Goal: Task Accomplishment & Management: Use online tool/utility

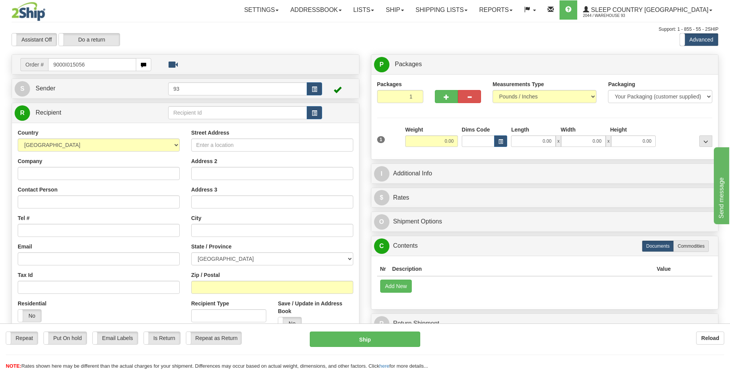
type input "9000I015056"
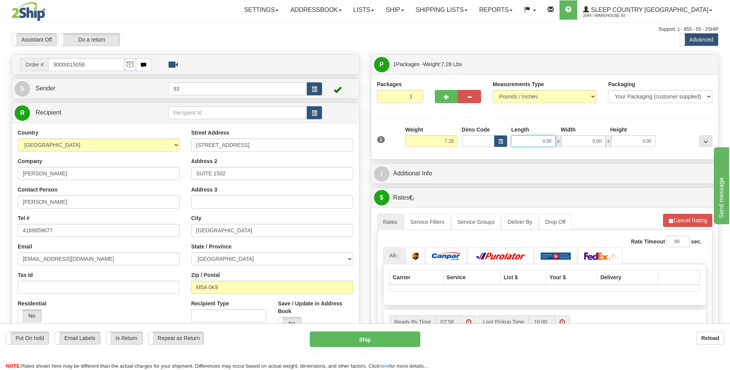
drag, startPoint x: 545, startPoint y: 142, endPoint x: 559, endPoint y: 144, distance: 14.3
click at [559, 144] on div "0.00 x 0.00 x 0.00" at bounding box center [583, 142] width 145 height 12
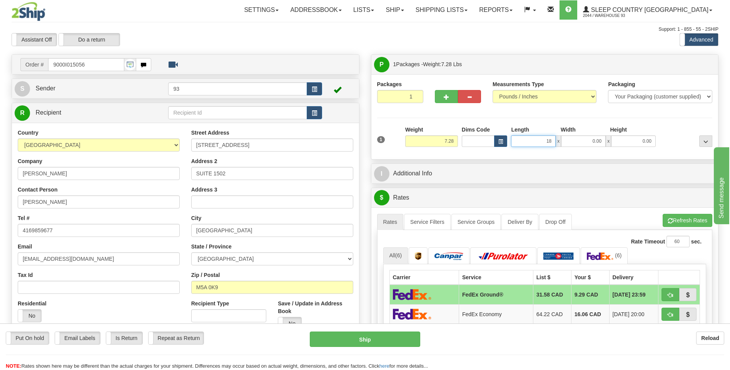
type input "18.00"
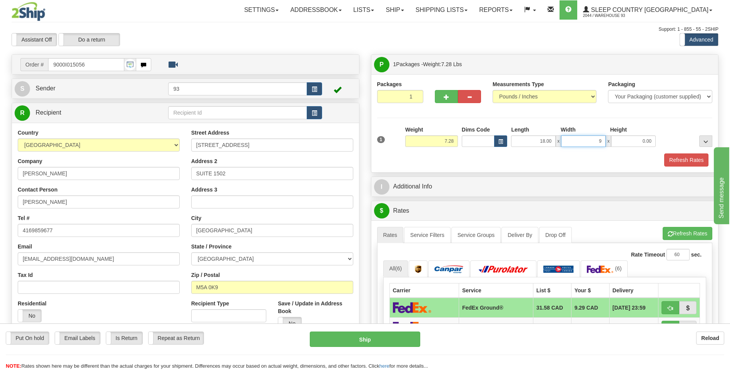
type input "9.00"
click at [689, 161] on button "Refresh Rates" at bounding box center [686, 160] width 44 height 13
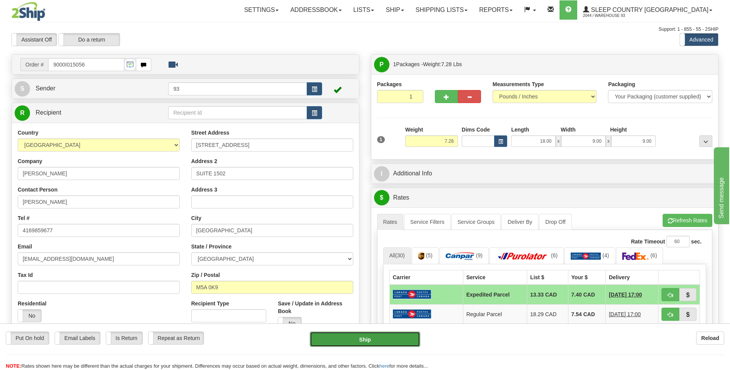
click at [369, 338] on button "Ship" at bounding box center [365, 339] width 110 height 15
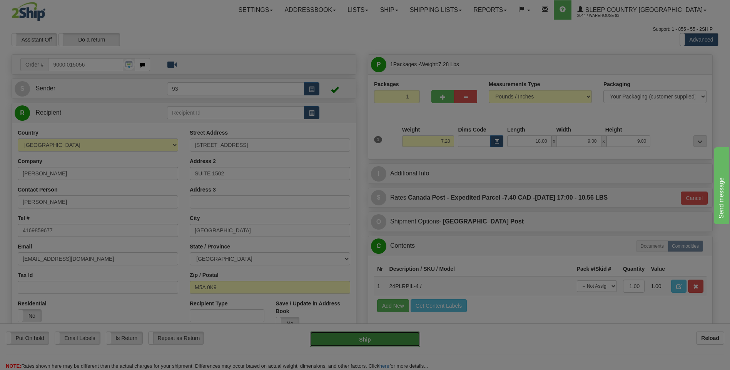
type input "DOM.EP"
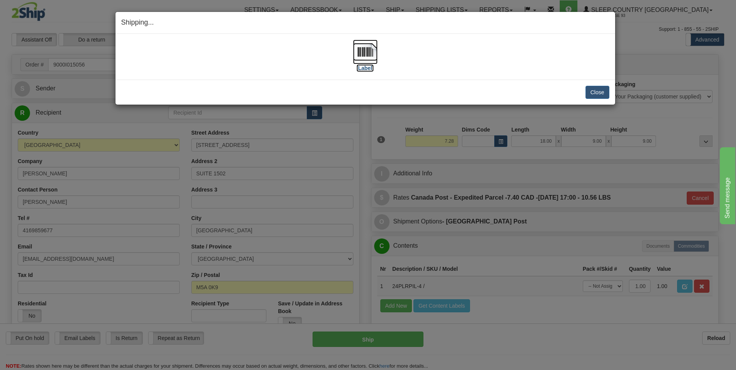
click at [373, 48] on img at bounding box center [365, 52] width 25 height 25
click at [606, 95] on button "Close" at bounding box center [598, 92] width 24 height 13
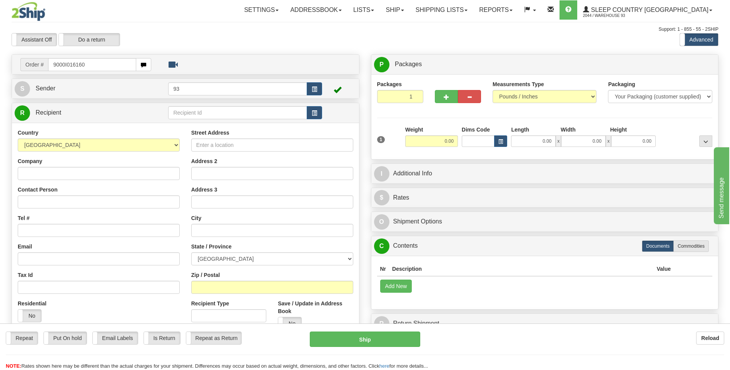
type input "9000I016160"
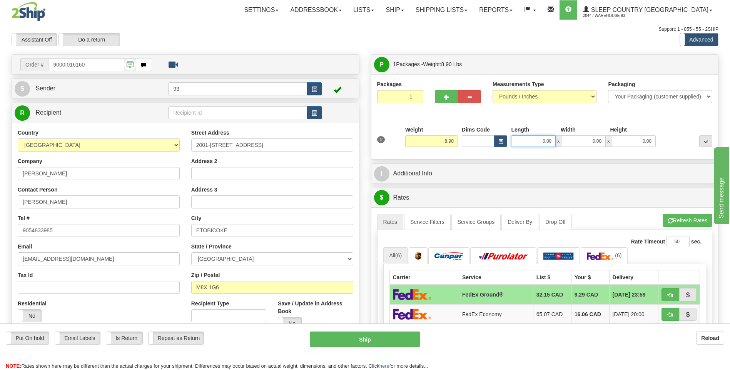
drag, startPoint x: 542, startPoint y: 143, endPoint x: 556, endPoint y: 141, distance: 14.0
click at [556, 141] on div "0.00 x 0.00 x 0.00" at bounding box center [583, 142] width 145 height 12
type input "8.00"
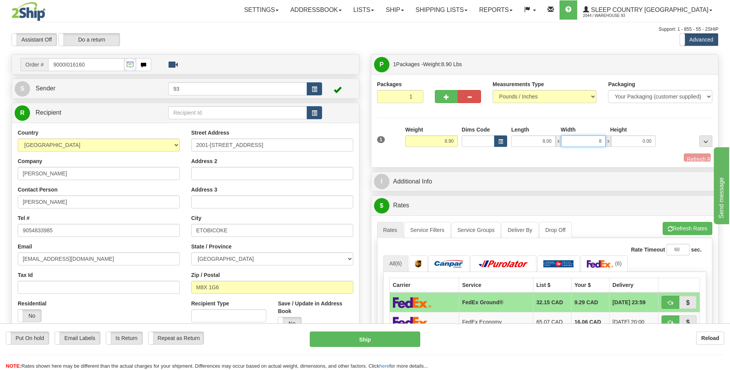
type input "8.00"
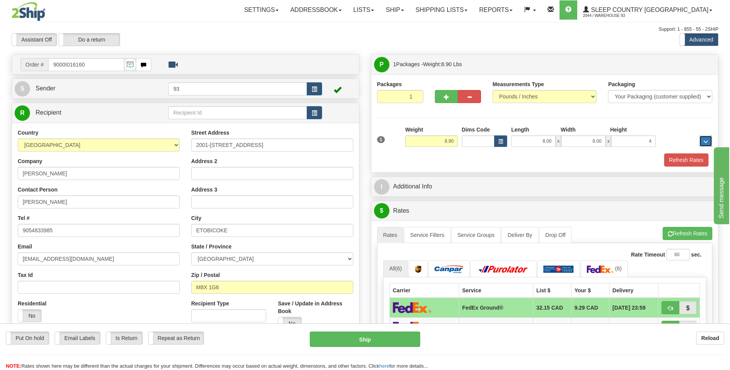
type input "4.00"
click at [690, 161] on button "Refresh Rates" at bounding box center [686, 160] width 44 height 13
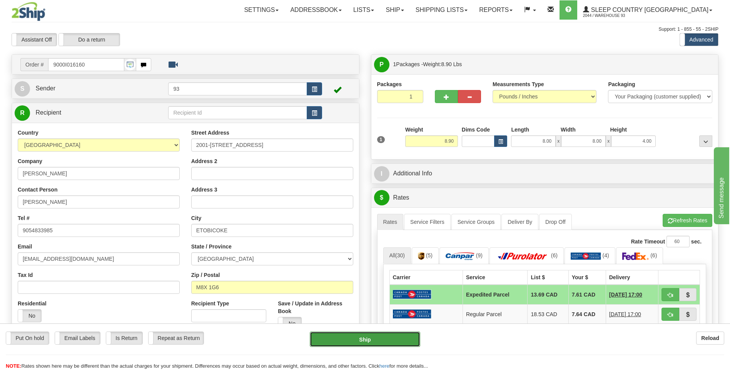
click at [358, 344] on button "Ship" at bounding box center [365, 339] width 110 height 15
type input "DOM.EP"
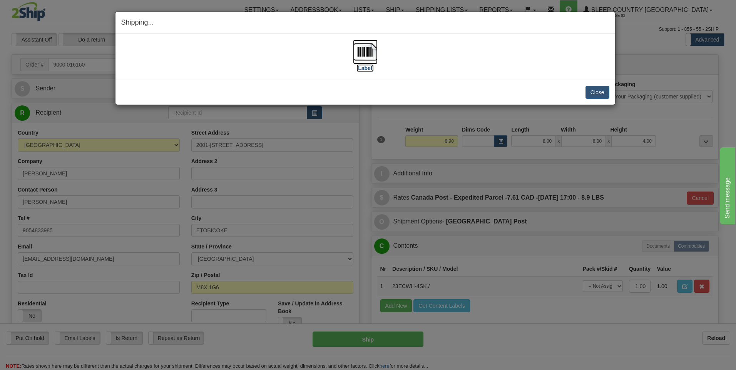
click at [369, 49] on img at bounding box center [365, 52] width 25 height 25
click at [601, 88] on button "Close" at bounding box center [598, 92] width 24 height 13
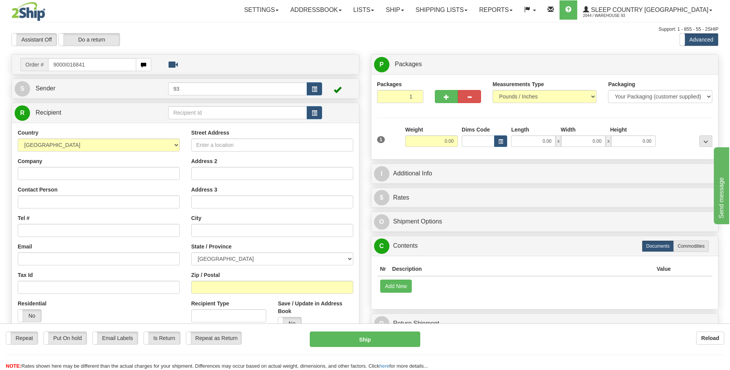
type input "9000I016841"
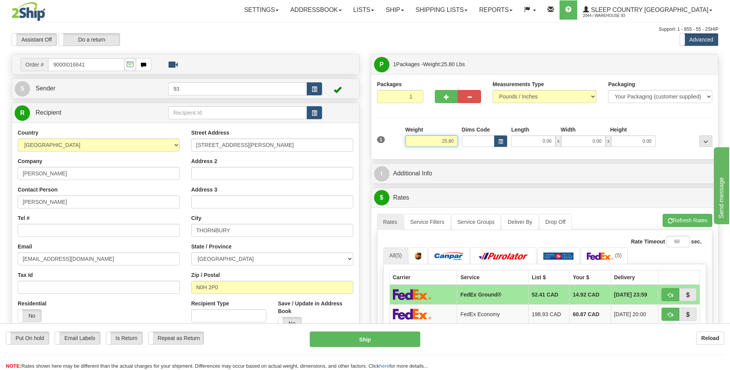
drag, startPoint x: 440, startPoint y: 142, endPoint x: 491, endPoint y: 147, distance: 51.8
click at [491, 147] on div "1 Weight 25.80 Dims Code x x" at bounding box center [545, 139] width 340 height 27
type input "15.80"
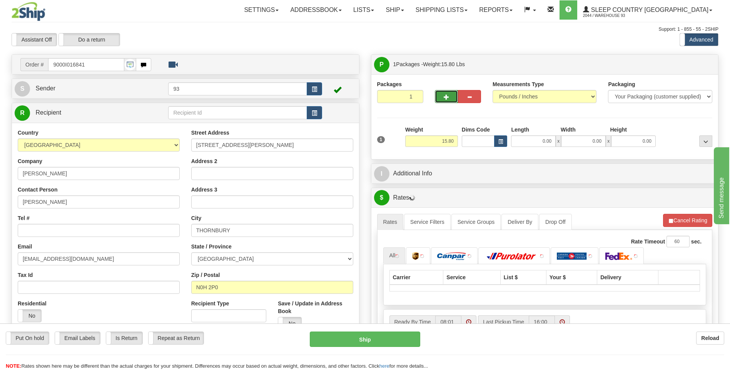
click at [445, 95] on span "button" at bounding box center [446, 97] width 5 height 5
type input "2"
click at [707, 60] on label "Package Level Pack.." at bounding box center [696, 65] width 39 height 12
radio input "true"
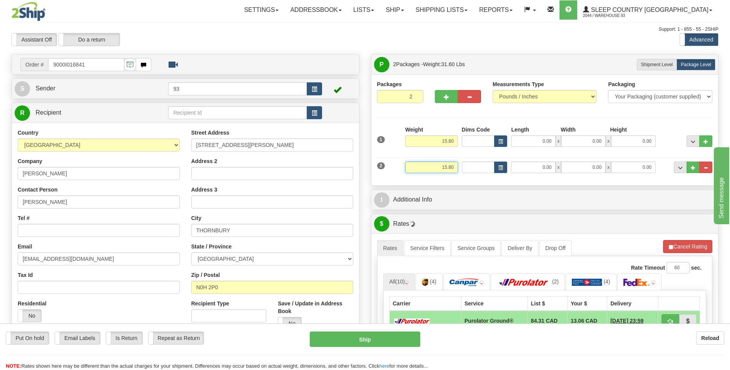
drag, startPoint x: 440, startPoint y: 171, endPoint x: 465, endPoint y: 167, distance: 25.8
click at [465, 167] on div "2 Weight 15.80 Dims Code Length Width Height" at bounding box center [545, 167] width 340 height 26
type input "10.00"
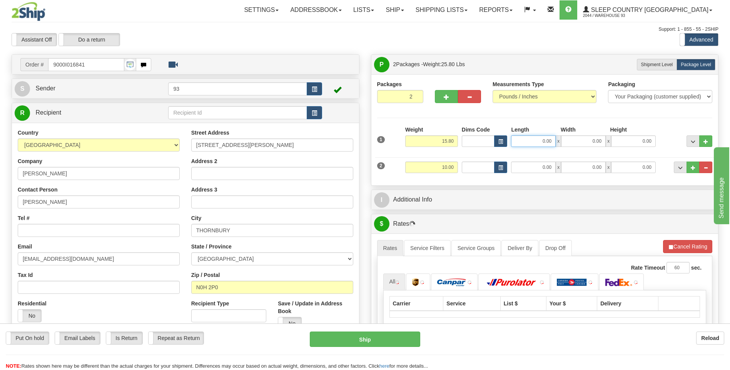
drag, startPoint x: 539, startPoint y: 141, endPoint x: 585, endPoint y: 148, distance: 46.1
click at [585, 148] on div "1 Weight 15.80 Dims Code x x" at bounding box center [545, 139] width 340 height 27
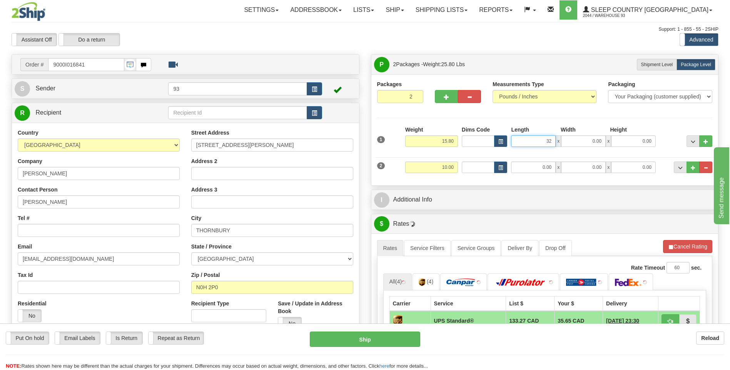
type input "32.00"
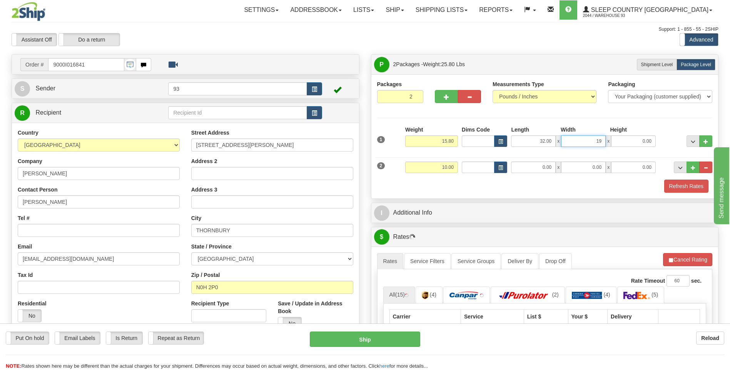
type input "19.00"
type input "6.00"
drag, startPoint x: 543, startPoint y: 169, endPoint x: 571, endPoint y: 172, distance: 27.5
click at [568, 171] on div "0.00 x 0.00 x 0.00" at bounding box center [583, 168] width 145 height 12
type input "24.00"
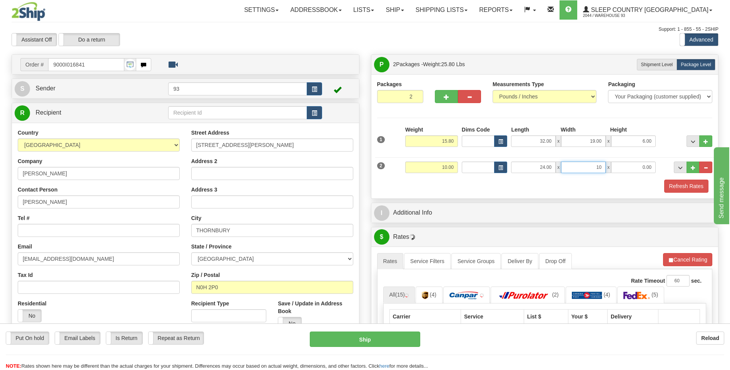
type input "10.00"
click at [690, 185] on button "Refresh Rates" at bounding box center [686, 186] width 44 height 13
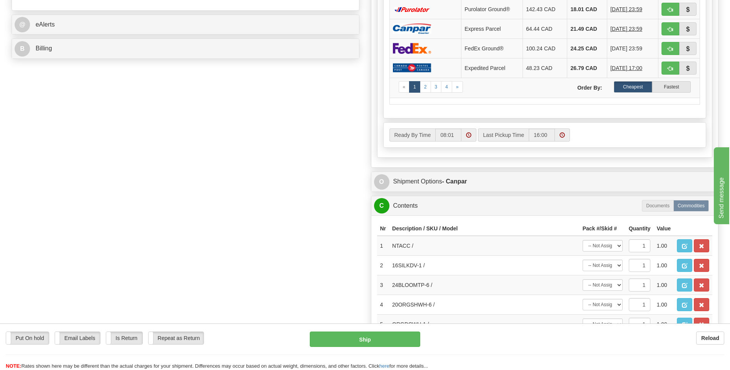
scroll to position [346, 0]
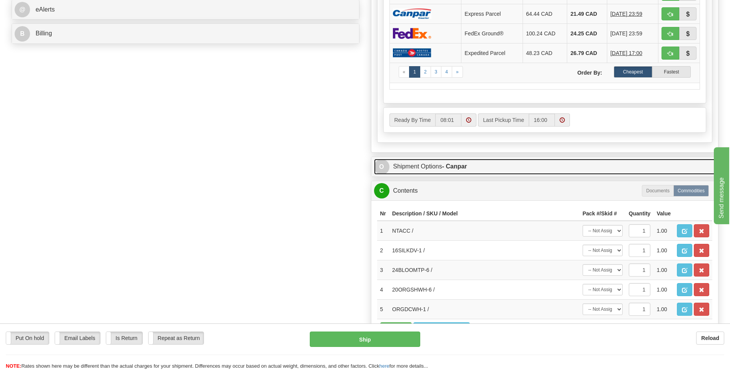
click at [382, 171] on span "O" at bounding box center [381, 166] width 15 height 15
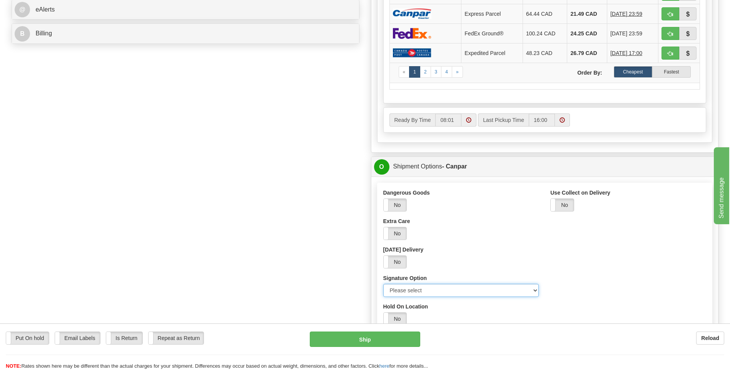
click at [535, 293] on select "Please select No Signature Required Signature Required Adult Signature" at bounding box center [461, 290] width 156 height 13
select select "2"
click at [383, 284] on select "Please select No Signature Required Signature Required Adult Signature" at bounding box center [461, 290] width 156 height 13
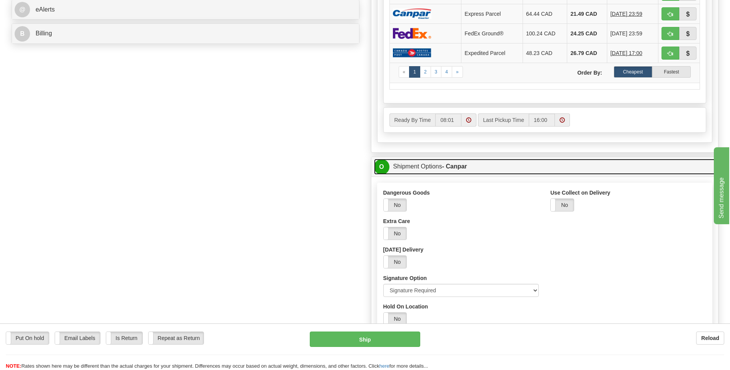
click at [384, 167] on span "O" at bounding box center [381, 166] width 15 height 15
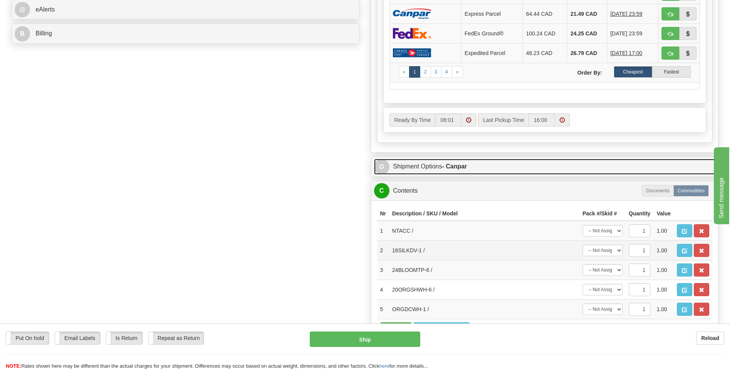
scroll to position [385, 0]
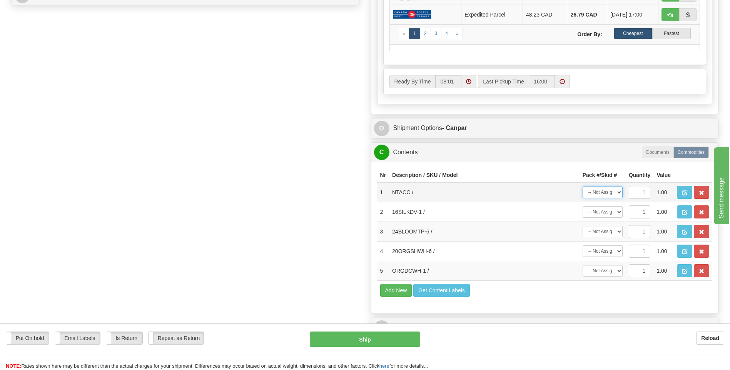
click at [619, 195] on select "-- Not Assigned -- Package 1 Package 2" at bounding box center [603, 193] width 40 height 12
select select "0"
click at [583, 187] on select "-- Not Assigned -- Package 1 Package 2" at bounding box center [603, 193] width 40 height 12
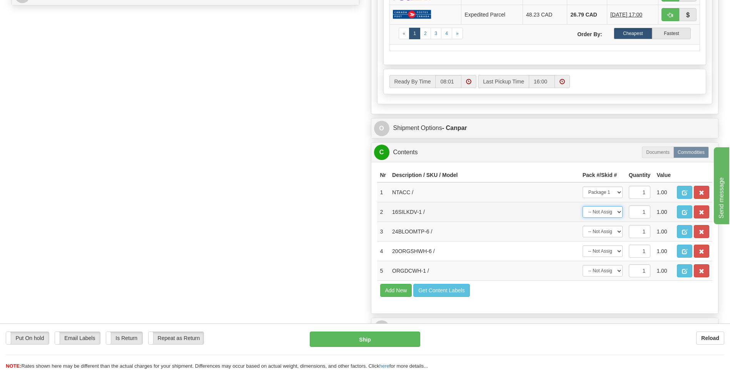
click at [615, 212] on select "-- Not Assigned -- Package 1 Package 2" at bounding box center [603, 212] width 40 height 12
select select "0"
click at [583, 206] on select "-- Not Assigned -- Package 1 Package 2" at bounding box center [603, 212] width 40 height 12
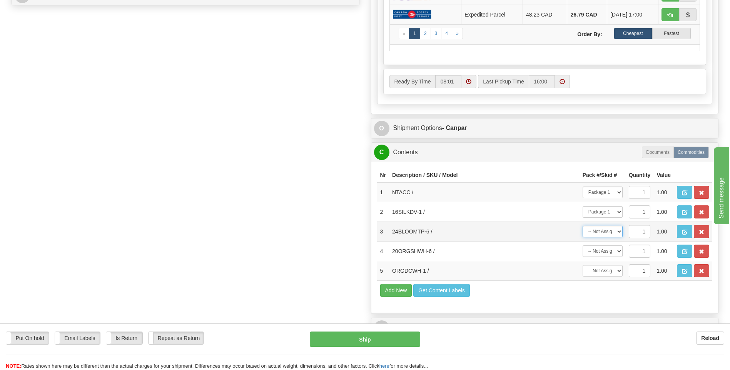
click at [618, 232] on select "-- Not Assigned -- Package 1 Package 2" at bounding box center [603, 232] width 40 height 12
select select "1"
click at [583, 226] on select "-- Not Assigned -- Package 1 Package 2" at bounding box center [603, 232] width 40 height 12
click at [620, 254] on select "-- Not Assigned -- Package 1 Package 2" at bounding box center [603, 252] width 40 height 12
select select "1"
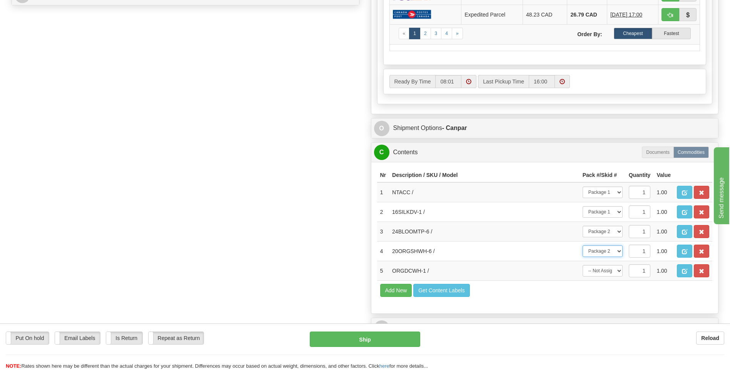
click at [583, 246] on select "-- Not Assigned -- Package 1 Package 2" at bounding box center [603, 252] width 40 height 12
click at [617, 271] on select "-- Not Assigned -- Package 1 Package 2" at bounding box center [603, 271] width 40 height 12
select select "0"
click at [583, 265] on select "-- Not Assigned -- Package 1 Package 2" at bounding box center [603, 271] width 40 height 12
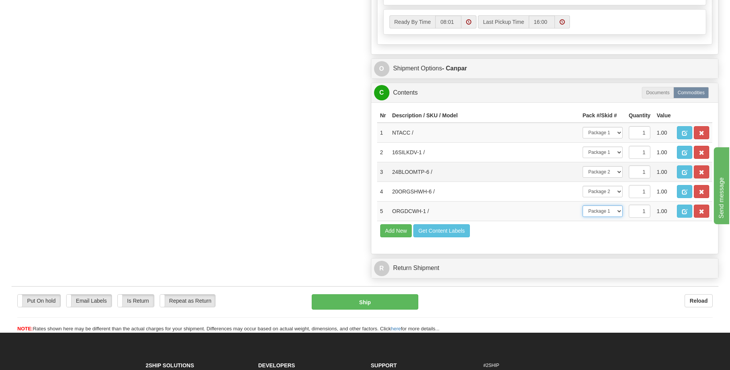
scroll to position [462, 0]
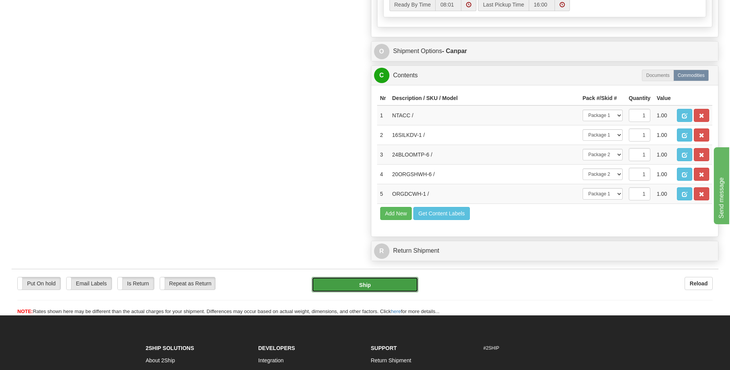
click at [398, 289] on button "Ship" at bounding box center [365, 284] width 106 height 15
type input "1"
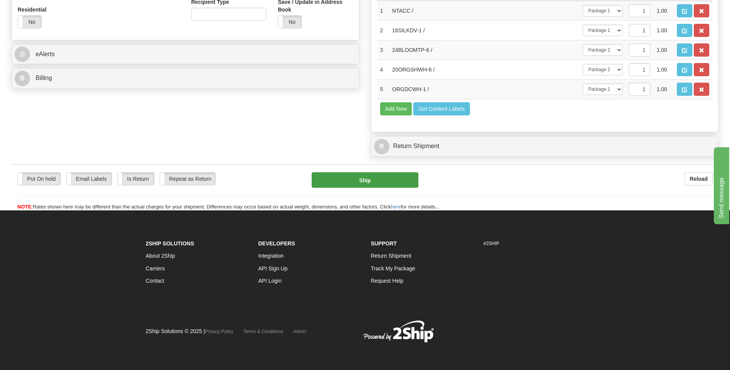
scroll to position [302, 0]
click at [348, 184] on button "Ship" at bounding box center [365, 179] width 106 height 15
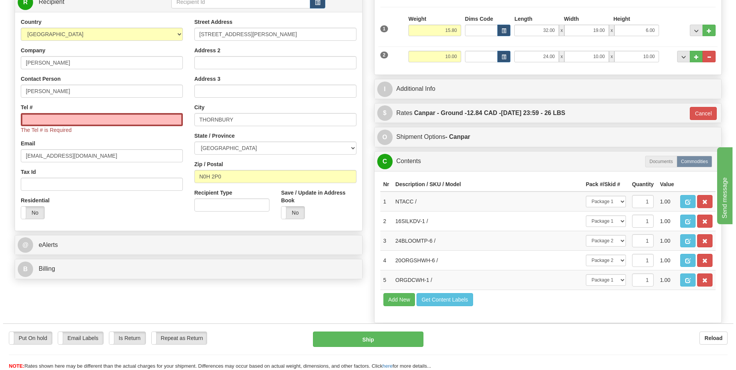
scroll to position [109, 0]
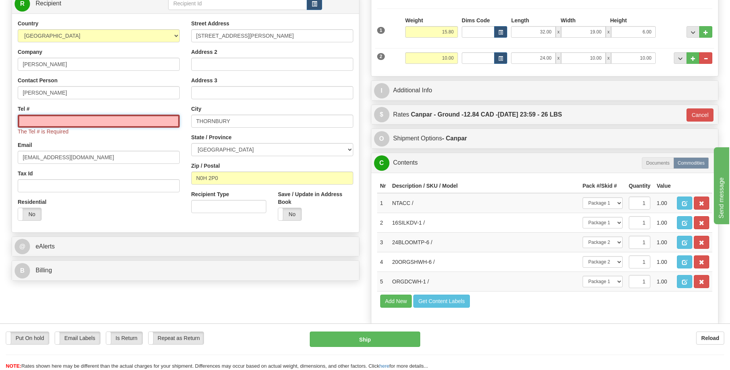
click at [33, 124] on input "Tel #" at bounding box center [99, 121] width 162 height 13
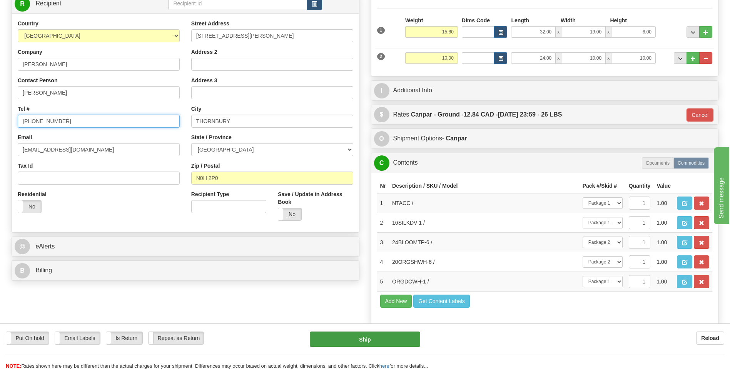
type input "647-229-4065"
click at [375, 346] on button "Ship" at bounding box center [365, 339] width 110 height 15
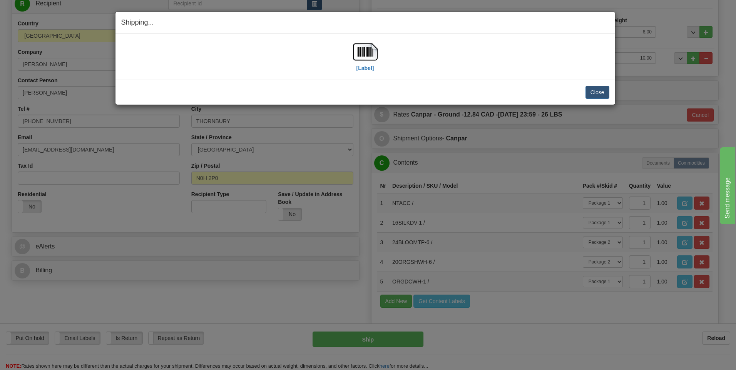
click at [378, 50] on div "[Label]" at bounding box center [365, 57] width 488 height 34
click at [366, 54] on img at bounding box center [365, 52] width 25 height 25
click at [600, 89] on button "Close" at bounding box center [598, 92] width 24 height 13
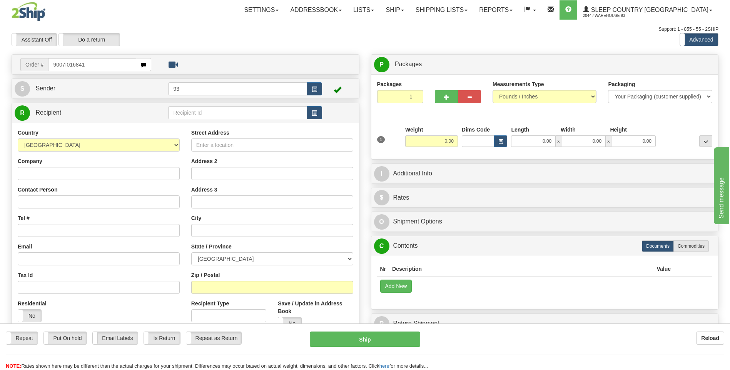
type input "9007I016841"
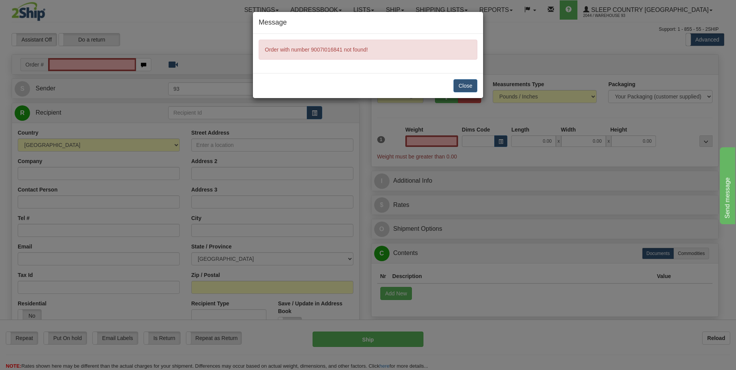
type input "0.00"
click at [472, 86] on button "Close" at bounding box center [465, 85] width 24 height 13
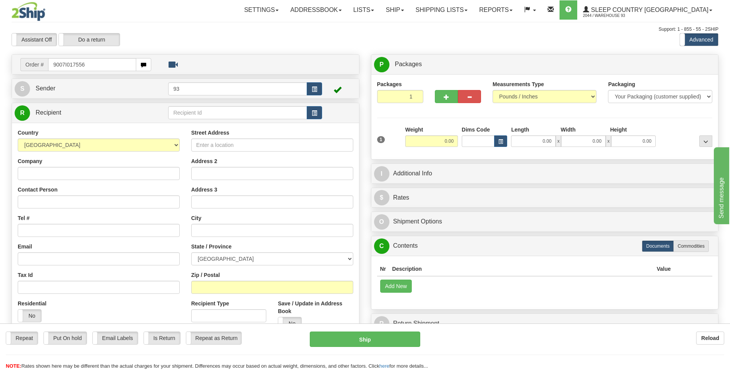
type input "9007I017556"
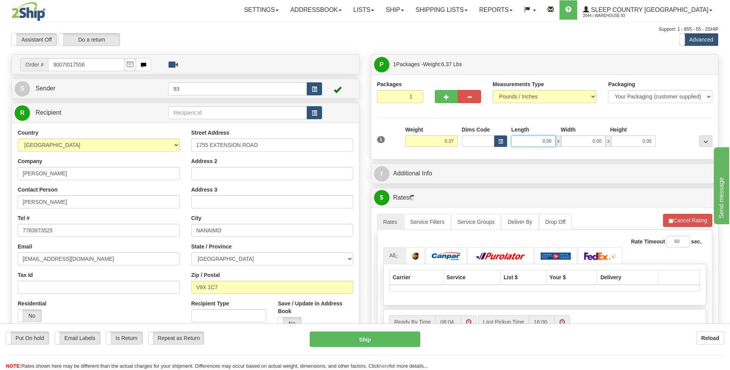
drag, startPoint x: 537, startPoint y: 141, endPoint x: 591, endPoint y: 152, distance: 54.4
click at [591, 152] on div "1 Weight 6.37 Dims Code 0.00" at bounding box center [545, 139] width 340 height 27
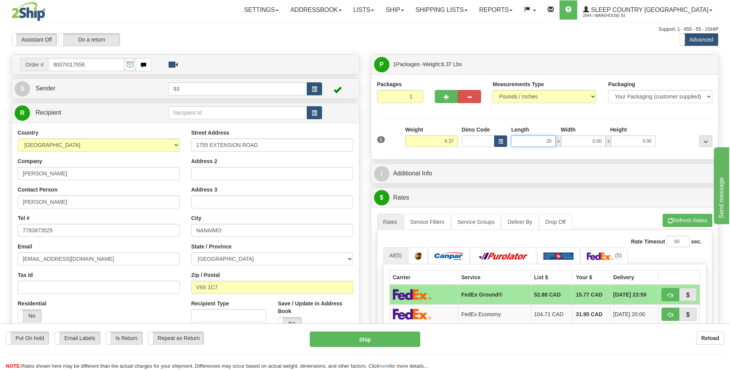
type input "20.00"
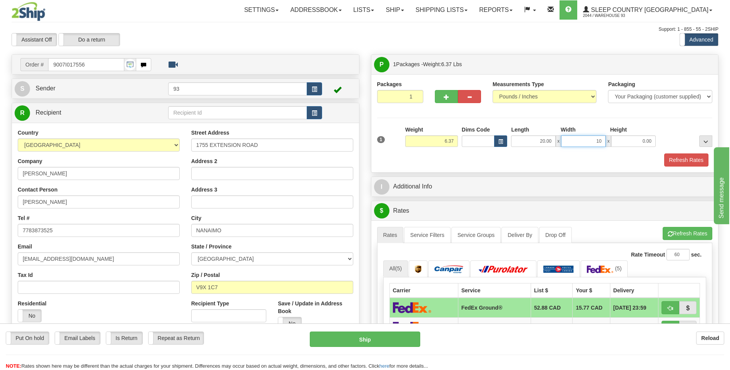
type input "10.00"
click at [679, 162] on button "Refresh Rates" at bounding box center [686, 160] width 44 height 13
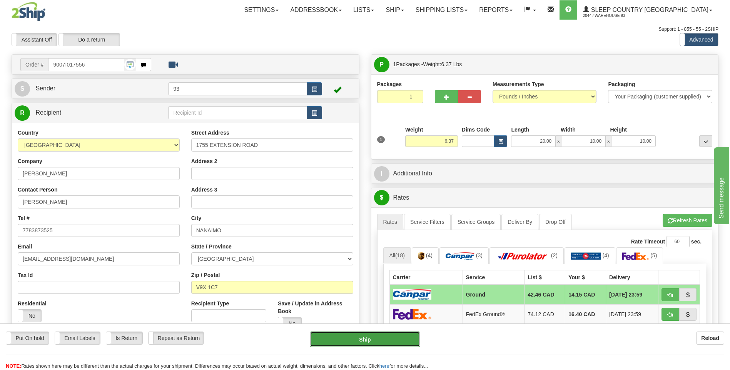
click at [372, 336] on button "Ship" at bounding box center [365, 339] width 110 height 15
type input "1"
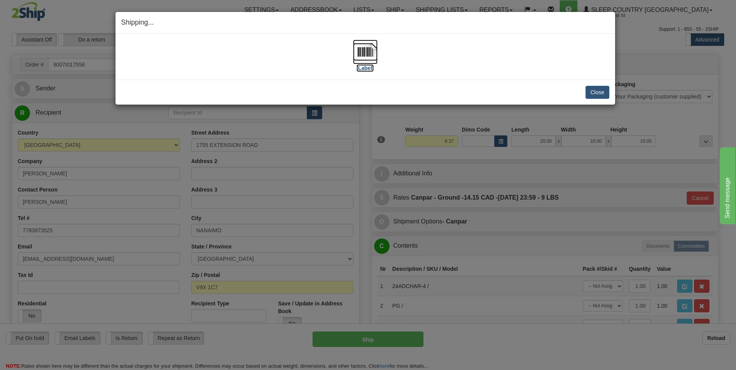
click at [364, 48] on img at bounding box center [365, 52] width 25 height 25
click at [599, 91] on button "Close" at bounding box center [598, 92] width 24 height 13
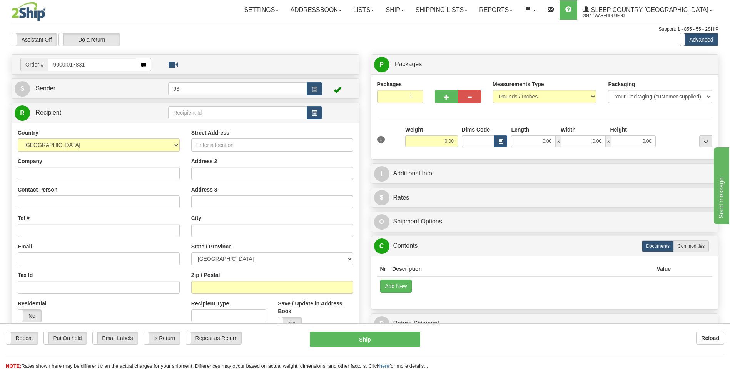
type input "9000I017831"
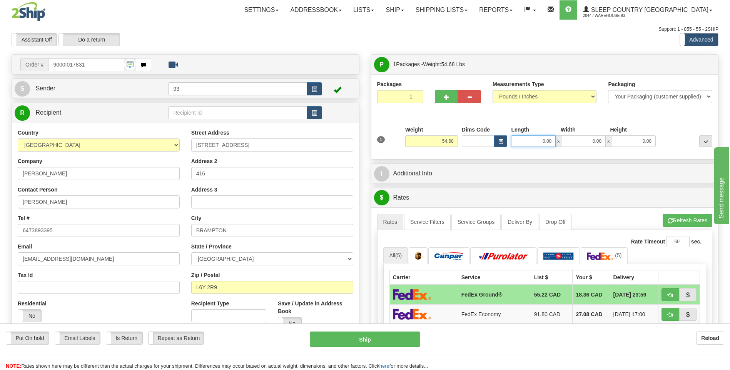
drag, startPoint x: 539, startPoint y: 144, endPoint x: 576, endPoint y: 143, distance: 37.0
click at [576, 143] on div "0.00 x 0.00 x 0.00" at bounding box center [583, 142] width 145 height 12
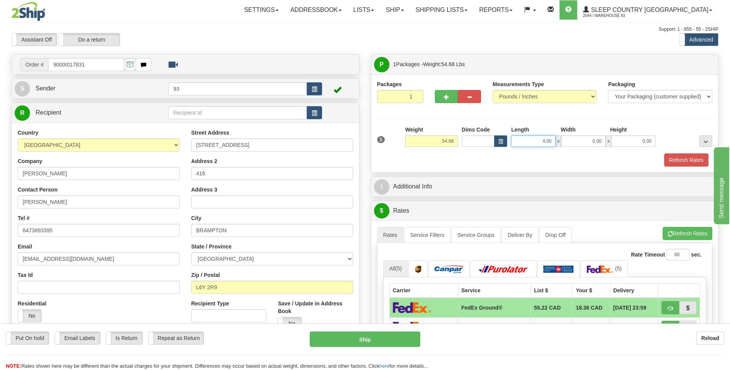
drag, startPoint x: 545, startPoint y: 144, endPoint x: 569, endPoint y: 143, distance: 23.9
click at [569, 143] on div "4.00 x 0.00 x 0.00" at bounding box center [583, 142] width 145 height 12
type input "40.00"
type input "20.00"
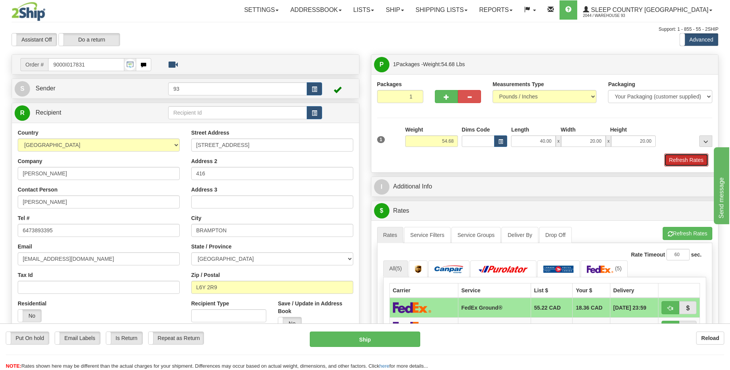
click at [697, 159] on button "Refresh Rates" at bounding box center [686, 160] width 44 height 13
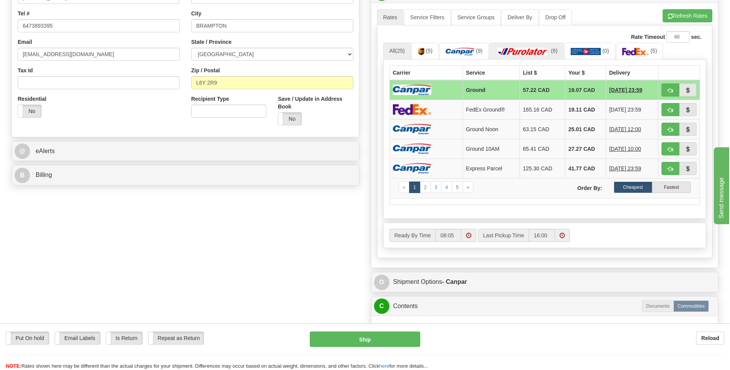
scroll to position [231, 0]
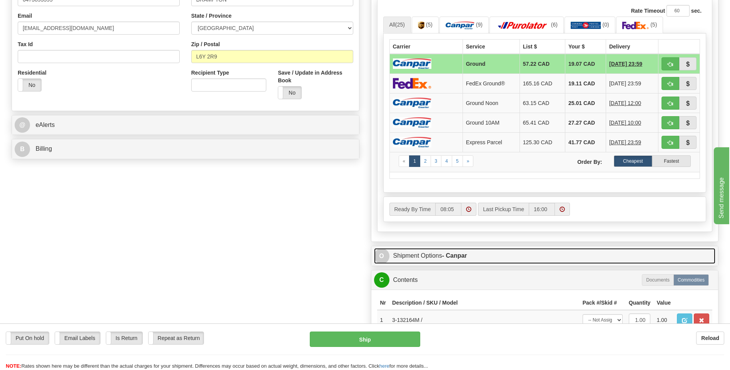
click at [383, 253] on span "O" at bounding box center [381, 256] width 15 height 15
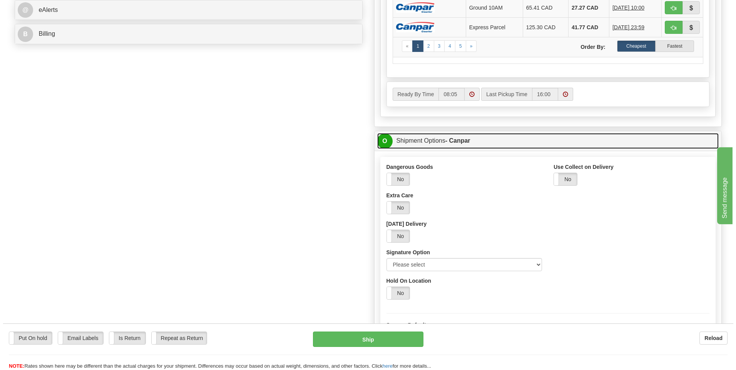
scroll to position [346, 0]
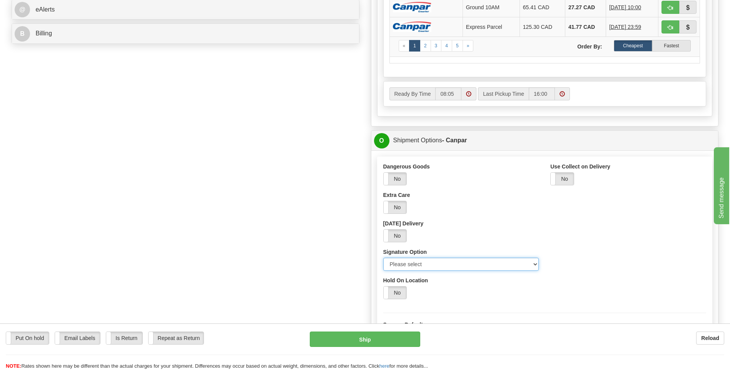
click at [536, 262] on select "Please select No Signature Required Signature Required Adult Signature" at bounding box center [461, 264] width 156 height 13
select select "2"
click at [383, 258] on select "Please select No Signature Required Signature Required Adult Signature" at bounding box center [461, 264] width 156 height 13
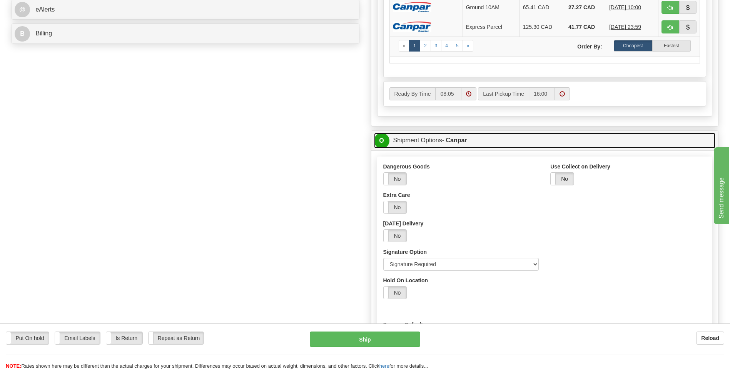
click at [382, 145] on span "O" at bounding box center [381, 140] width 15 height 15
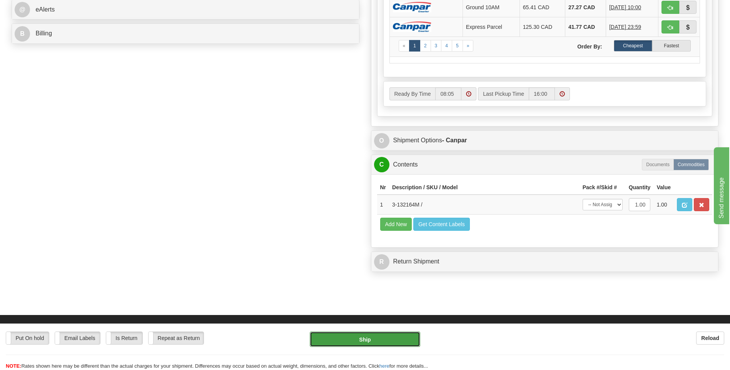
click at [394, 341] on button "Ship" at bounding box center [365, 339] width 110 height 15
type input "1"
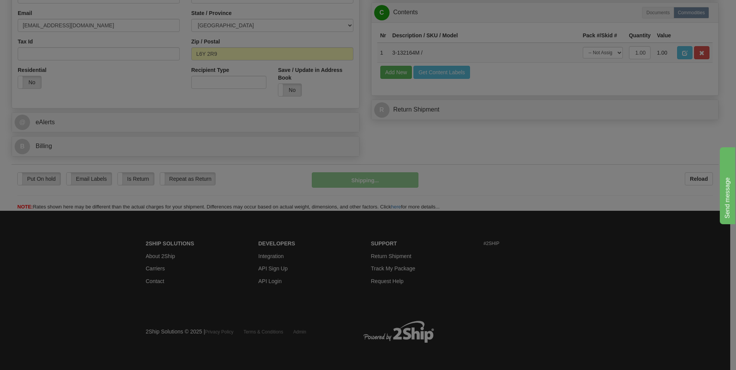
scroll to position [234, 0]
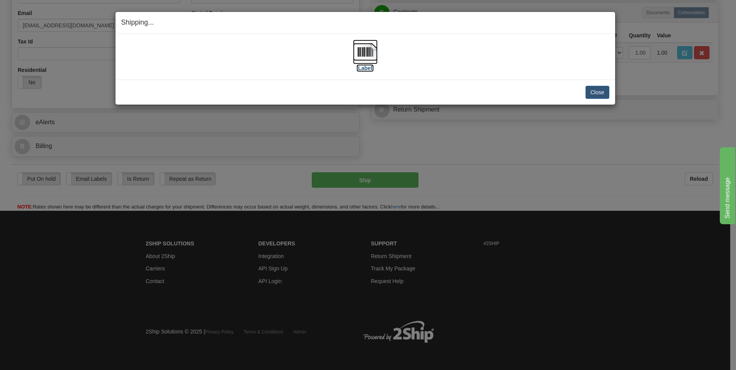
click at [368, 50] on img at bounding box center [365, 52] width 25 height 25
click at [596, 94] on button "Close" at bounding box center [598, 92] width 24 height 13
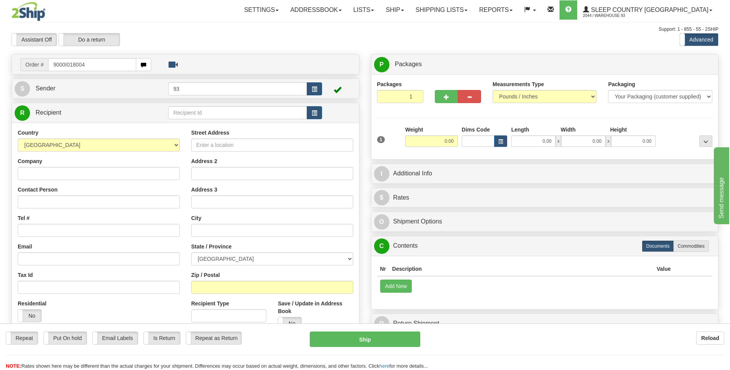
type input "9000I018004"
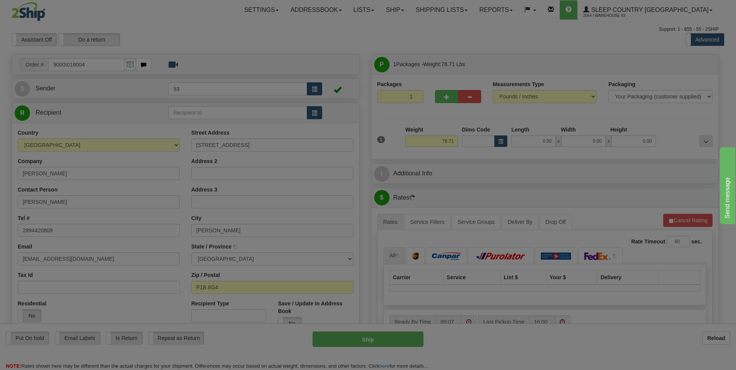
type input "[GEOGRAPHIC_DATA]"
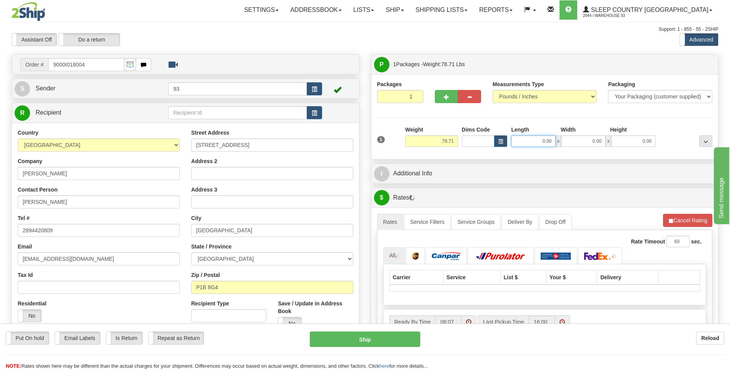
drag, startPoint x: 557, startPoint y: 140, endPoint x: 592, endPoint y: 142, distance: 35.1
click at [592, 142] on div "0.00 x 0.00 x 0.00" at bounding box center [583, 142] width 145 height 12
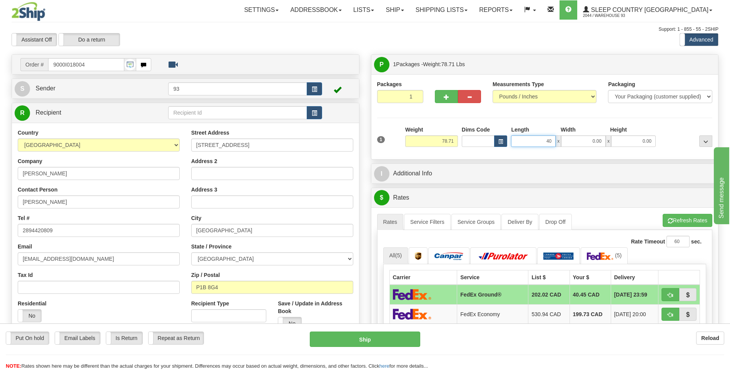
type input "40.00"
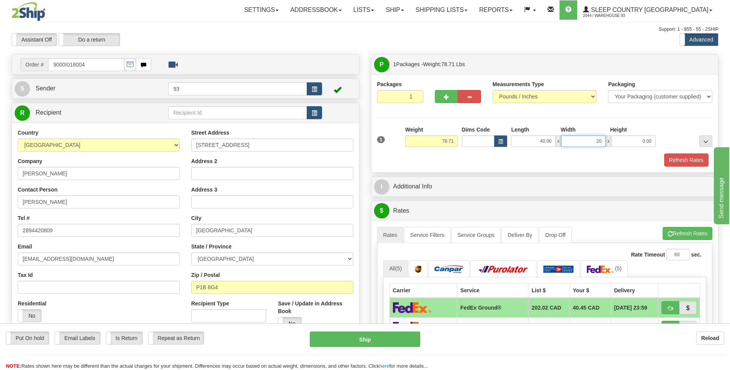
type input "20.00"
click at [683, 157] on button "Refresh Rates" at bounding box center [686, 160] width 44 height 13
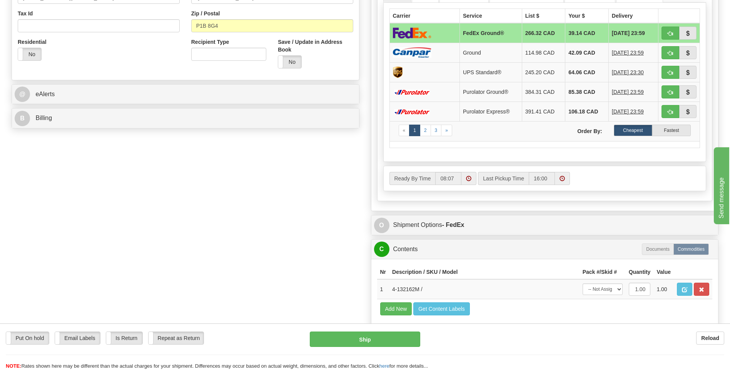
scroll to position [269, 0]
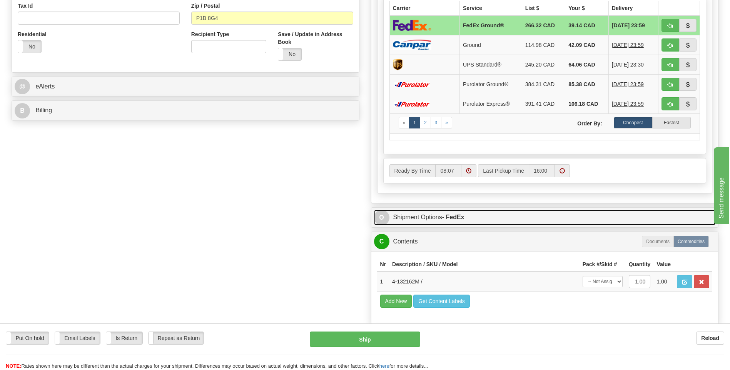
click at [380, 219] on span "O" at bounding box center [381, 217] width 15 height 15
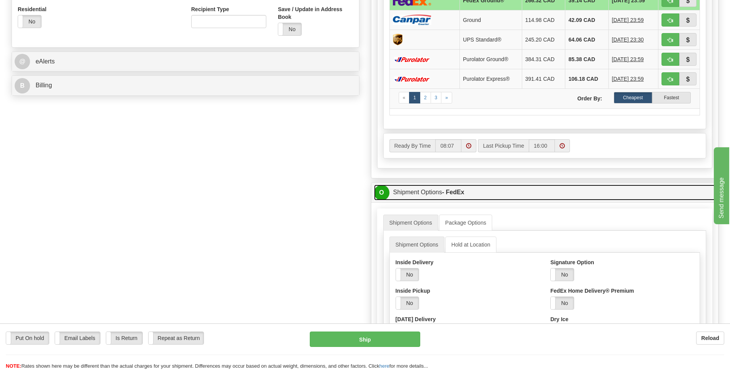
scroll to position [346, 0]
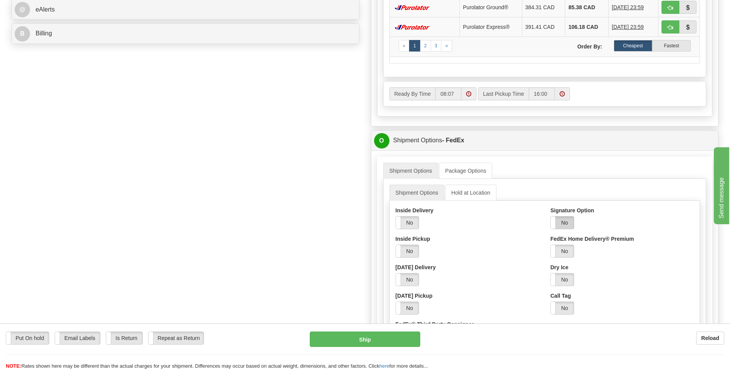
click at [571, 222] on label "No" at bounding box center [562, 223] width 23 height 12
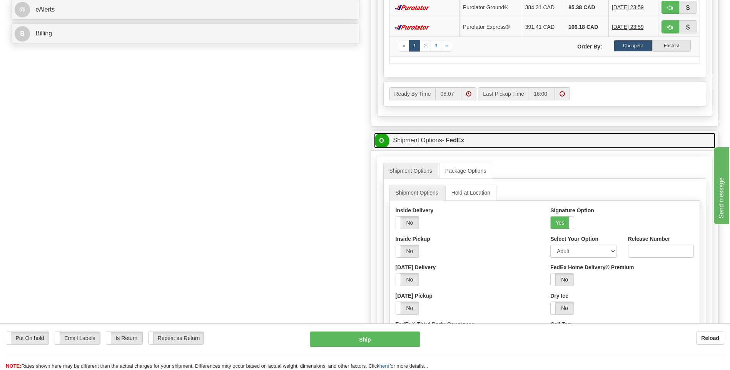
click at [383, 141] on span "O" at bounding box center [381, 140] width 15 height 15
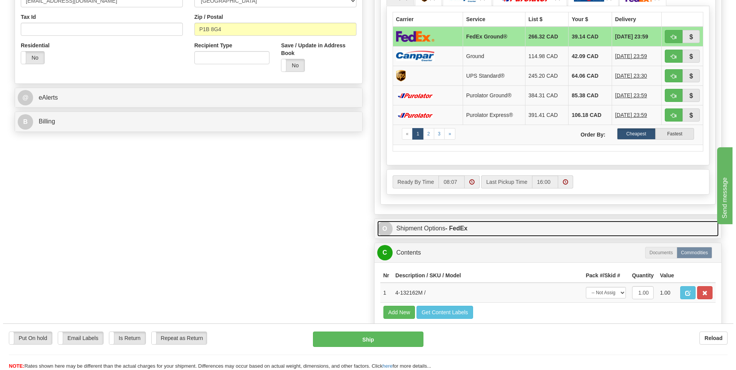
scroll to position [231, 0]
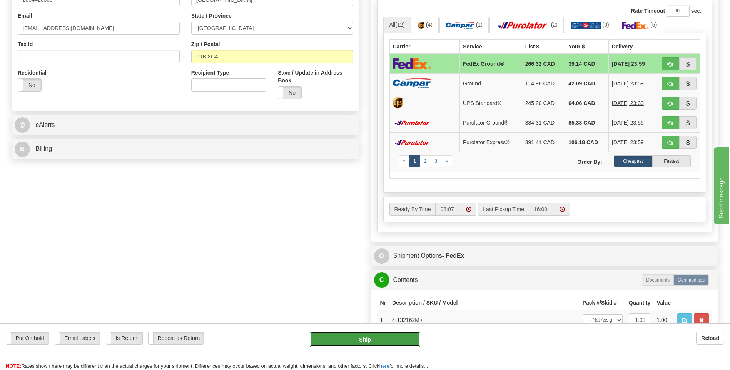
click at [393, 341] on button "Ship" at bounding box center [365, 339] width 110 height 15
type input "92"
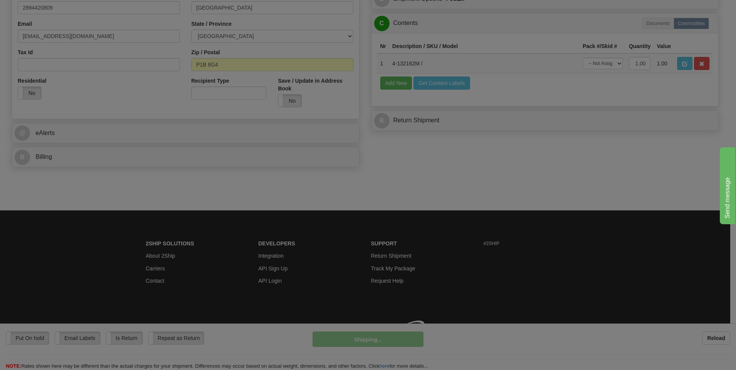
scroll to position [223, 0]
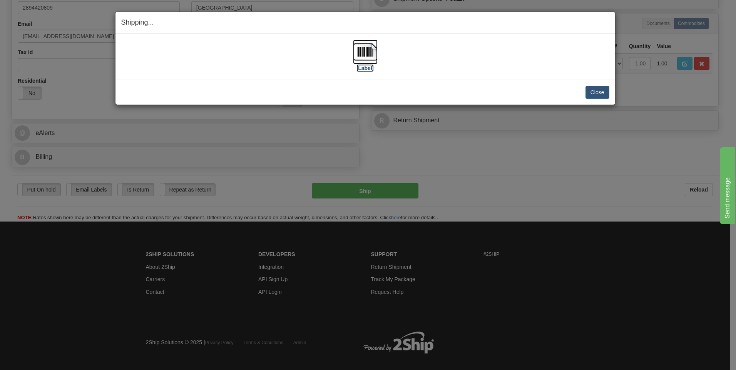
click at [362, 52] on img at bounding box center [365, 52] width 25 height 25
click at [601, 90] on button "Close" at bounding box center [598, 92] width 24 height 13
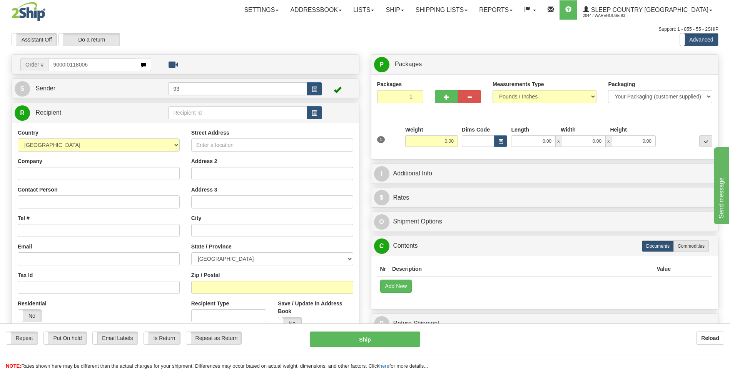
type input "9000I0118006"
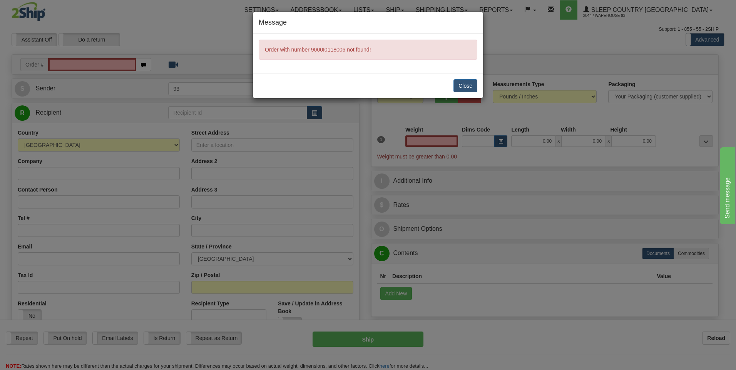
type input "0.00"
click at [471, 81] on button "Close" at bounding box center [465, 85] width 24 height 13
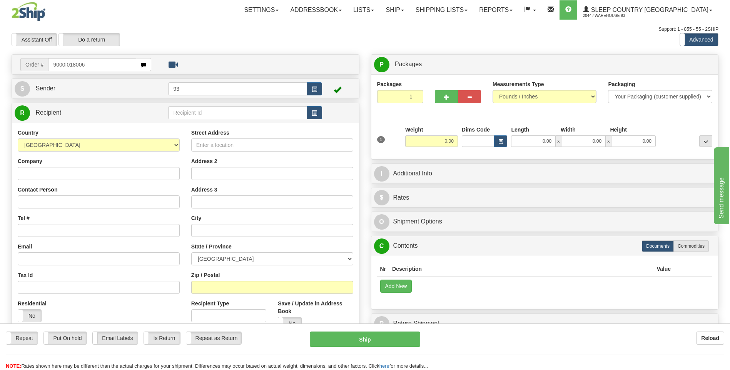
type input "9000I018006"
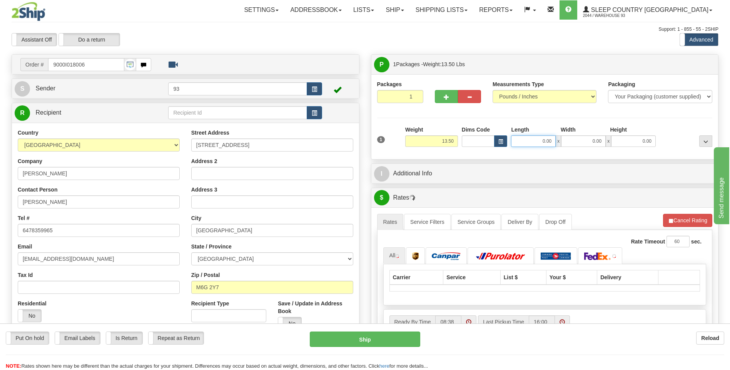
drag, startPoint x: 563, startPoint y: 142, endPoint x: 585, endPoint y: 144, distance: 22.4
click at [584, 146] on div "0.00 x 0.00 x 0.00" at bounding box center [583, 142] width 145 height 12
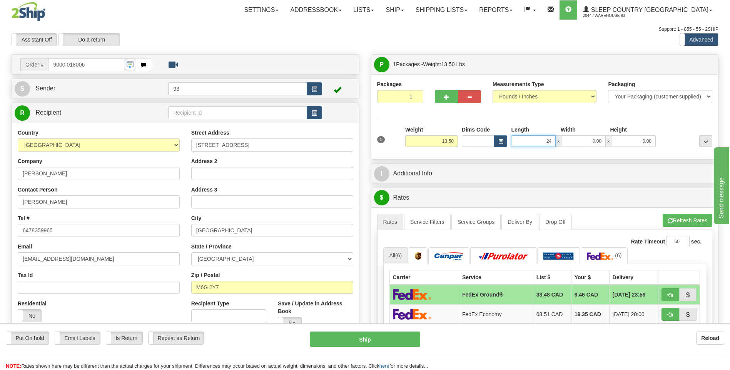
type input "24.00"
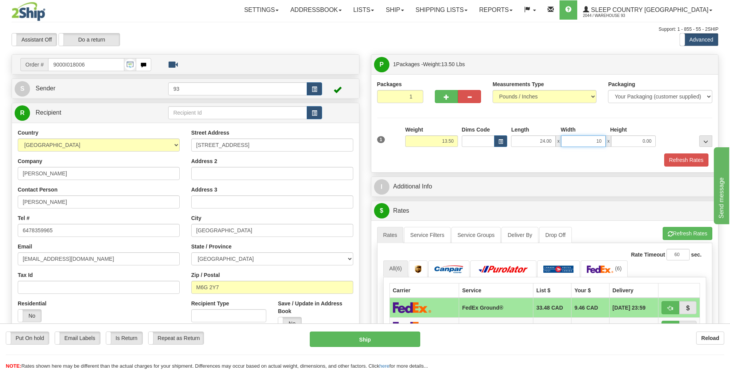
type input "10.00"
click at [676, 161] on button "Refresh Rates" at bounding box center [686, 160] width 44 height 13
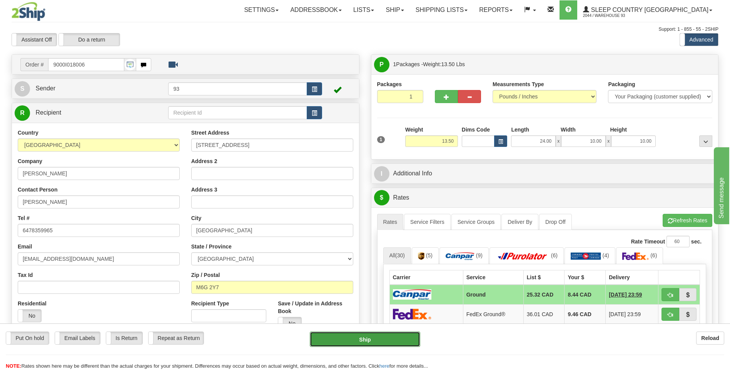
click at [369, 341] on button "Ship" at bounding box center [365, 339] width 110 height 15
type input "1"
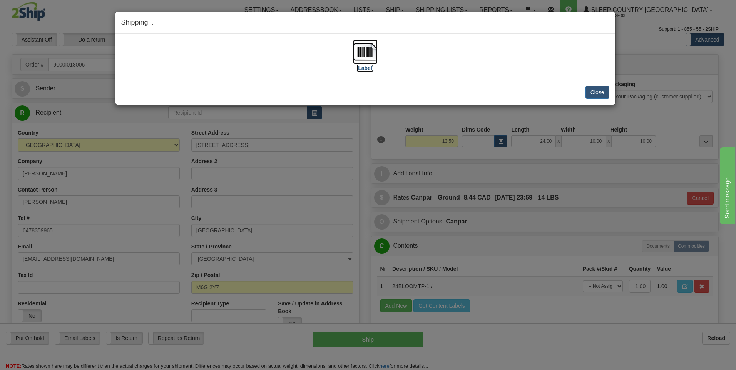
click at [363, 51] on img at bounding box center [365, 52] width 25 height 25
click at [599, 92] on button "Close" at bounding box center [598, 92] width 24 height 13
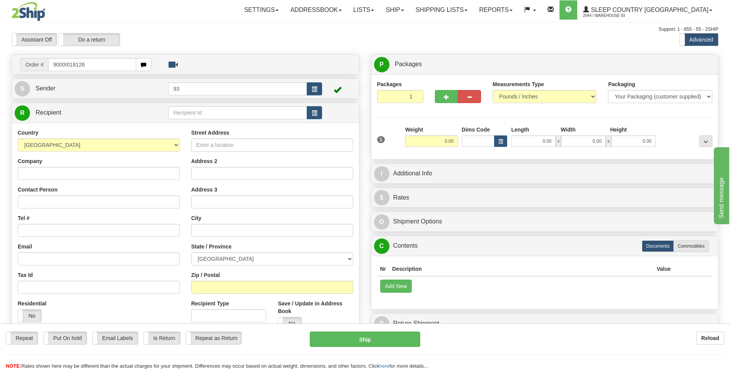
type input "9000I018126"
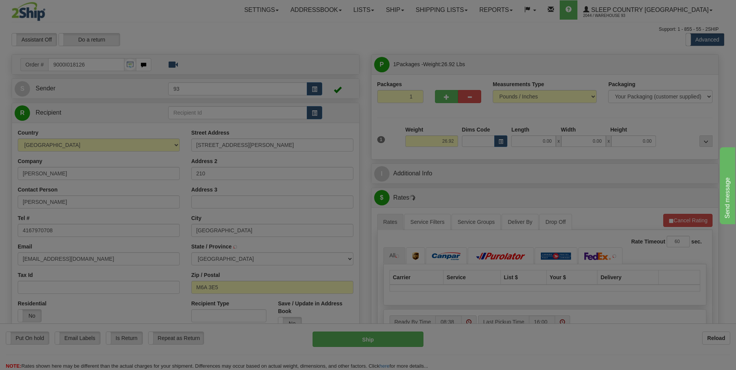
type input "NORTH YORK"
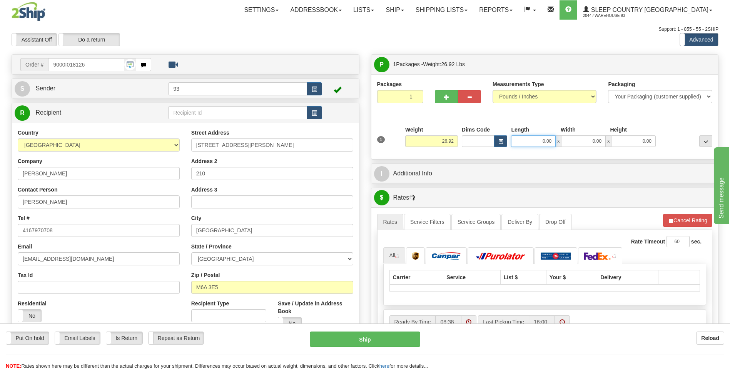
drag, startPoint x: 560, startPoint y: 140, endPoint x: 572, endPoint y: 138, distance: 12.5
click at [572, 138] on div "0.00 x 0.00 x 0.00" at bounding box center [583, 142] width 145 height 12
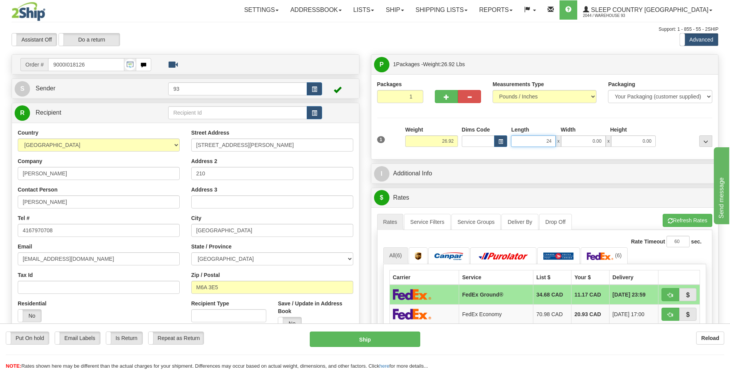
type input "24.00"
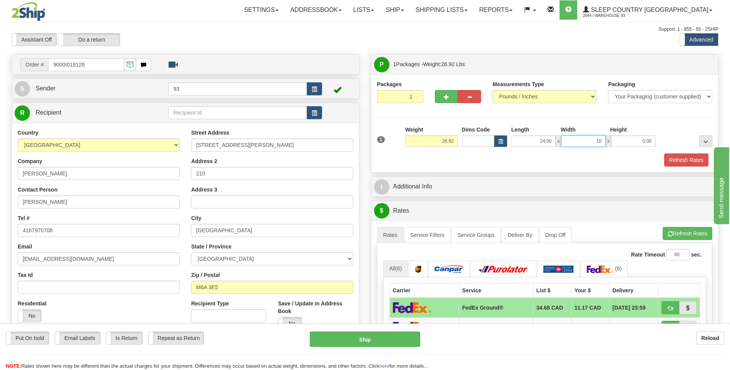
type input "10.00"
click at [678, 161] on button "Refresh Rates" at bounding box center [686, 160] width 44 height 13
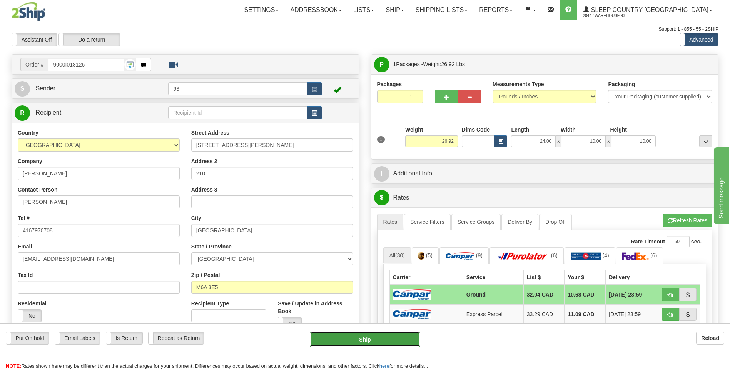
click at [353, 336] on button "Ship" at bounding box center [365, 339] width 110 height 15
type input "1"
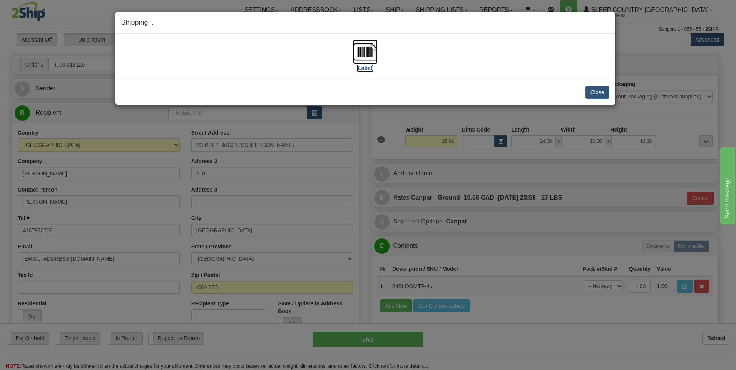
click at [368, 50] on img at bounding box center [365, 52] width 25 height 25
click at [599, 88] on button "Close" at bounding box center [598, 92] width 24 height 13
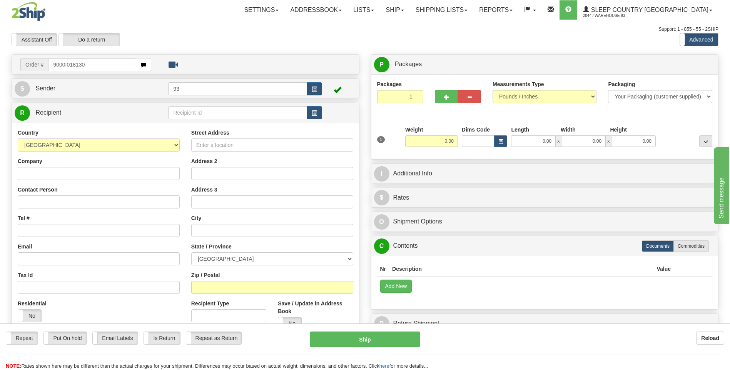
type input "9000I018130"
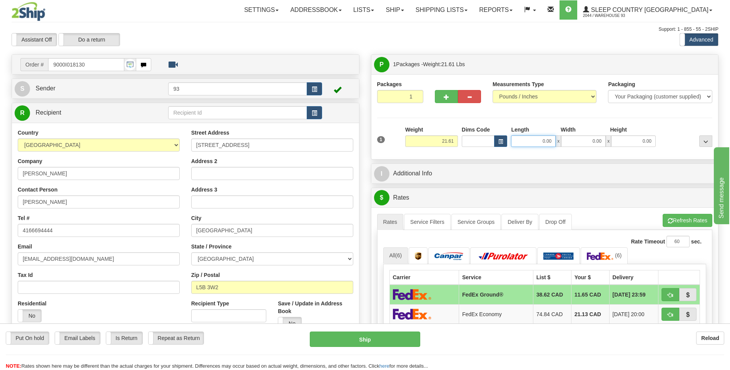
drag, startPoint x: 534, startPoint y: 142, endPoint x: 594, endPoint y: 139, distance: 59.3
click at [599, 146] on div "0.00 x 0.00 x 0.00" at bounding box center [583, 142] width 145 height 12
drag, startPoint x: 540, startPoint y: 143, endPoint x: 572, endPoint y: 141, distance: 31.7
click at [572, 141] on div "241 x 0.00 x 0.00" at bounding box center [583, 142] width 145 height 12
type input "24.00"
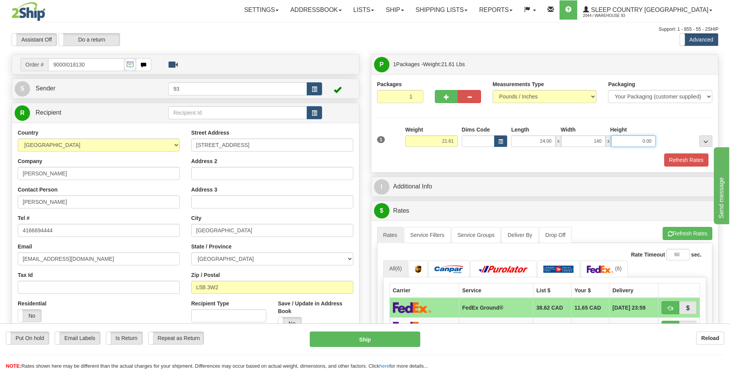
type input "140.00"
type input "1.00"
drag, startPoint x: 579, startPoint y: 142, endPoint x: 621, endPoint y: 143, distance: 41.2
click at [621, 143] on div "24.00 x 140.00 x 1.00" at bounding box center [583, 142] width 145 height 12
type input "10.00"
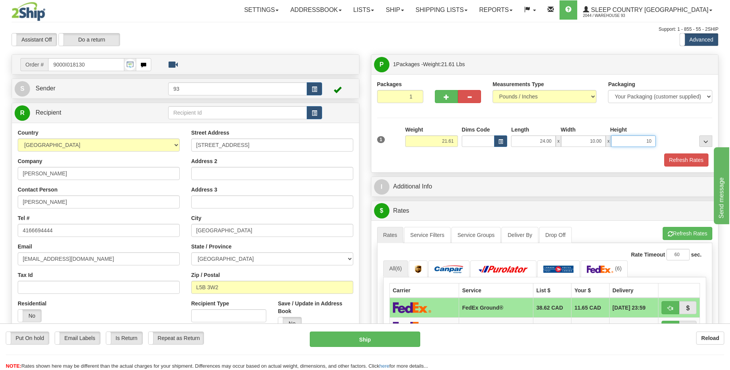
type input "10.00"
click at [675, 159] on button "Refresh Rates" at bounding box center [686, 160] width 44 height 13
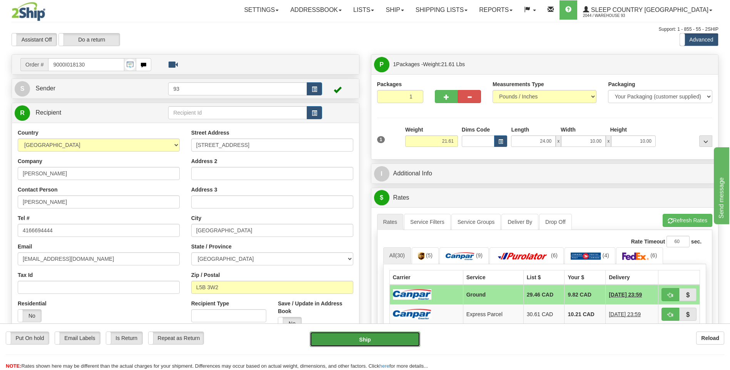
click at [387, 342] on button "Ship" at bounding box center [365, 339] width 110 height 15
type input "1"
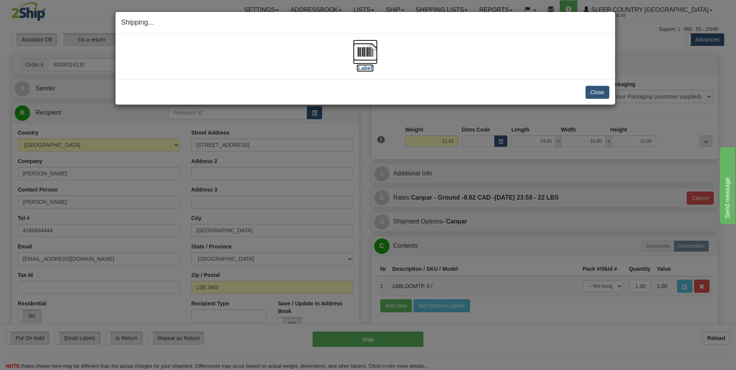
click at [365, 49] on img at bounding box center [365, 52] width 25 height 25
click at [595, 90] on button "Close" at bounding box center [598, 92] width 24 height 13
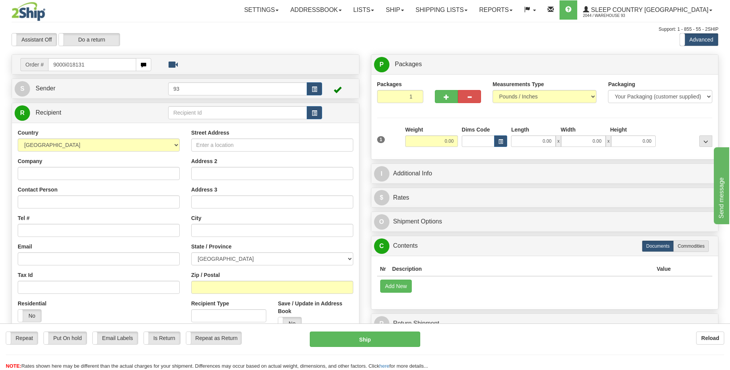
type input "9000i018131"
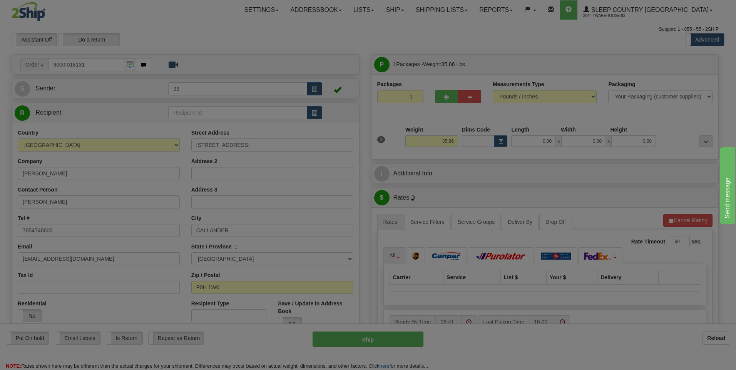
type input "NIPISSING"
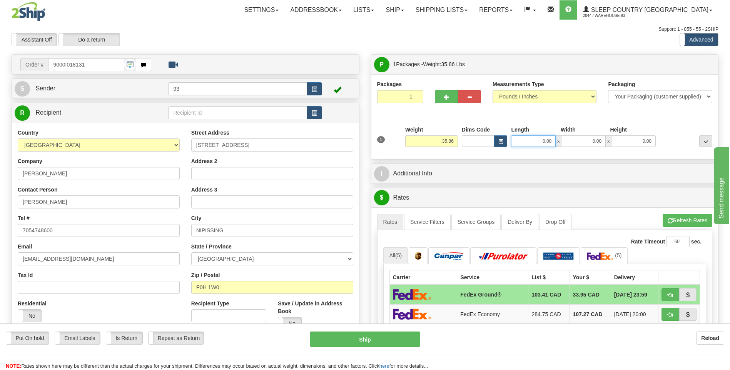
drag, startPoint x: 540, startPoint y: 144, endPoint x: 572, endPoint y: 144, distance: 32.0
click at [572, 144] on div "0.00 x 0.00 x 0.00" at bounding box center [583, 142] width 145 height 12
type input "40.00"
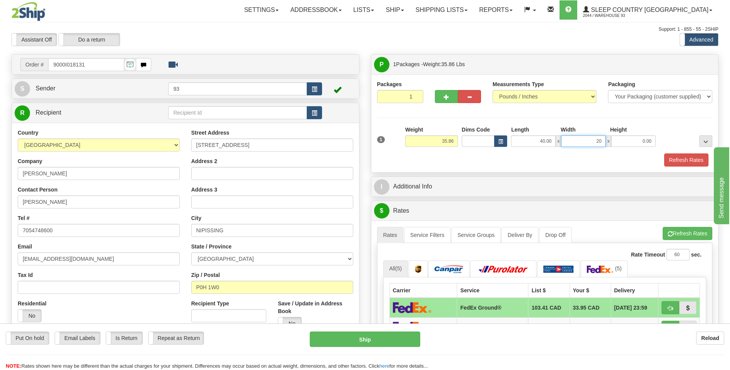
type input "20.00"
click at [668, 159] on button "Refresh Rates" at bounding box center [686, 160] width 44 height 13
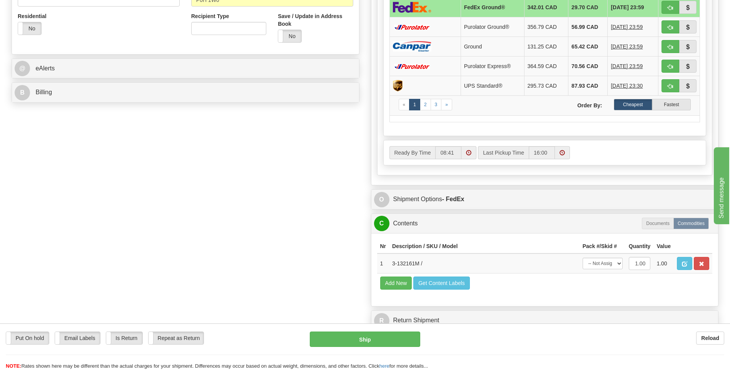
scroll to position [308, 0]
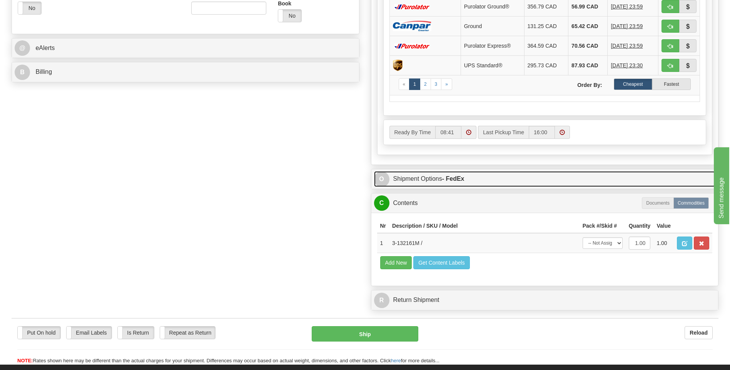
click at [381, 176] on span "O" at bounding box center [381, 179] width 15 height 15
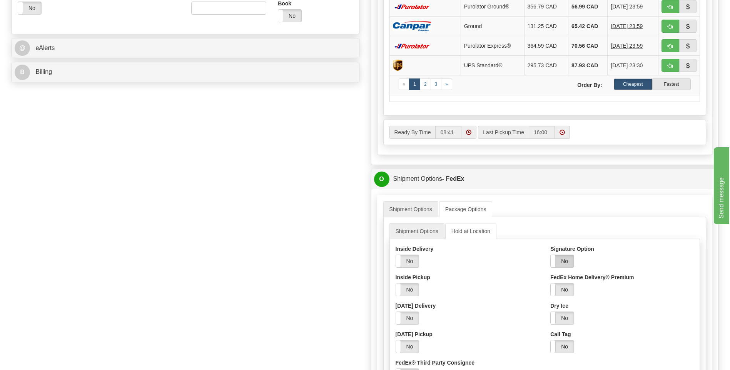
click at [561, 263] on label "No" at bounding box center [562, 261] width 23 height 12
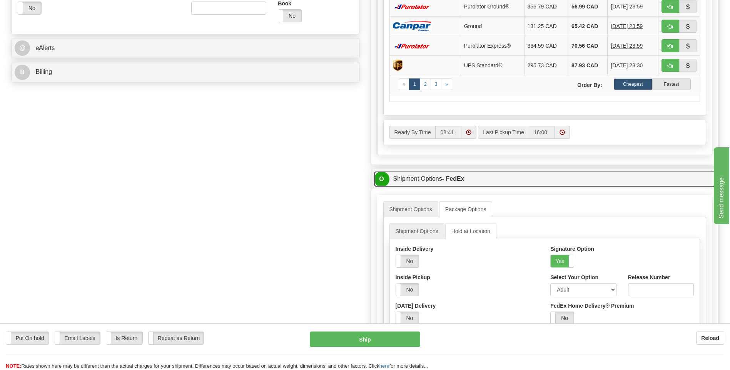
click at [380, 184] on span "O" at bounding box center [381, 179] width 15 height 15
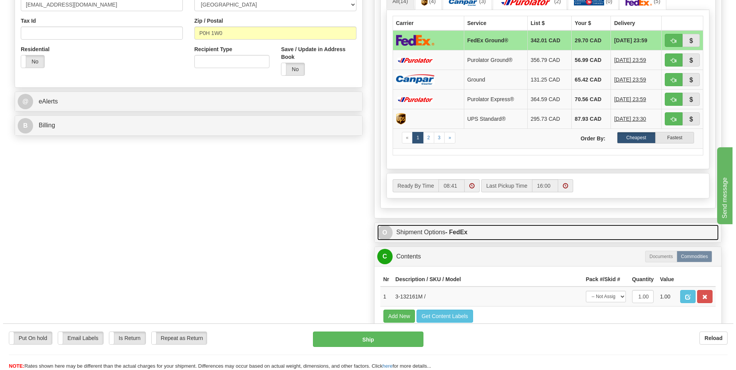
scroll to position [192, 0]
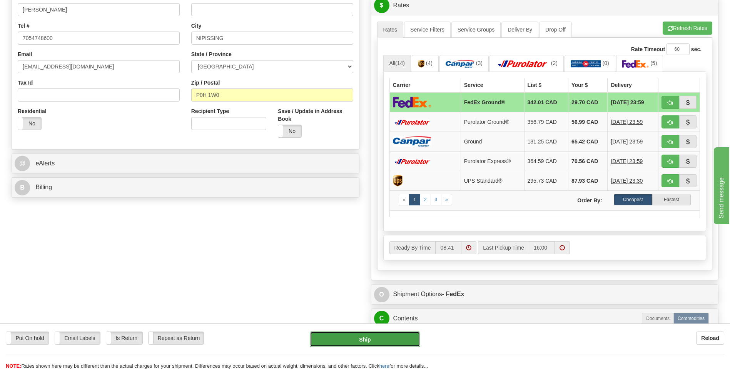
click at [390, 338] on button "Ship" at bounding box center [365, 339] width 110 height 15
type input "92"
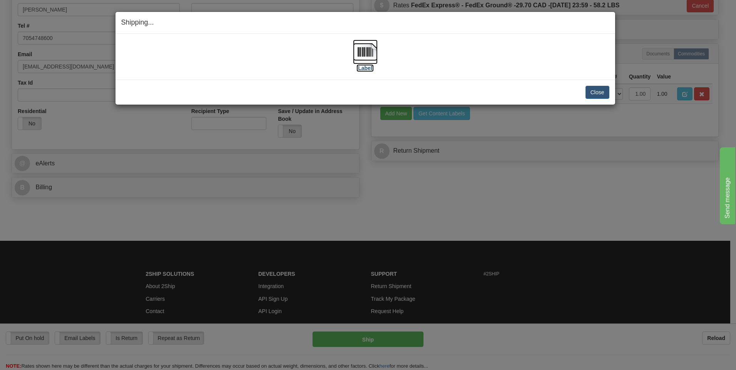
click at [367, 53] on img at bounding box center [365, 52] width 25 height 25
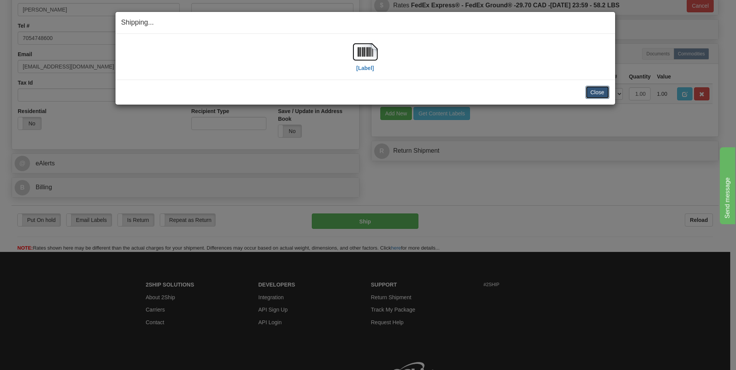
click at [595, 87] on button "Close" at bounding box center [598, 92] width 24 height 13
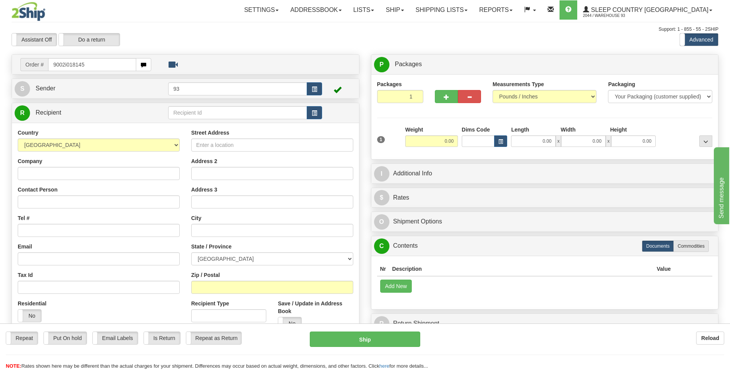
type input "9002i018145"
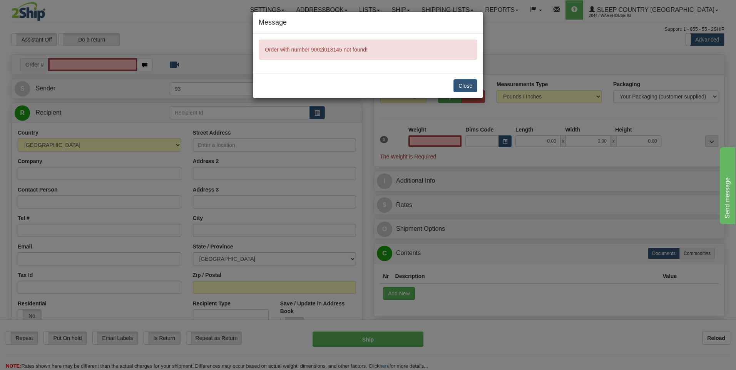
type input "0.00"
click at [470, 84] on button "Close" at bounding box center [465, 85] width 24 height 13
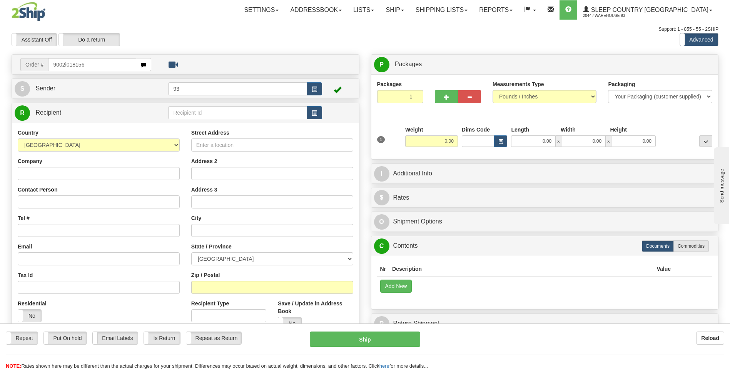
type input "9002i018156"
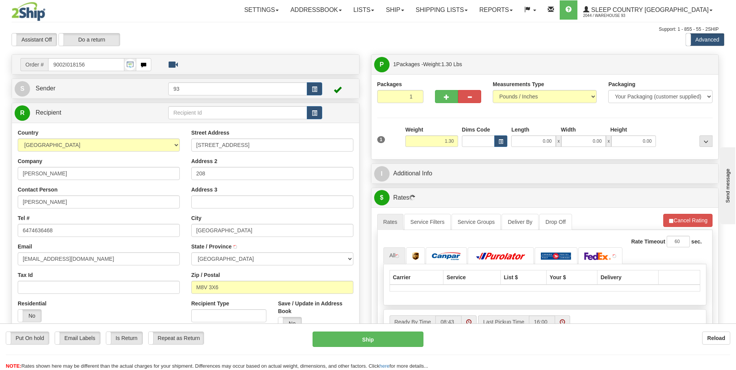
type input "ETOBICOKE"
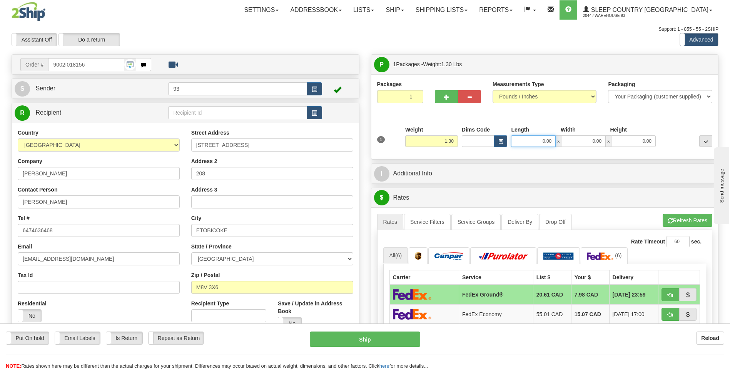
drag, startPoint x: 567, startPoint y: 140, endPoint x: 580, endPoint y: 140, distance: 13.1
click at [580, 140] on div "0.00 x 0.00 x 0.00" at bounding box center [583, 142] width 145 height 12
type input "4.00"
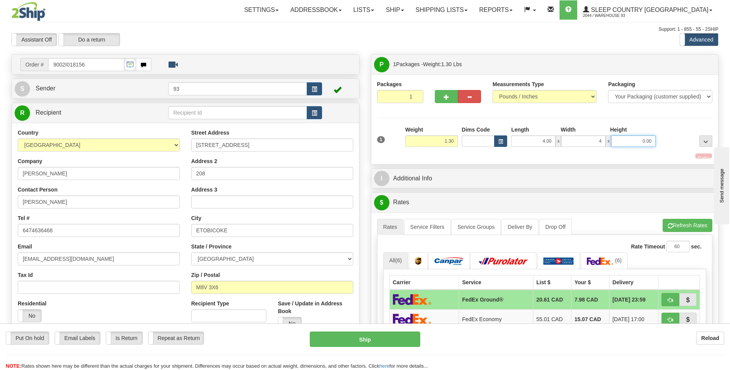
type input "4.00"
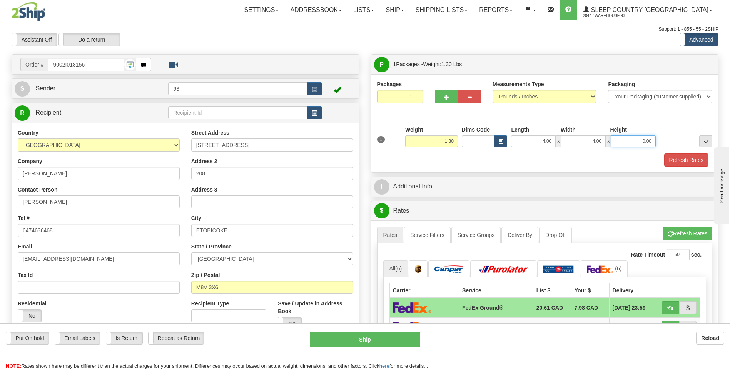
click at [645, 141] on input "0.00" at bounding box center [633, 142] width 45 height 12
type input "2.00"
click at [694, 162] on button "Refresh Rates" at bounding box center [686, 160] width 44 height 13
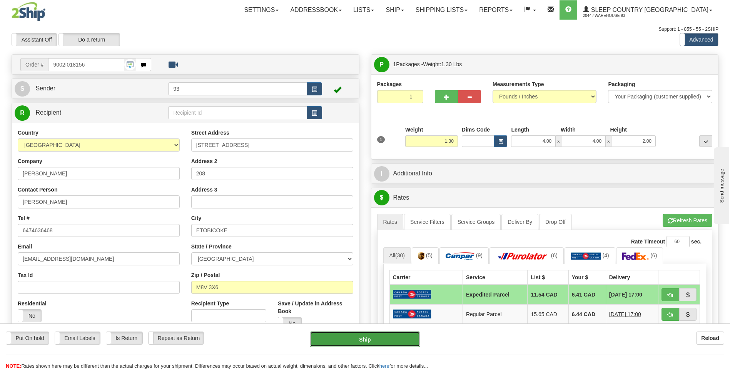
click at [392, 339] on button "Ship" at bounding box center [365, 339] width 110 height 15
type input "DOM.EP"
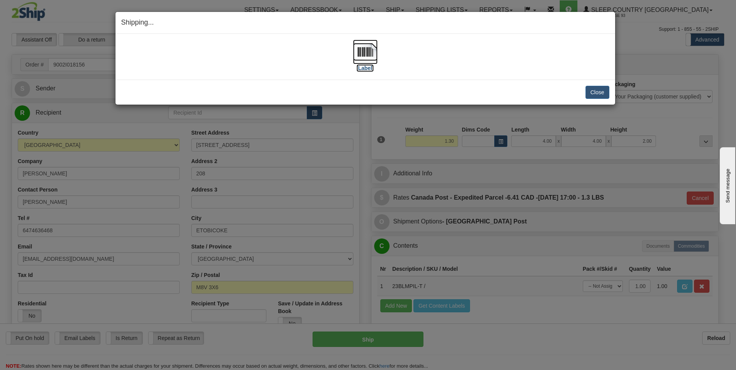
click at [361, 52] on img at bounding box center [365, 52] width 25 height 25
click at [587, 91] on button "Close" at bounding box center [598, 92] width 24 height 13
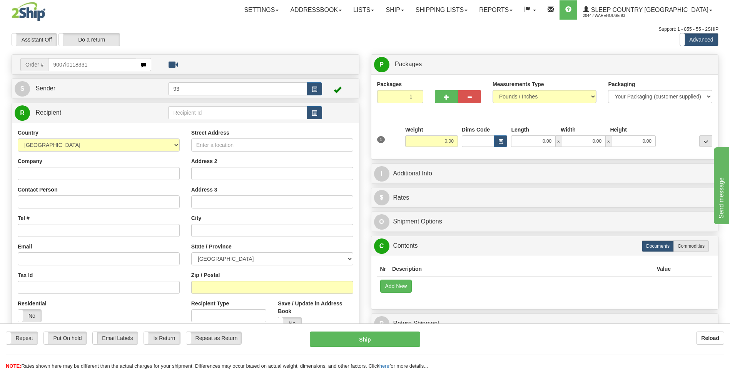
type input "9007i0118331"
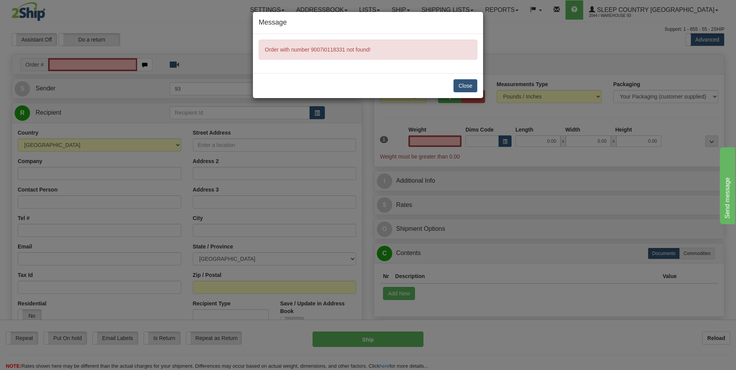
type input "0.00"
click at [465, 84] on button "Close" at bounding box center [465, 85] width 24 height 13
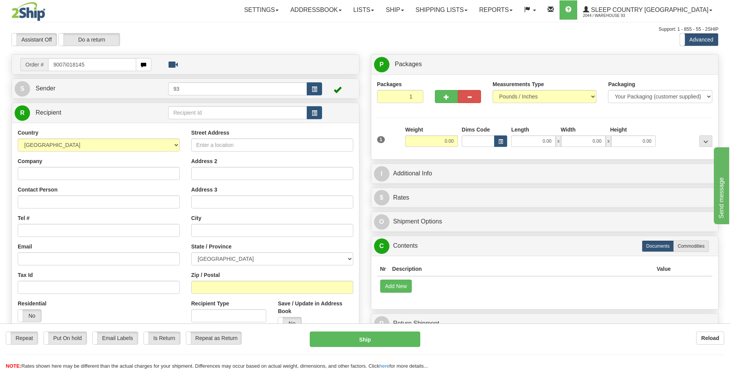
type input "9007i018145"
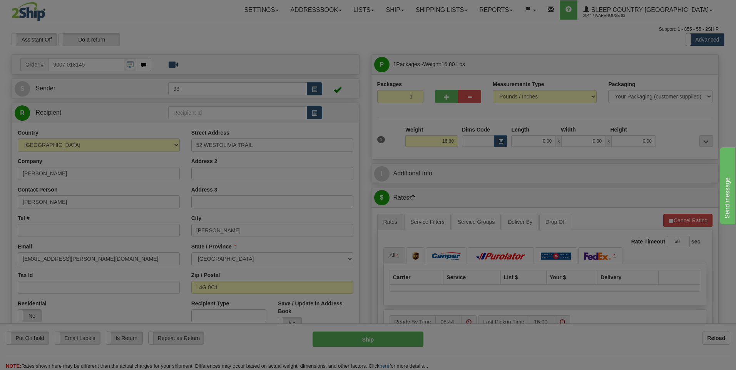
type input "AURORA"
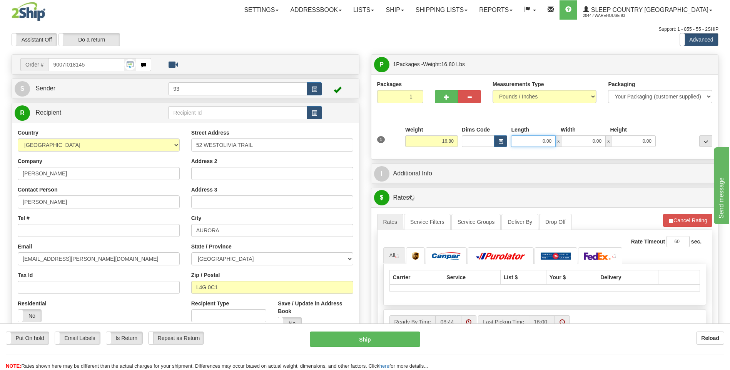
drag, startPoint x: 534, startPoint y: 145, endPoint x: 621, endPoint y: 138, distance: 87.7
click at [621, 139] on div "0.00 x 0.00 x 0.00" at bounding box center [583, 142] width 145 height 12
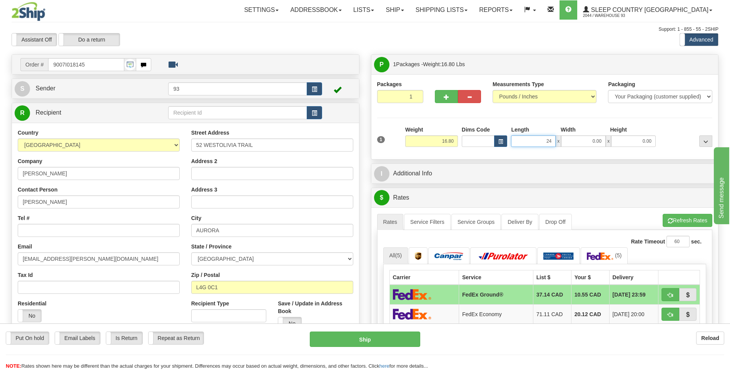
type input "24.00"
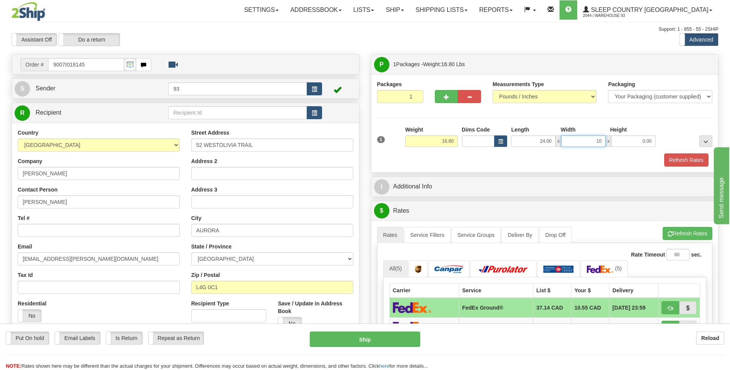
type input "10.00"
type input "16.00"
click at [686, 162] on button "Refresh Rates" at bounding box center [686, 160] width 44 height 13
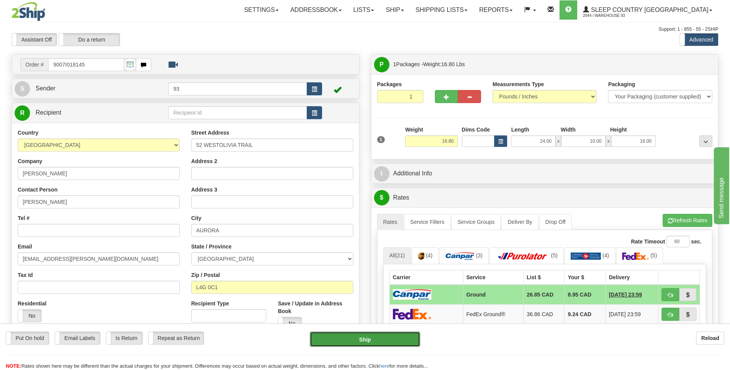
click at [354, 338] on button "Ship" at bounding box center [365, 339] width 110 height 15
type input "1"
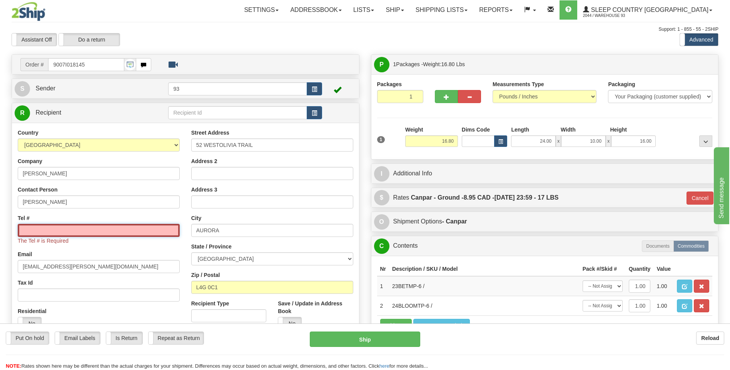
click at [90, 234] on input "Tel #" at bounding box center [99, 230] width 162 height 13
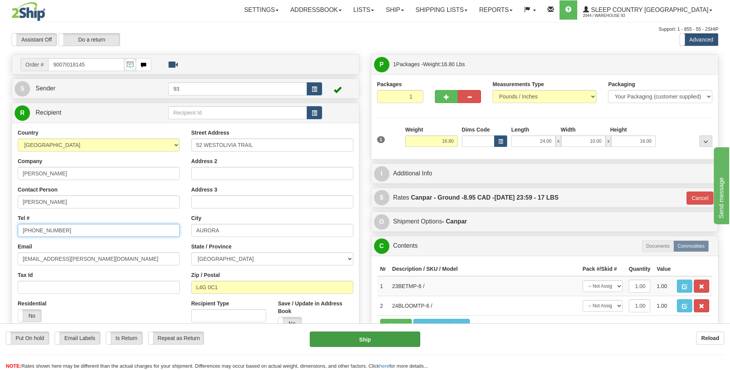
type input "416-457-4266"
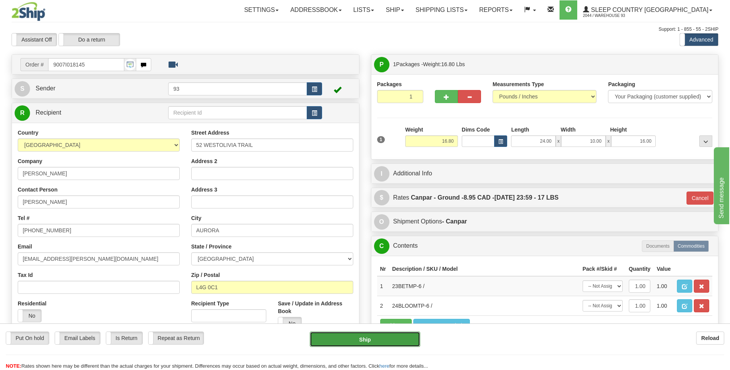
click at [391, 340] on button "Ship" at bounding box center [365, 339] width 110 height 15
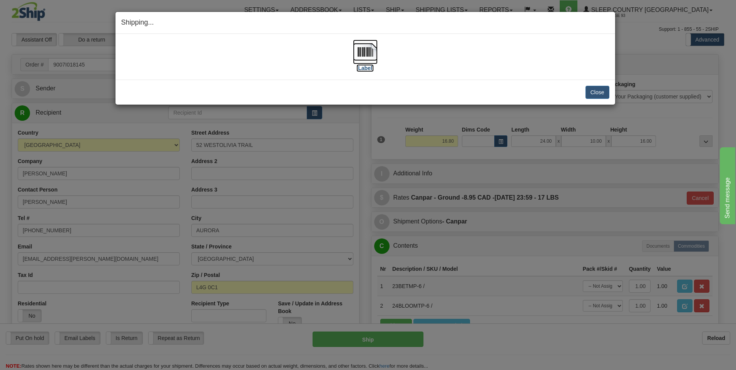
click at [363, 48] on img at bounding box center [365, 52] width 25 height 25
click at [602, 94] on button "Close" at bounding box center [598, 92] width 24 height 13
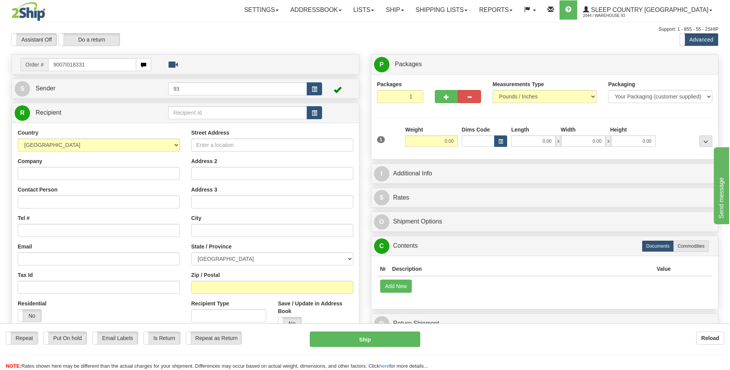
type input "9007I018331"
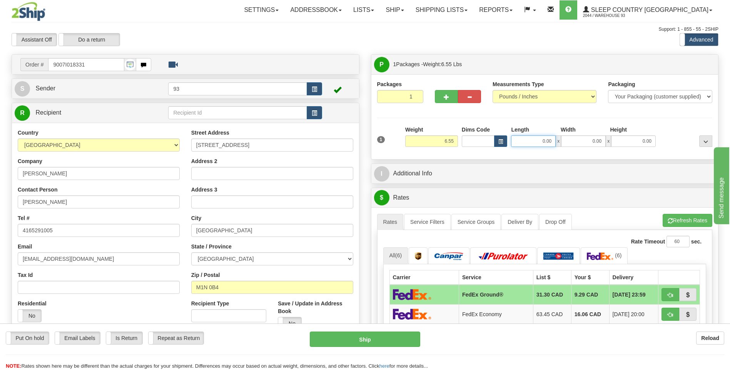
drag, startPoint x: 539, startPoint y: 143, endPoint x: 603, endPoint y: 162, distance: 66.9
click at [603, 162] on div "P Packages 1 Packages - Weight: 6.55 Lbs Shipment Level Shipm. Package Level Pa…" at bounding box center [545, 339] width 360 height 571
type input "8.00"
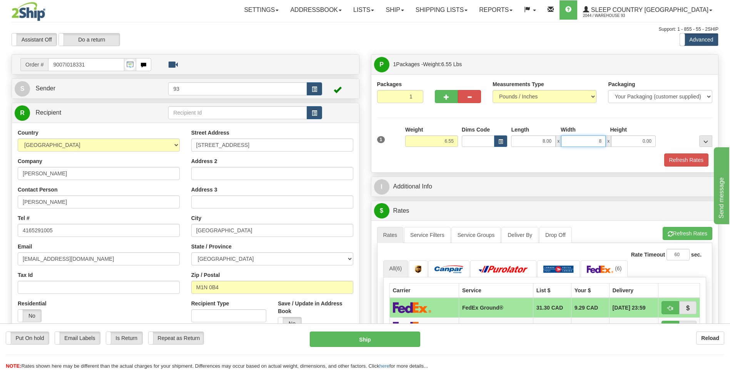
type input "8.00"
type input "4.00"
click at [680, 156] on button "Refresh Rates" at bounding box center [686, 160] width 44 height 13
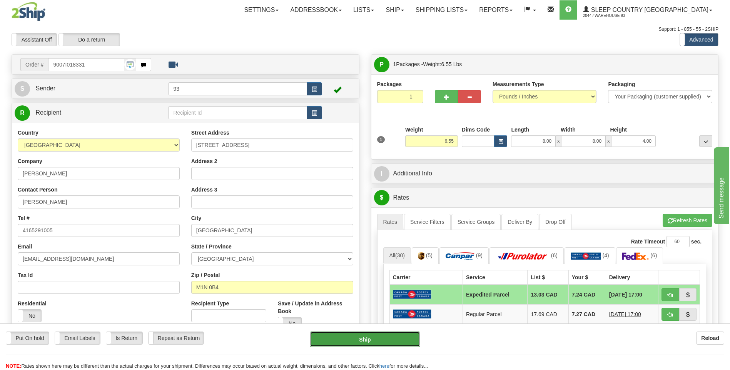
click at [385, 343] on button "Ship" at bounding box center [365, 339] width 110 height 15
type input "DOM.EP"
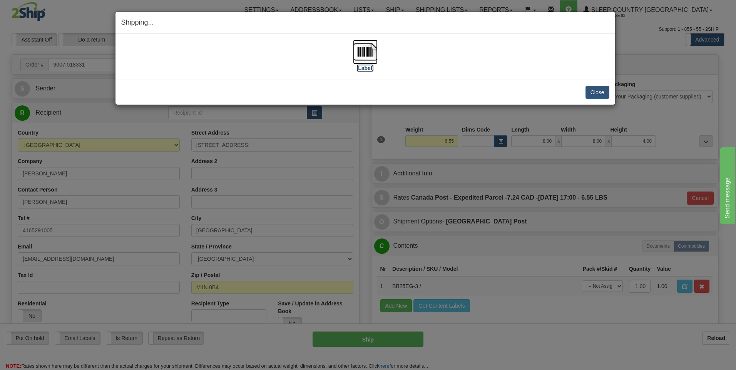
click at [368, 59] on img at bounding box center [365, 52] width 25 height 25
click at [601, 95] on button "Close" at bounding box center [598, 92] width 24 height 13
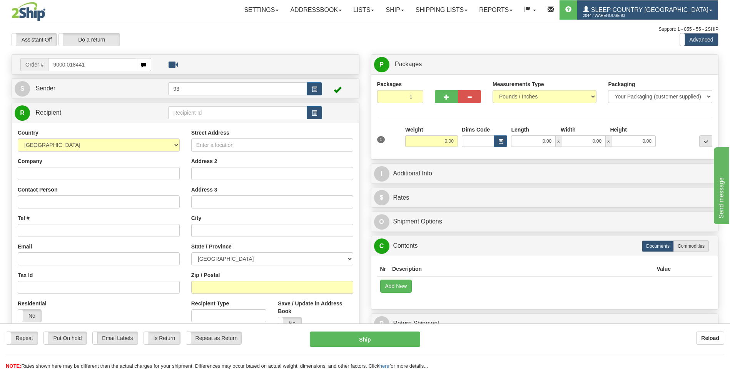
type input "9000I018441"
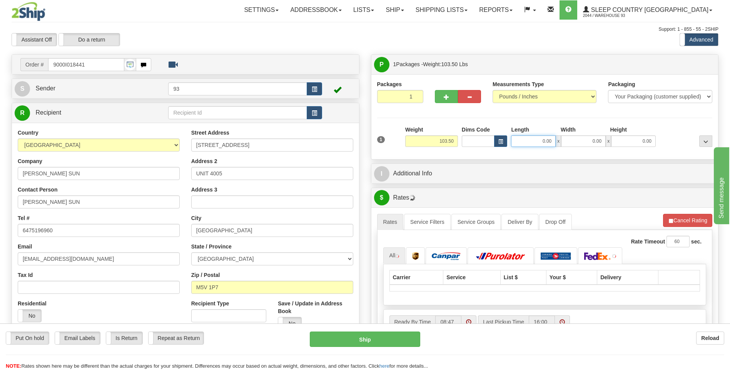
drag, startPoint x: 560, startPoint y: 146, endPoint x: 570, endPoint y: 146, distance: 10.0
click at [570, 146] on div "0.00 x 0.00 x 0.00" at bounding box center [583, 142] width 145 height 12
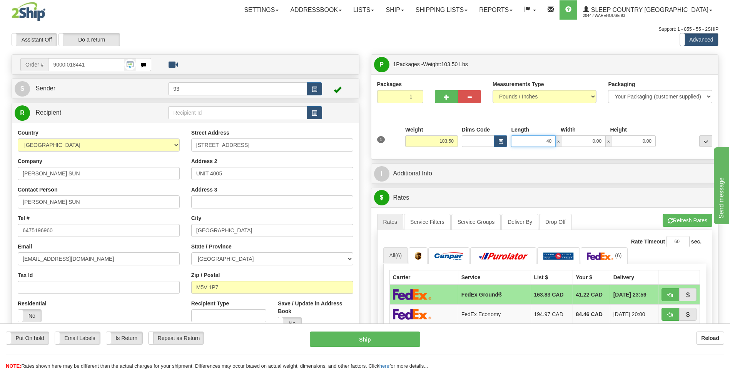
type input "40.00"
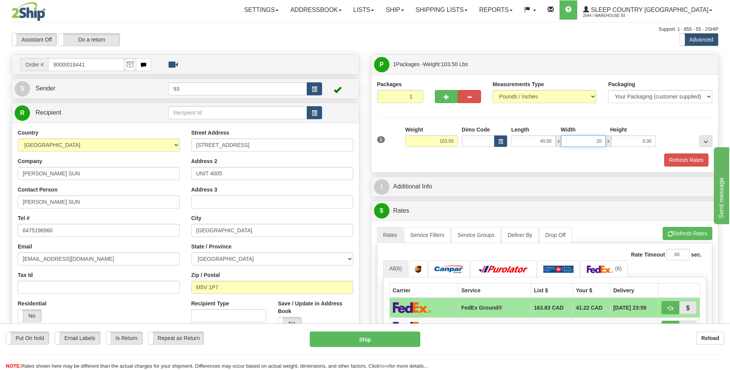
type input "20.00"
click at [677, 154] on button "Refresh Rates" at bounding box center [686, 160] width 44 height 13
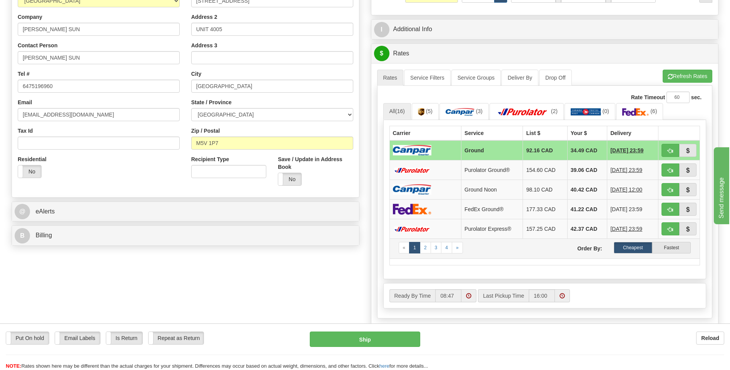
scroll to position [269, 0]
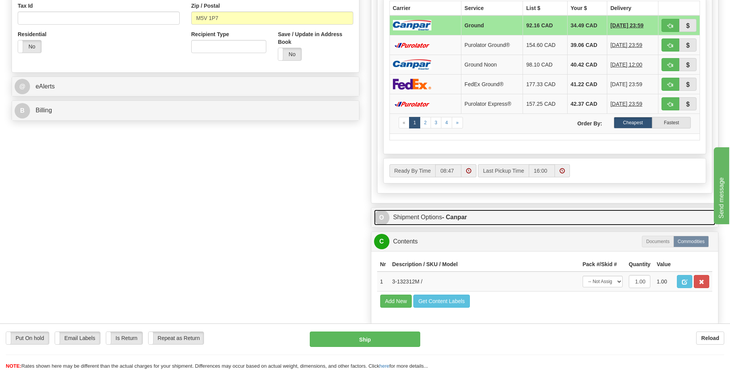
click at [384, 217] on span "O" at bounding box center [381, 217] width 15 height 15
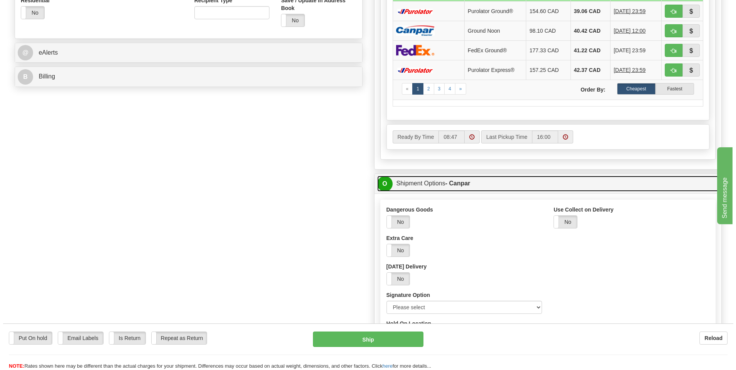
scroll to position [385, 0]
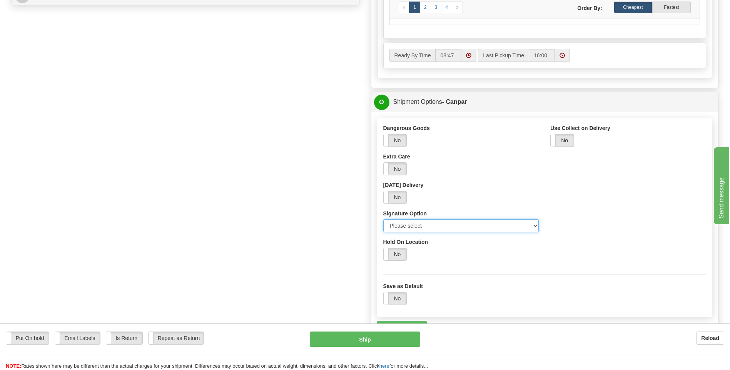
click at [530, 228] on select "Please select No Signature Required Signature Required Adult Signature" at bounding box center [461, 225] width 156 height 13
select select "2"
click at [383, 219] on select "Please select No Signature Required Signature Required Adult Signature" at bounding box center [461, 225] width 156 height 13
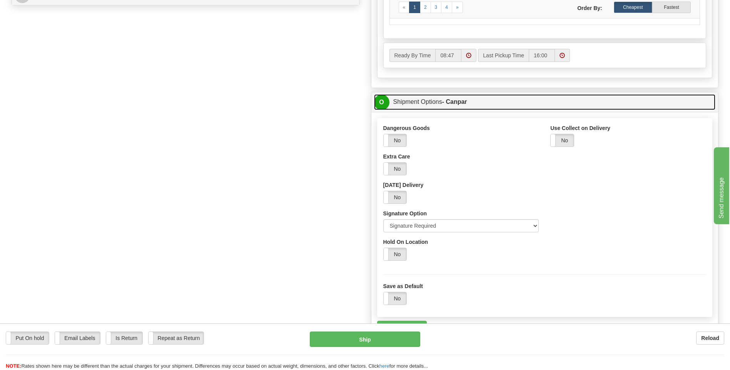
click at [383, 102] on span "O" at bounding box center [381, 102] width 15 height 15
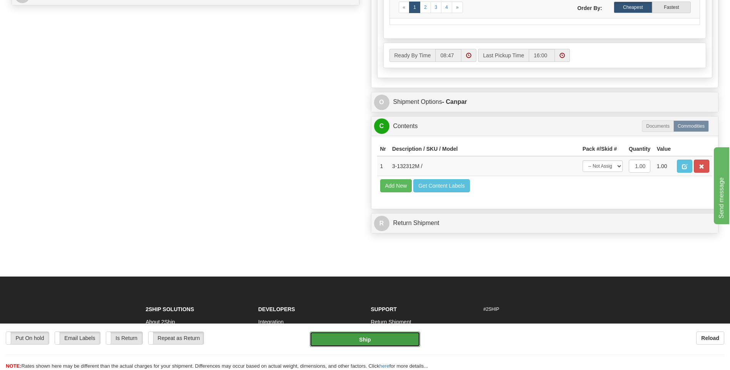
click at [391, 340] on button "Ship" at bounding box center [365, 339] width 110 height 15
type input "1"
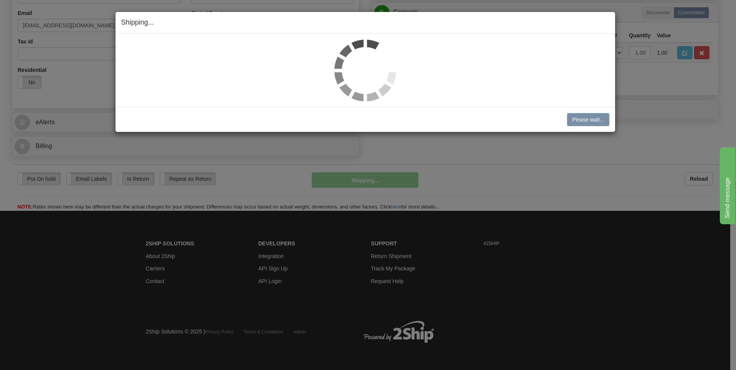
scroll to position [234, 0]
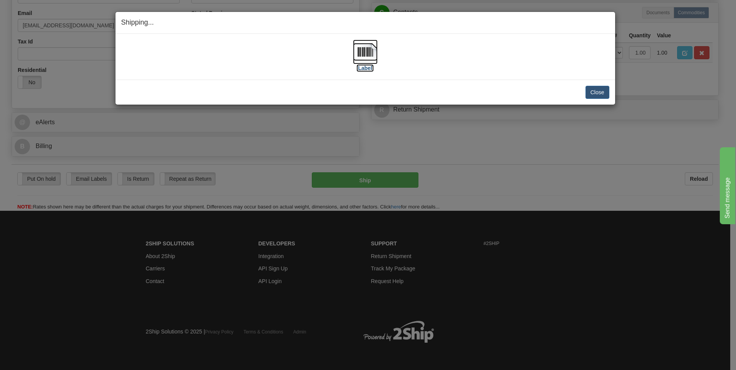
click at [365, 52] on img at bounding box center [365, 52] width 25 height 25
click at [602, 95] on button "Close" at bounding box center [598, 92] width 24 height 13
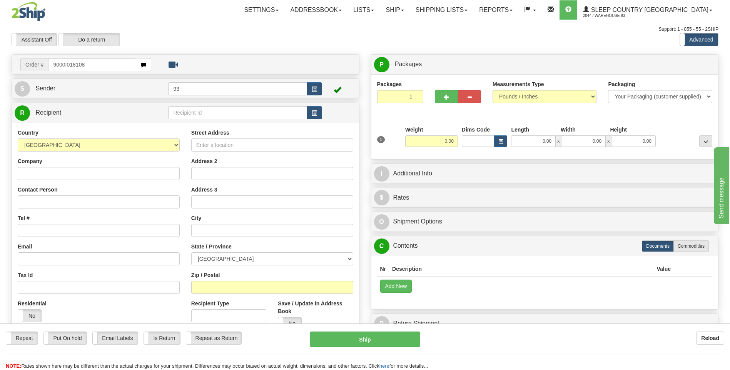
type input "9000I018108"
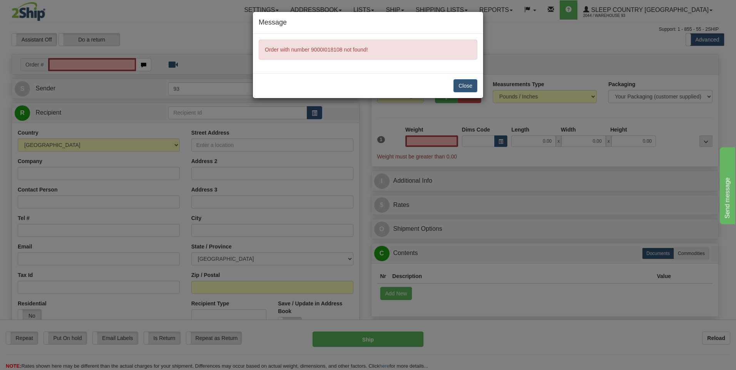
type input "0.00"
click at [458, 84] on button "Close" at bounding box center [465, 85] width 24 height 13
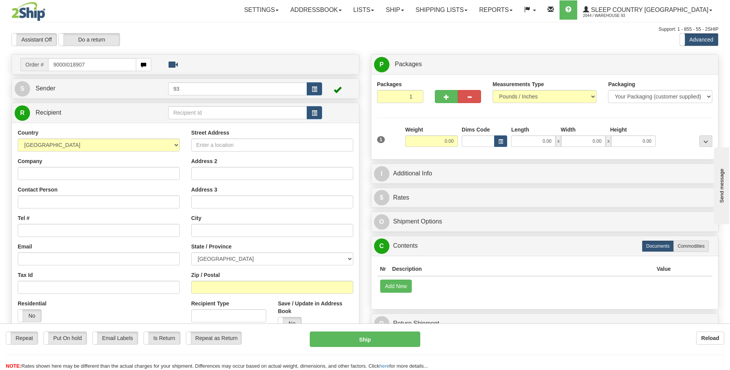
type input "9000I018907"
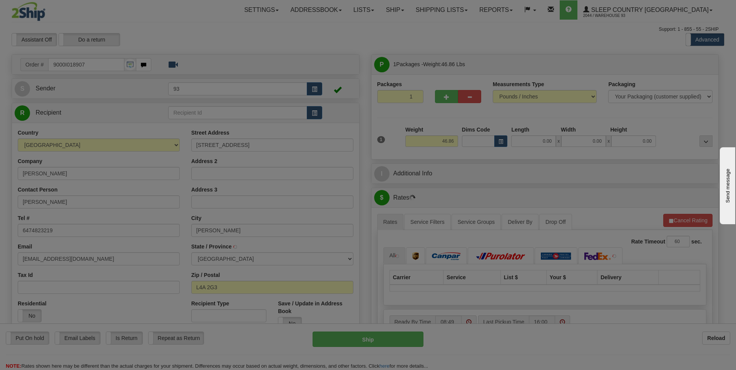
type input "STOUFFVILLE"
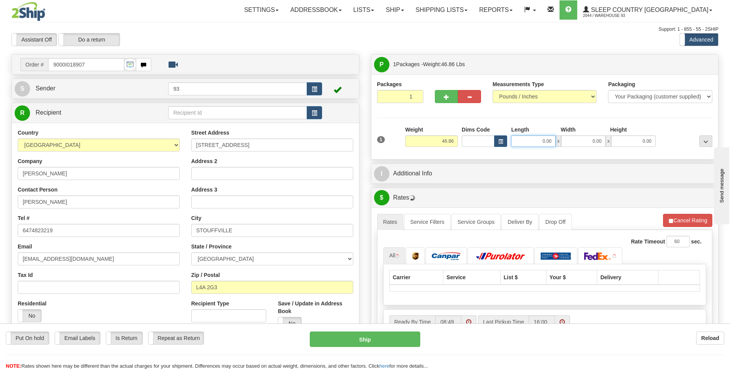
drag, startPoint x: 547, startPoint y: 143, endPoint x: 564, endPoint y: 143, distance: 16.6
click at [564, 143] on div "0.00 x 0.00 x 0.00" at bounding box center [583, 142] width 145 height 12
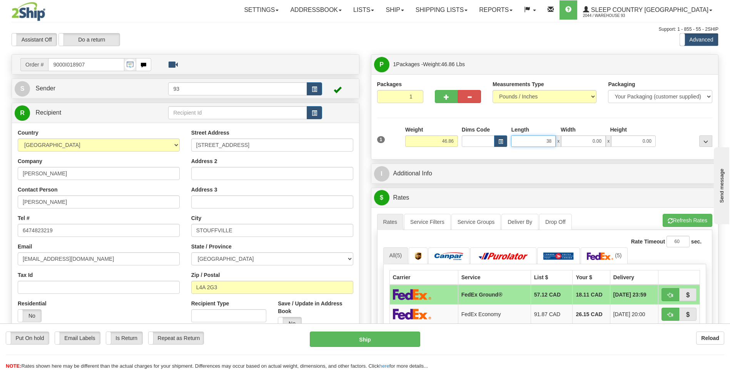
type input "38.00"
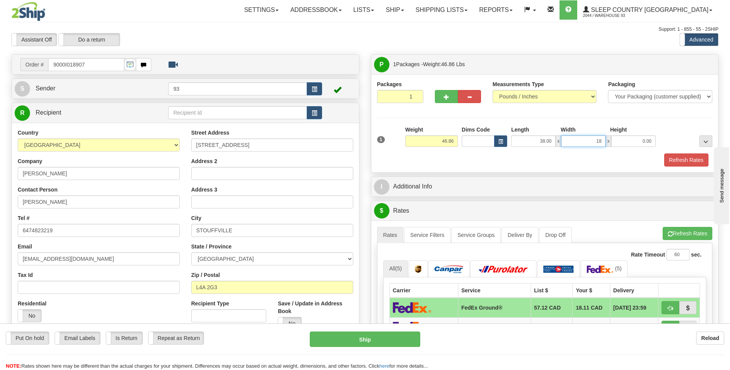
type input "18.00"
click at [679, 154] on button "Refresh Rates" at bounding box center [686, 160] width 44 height 13
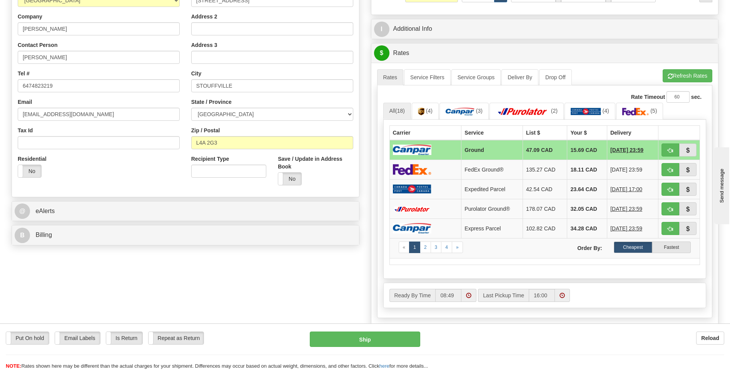
scroll to position [192, 0]
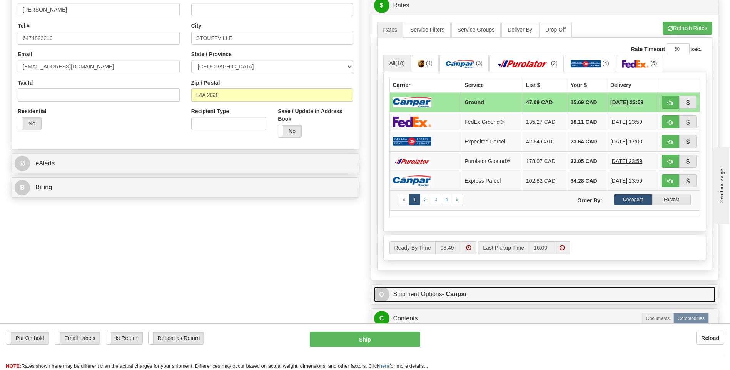
click at [381, 292] on span "O" at bounding box center [381, 294] width 15 height 15
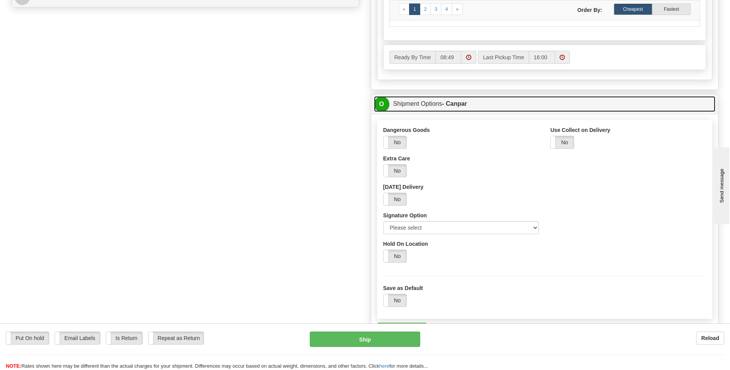
scroll to position [385, 0]
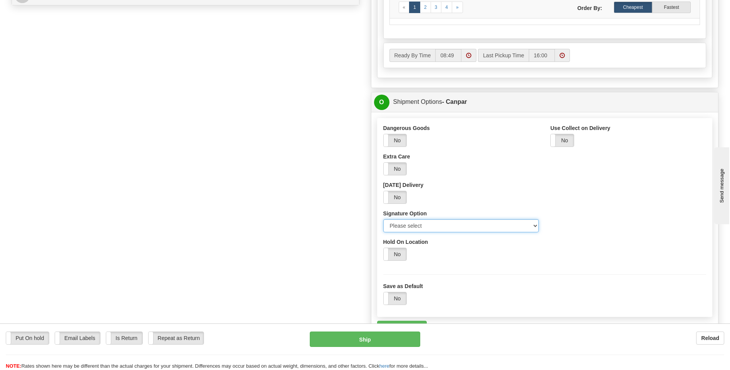
click at [535, 224] on select "Please select No Signature Required Signature Required Adult Signature" at bounding box center [461, 225] width 156 height 13
select select "2"
click at [383, 219] on select "Please select No Signature Required Signature Required Adult Signature" at bounding box center [461, 225] width 156 height 13
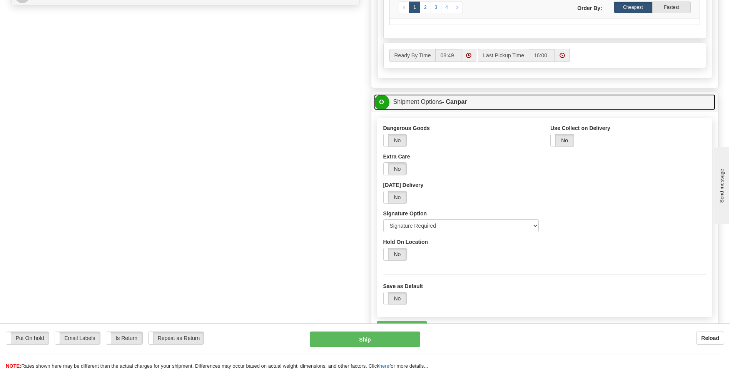
click at [385, 104] on span "O" at bounding box center [381, 102] width 15 height 15
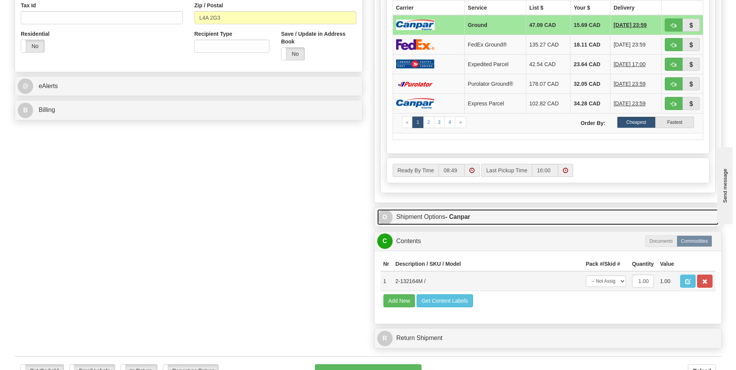
scroll to position [269, 0]
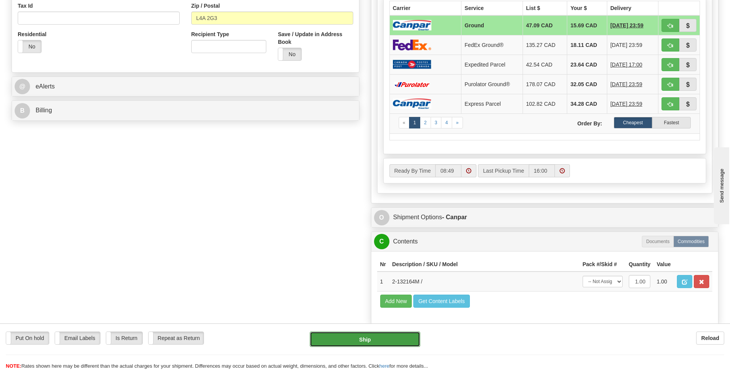
drag, startPoint x: 381, startPoint y: 342, endPoint x: 380, endPoint y: 336, distance: 5.5
click at [380, 336] on button "Ship" at bounding box center [365, 339] width 110 height 15
type input "1"
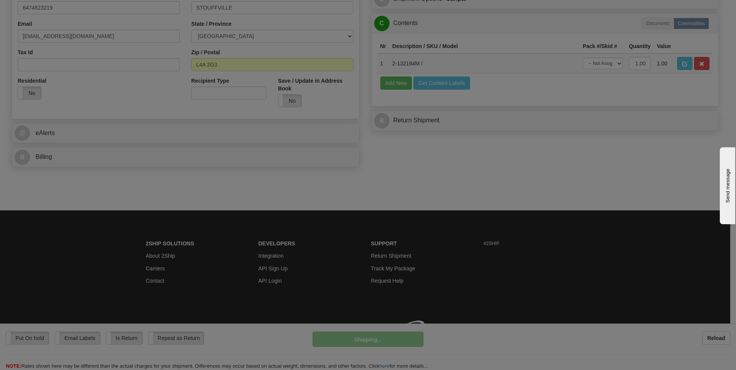
scroll to position [234, 0]
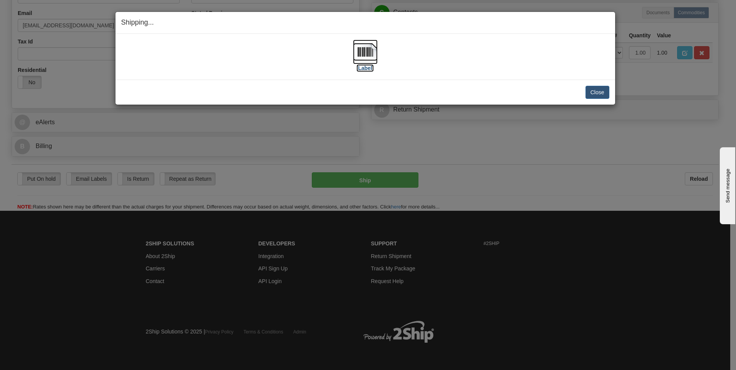
click at [364, 52] on img at bounding box center [365, 52] width 25 height 25
click at [592, 95] on button "Close" at bounding box center [598, 92] width 24 height 13
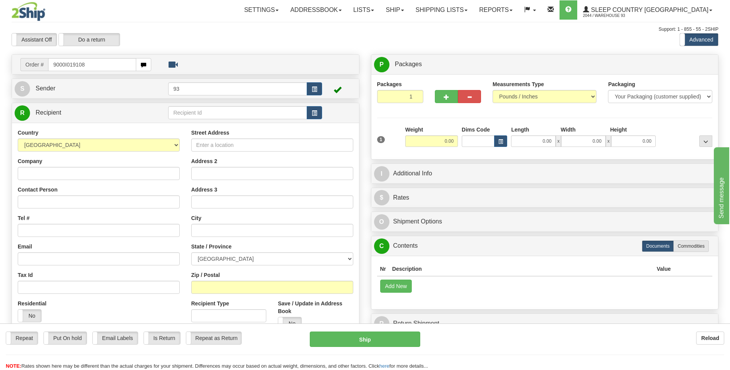
type input "9000I019108"
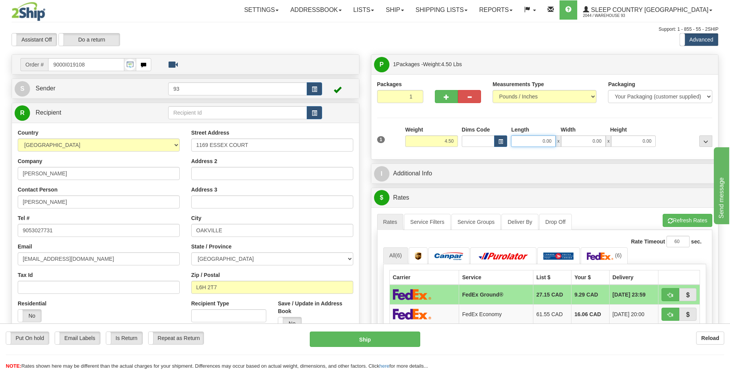
drag, startPoint x: 540, startPoint y: 145, endPoint x: 572, endPoint y: 143, distance: 32.4
click at [572, 143] on div "0.00 x 0.00 x 0.00" at bounding box center [583, 142] width 145 height 12
type input "32.00"
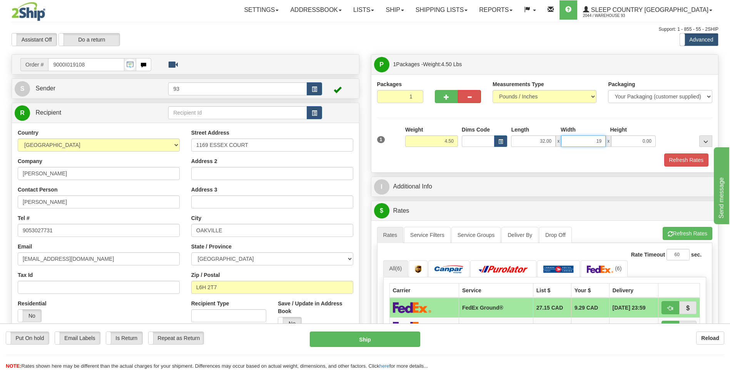
type input "19.00"
type input "6.00"
click at [694, 157] on button "Refresh Rates" at bounding box center [686, 160] width 44 height 13
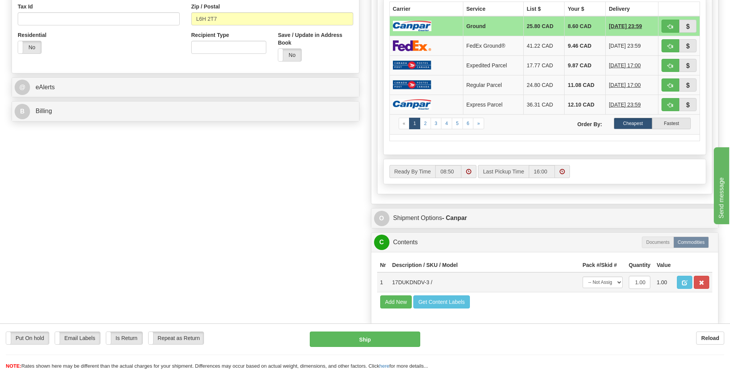
scroll to position [269, 0]
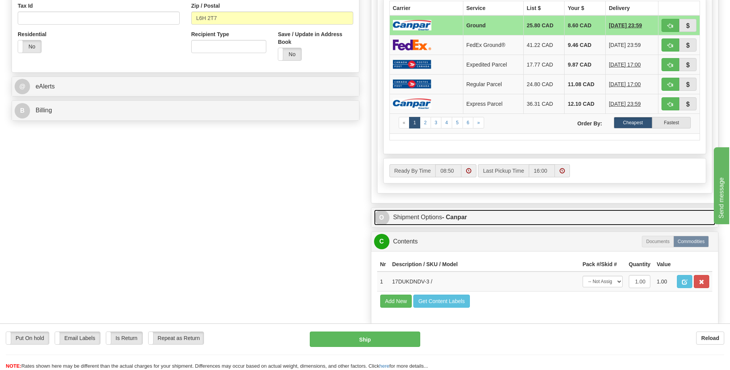
click at [381, 223] on span "O" at bounding box center [381, 217] width 15 height 15
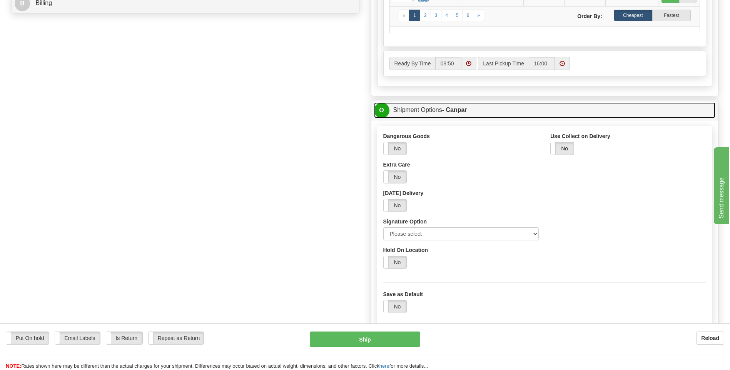
scroll to position [385, 0]
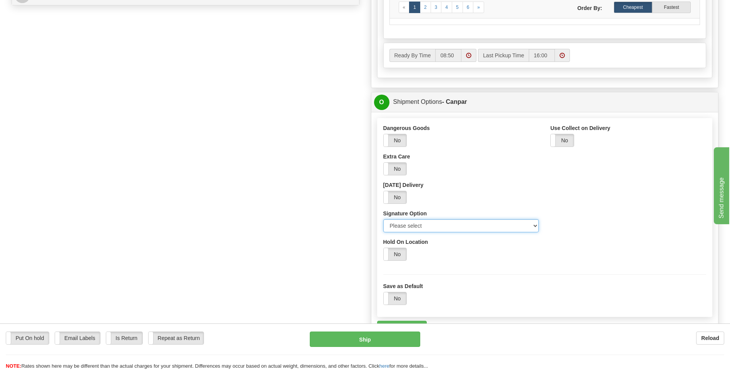
drag, startPoint x: 530, startPoint y: 227, endPoint x: 526, endPoint y: 234, distance: 8.0
click at [530, 227] on select "Please select No Signature Required Signature Required Adult Signature" at bounding box center [461, 225] width 156 height 13
select select "2"
click at [383, 219] on select "Please select No Signature Required Signature Required Adult Signature" at bounding box center [461, 225] width 156 height 13
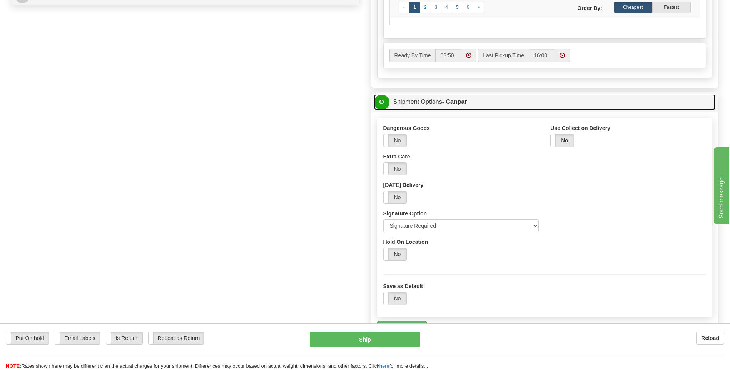
click at [378, 107] on span "O" at bounding box center [381, 102] width 15 height 15
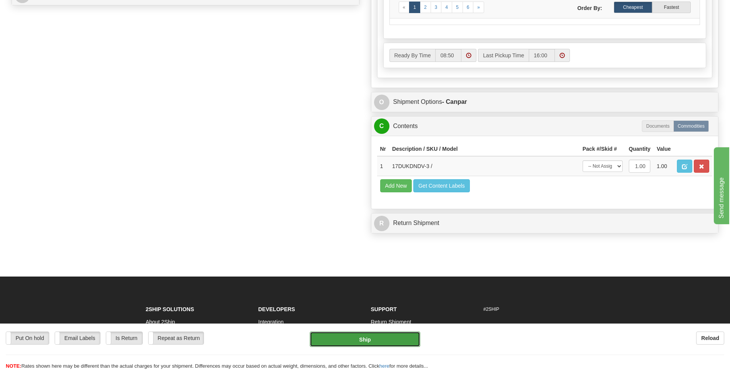
click at [386, 340] on button "Ship" at bounding box center [365, 339] width 110 height 15
type input "1"
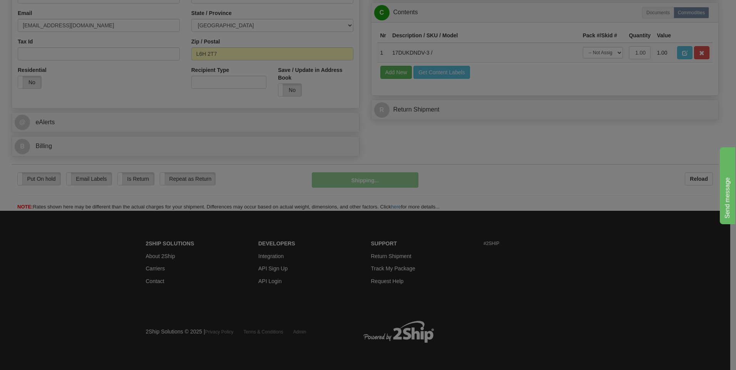
scroll to position [234, 0]
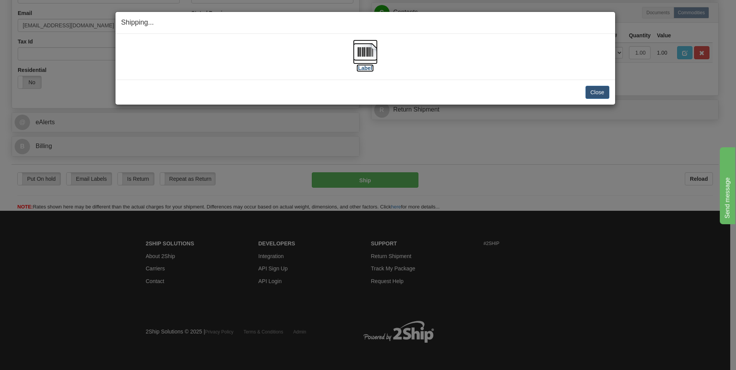
click at [363, 54] on img at bounding box center [365, 52] width 25 height 25
click at [606, 90] on button "Close" at bounding box center [598, 92] width 24 height 13
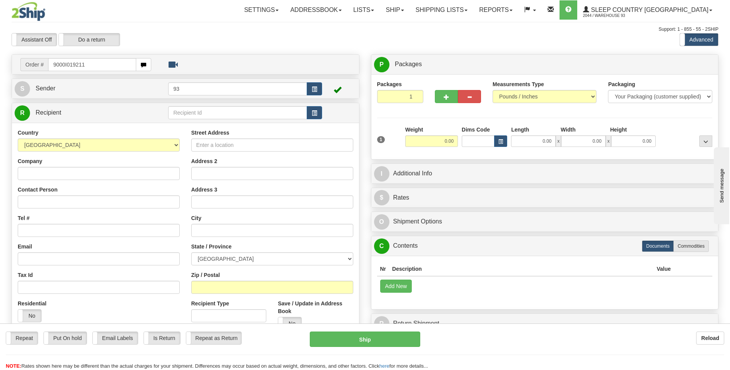
type input "9000I019211"
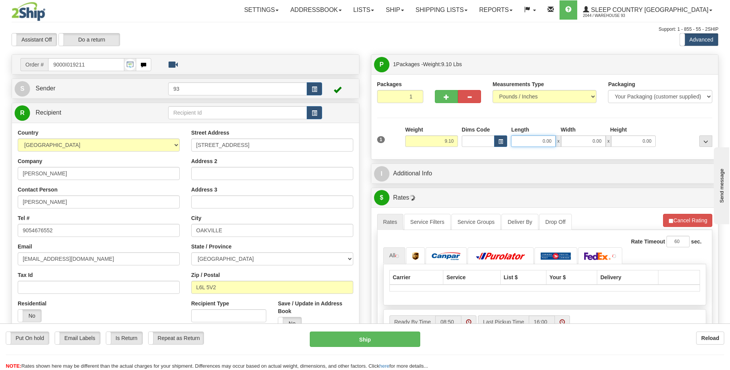
drag, startPoint x: 538, startPoint y: 146, endPoint x: 579, endPoint y: 134, distance: 42.0
click at [574, 142] on div "0.00 x 0.00 x 0.00" at bounding box center [583, 142] width 145 height 12
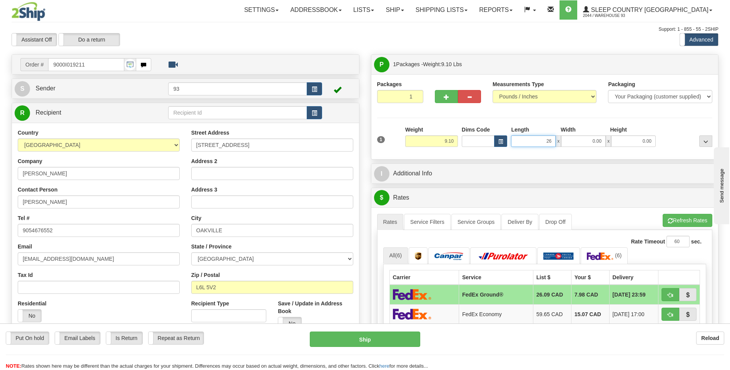
type input "26.00"
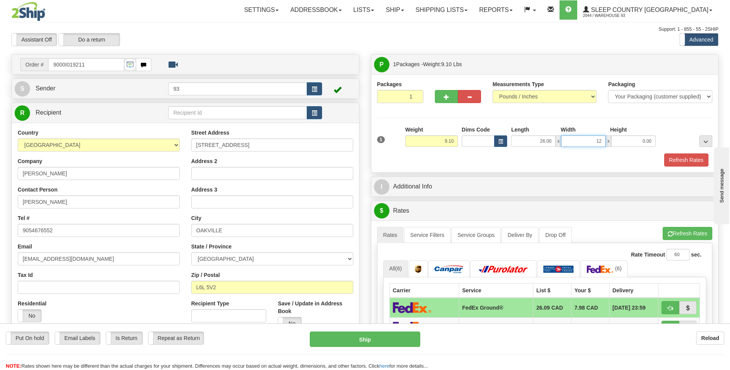
type input "12.00"
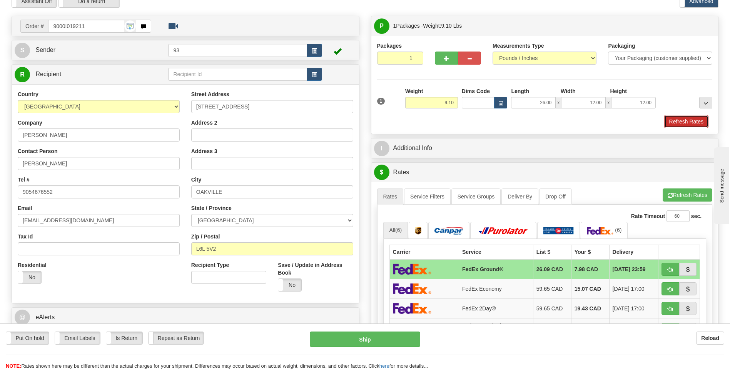
click at [678, 115] on button "Refresh Rates" at bounding box center [686, 121] width 44 height 13
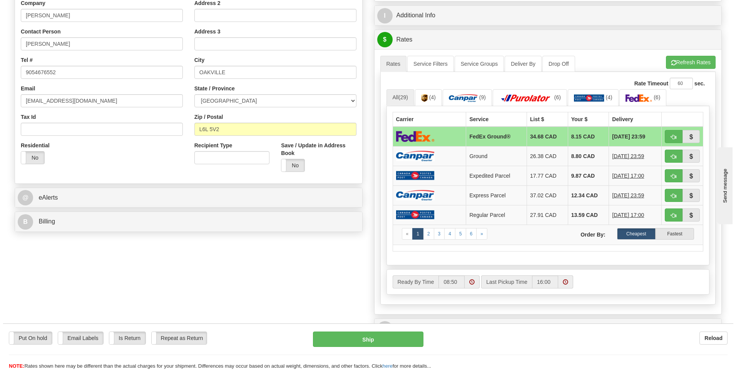
scroll to position [192, 0]
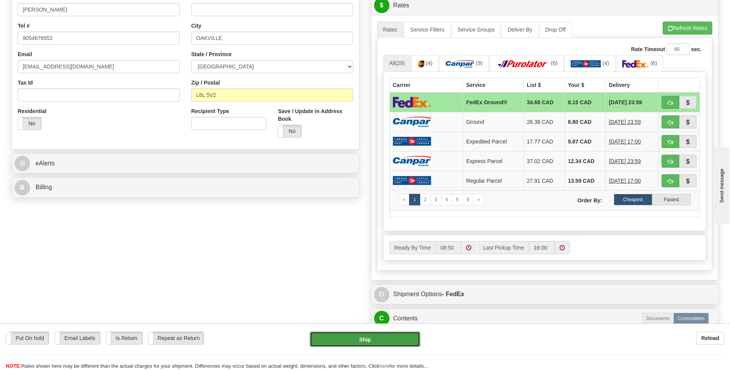
click at [376, 345] on button "Ship" at bounding box center [365, 339] width 110 height 15
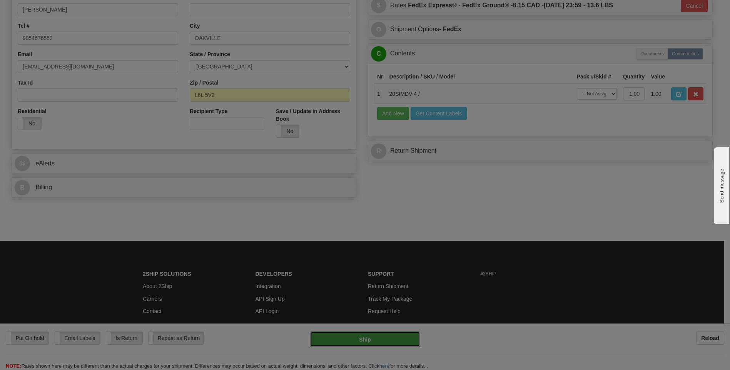
type input "92"
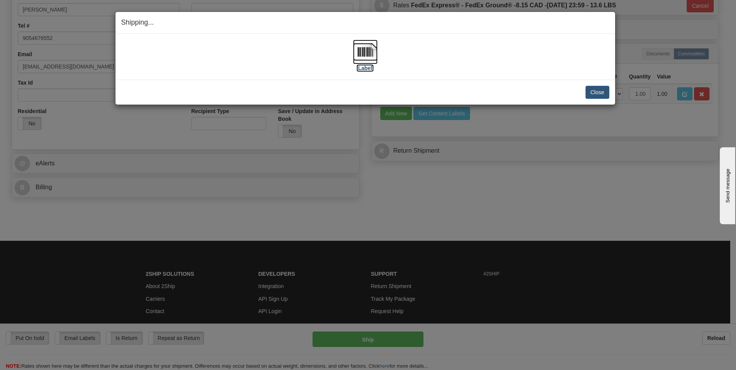
click at [365, 50] on img at bounding box center [365, 52] width 25 height 25
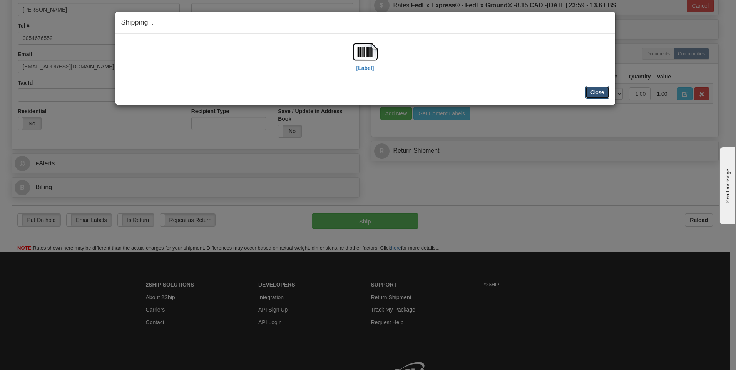
click at [597, 90] on button "Close" at bounding box center [598, 92] width 24 height 13
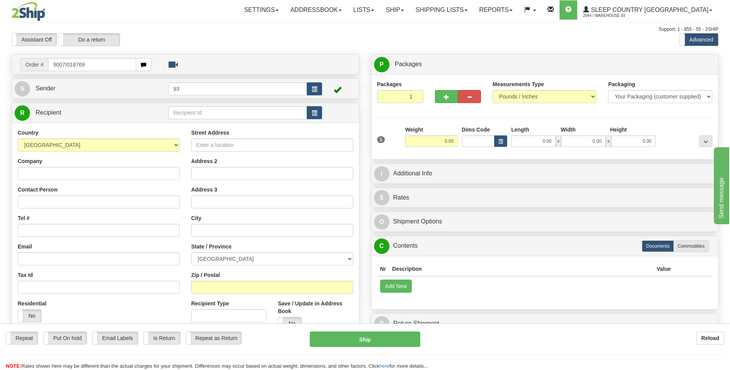
type input "9007I018769"
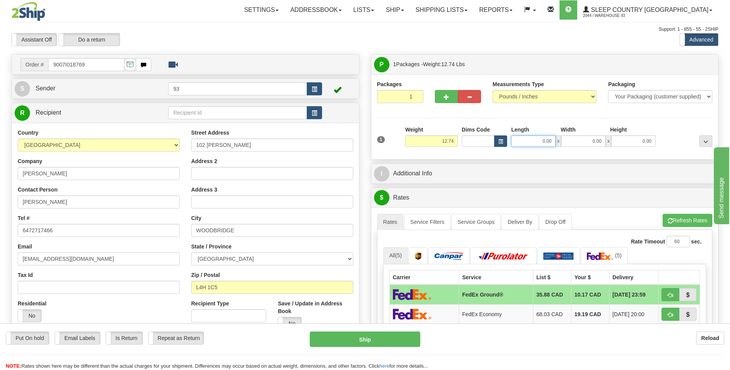
drag, startPoint x: 539, startPoint y: 143, endPoint x: 578, endPoint y: 140, distance: 39.4
click at [578, 140] on div "0.00 x 0.00 x 0.00" at bounding box center [583, 142] width 145 height 12
type input "19.00"
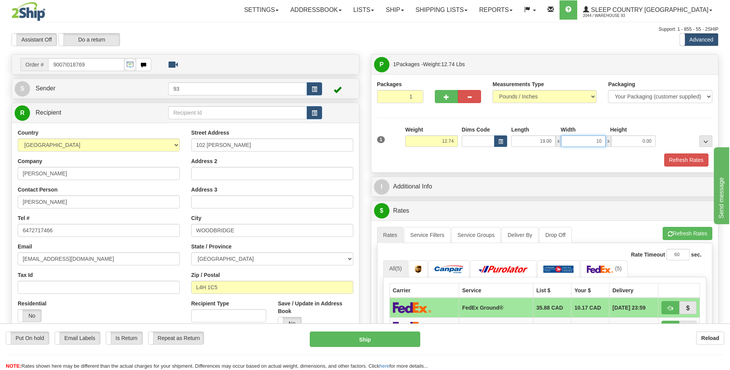
type input "10.00"
click at [681, 161] on button "Refresh Rates" at bounding box center [686, 160] width 44 height 13
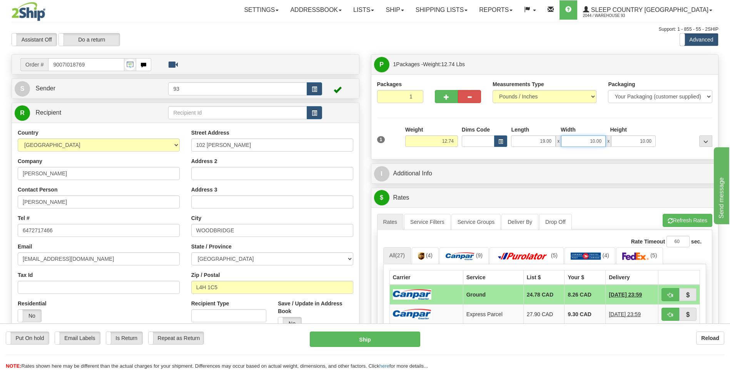
drag, startPoint x: 593, startPoint y: 144, endPoint x: 606, endPoint y: 143, distance: 13.5
click at [606, 143] on div "19.00 x 10.00 x 10.00" at bounding box center [583, 142] width 145 height 12
type input "19.00"
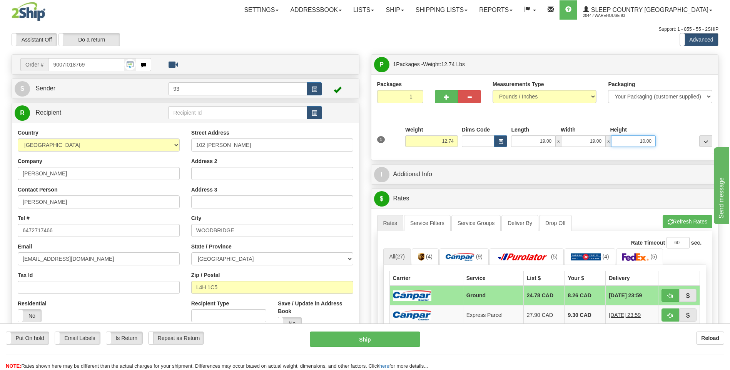
type input "9"
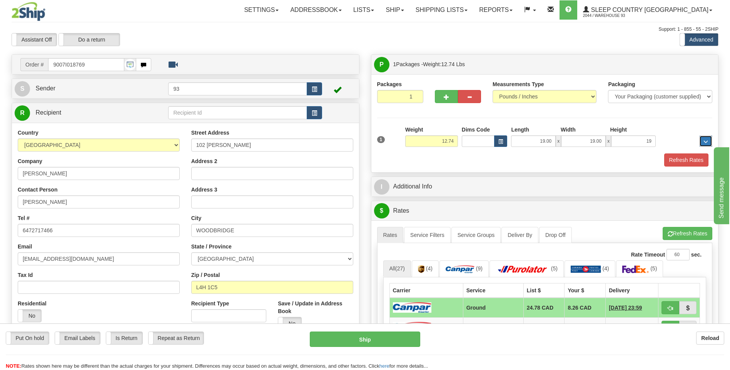
type input "19.00"
click at [694, 162] on button "Refresh Rates" at bounding box center [686, 160] width 44 height 13
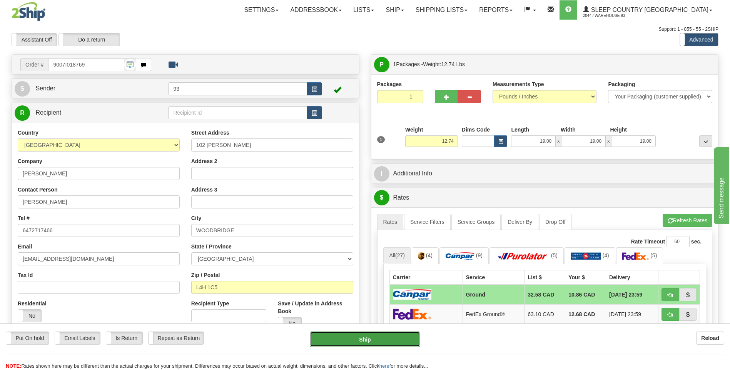
click at [352, 335] on button "Ship" at bounding box center [365, 339] width 110 height 15
type input "1"
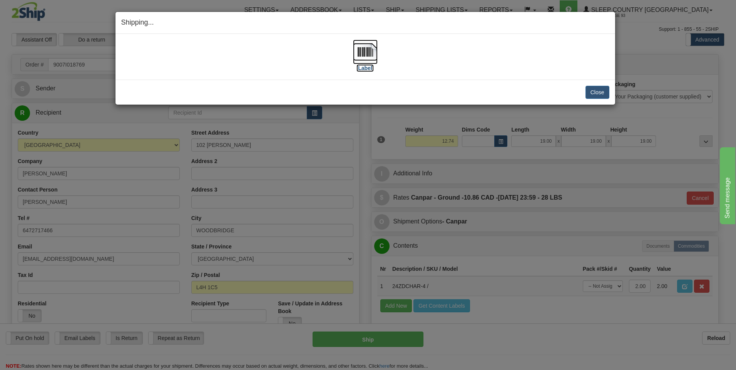
click at [365, 52] on img at bounding box center [365, 52] width 25 height 25
click at [601, 92] on button "Close" at bounding box center [598, 92] width 24 height 13
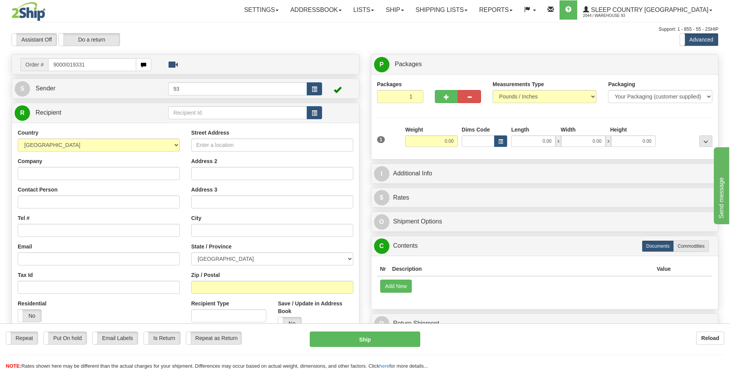
type input "9000I019331"
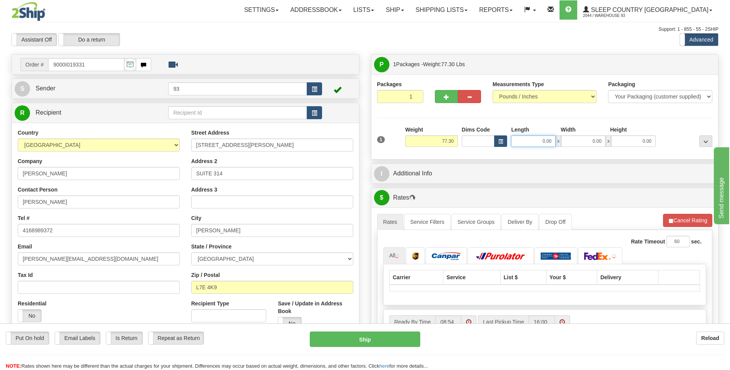
drag, startPoint x: 561, startPoint y: 144, endPoint x: 583, endPoint y: 144, distance: 21.9
click at [583, 144] on div "0.00 x 0.00 x 0.00" at bounding box center [583, 142] width 145 height 12
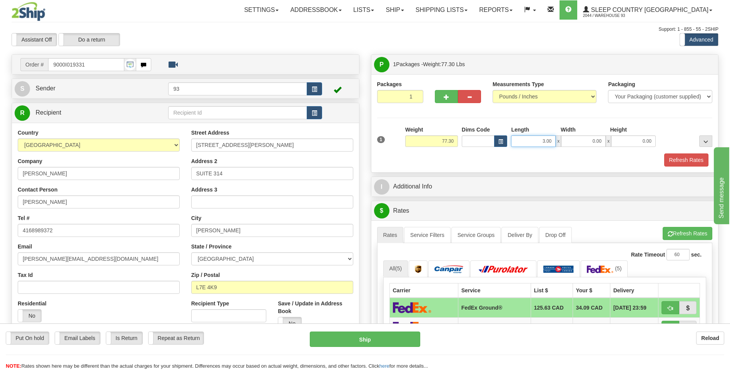
drag, startPoint x: 539, startPoint y: 142, endPoint x: 574, endPoint y: 146, distance: 35.6
click at [574, 146] on div "3.00 x 0.00 x 0.00" at bounding box center [583, 142] width 145 height 12
type input "30.00"
type input "18.00"
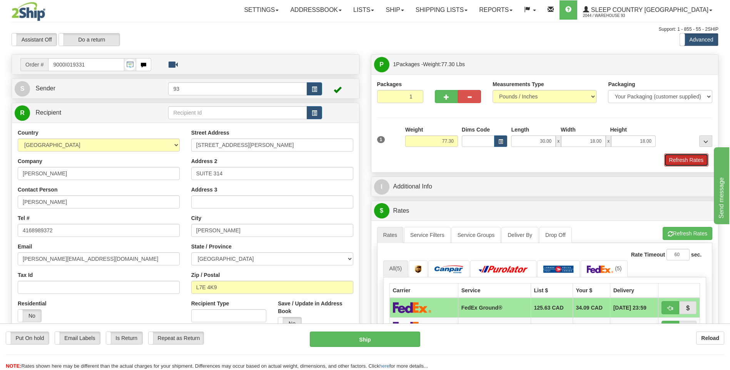
click at [677, 158] on button "Refresh Rates" at bounding box center [686, 160] width 44 height 13
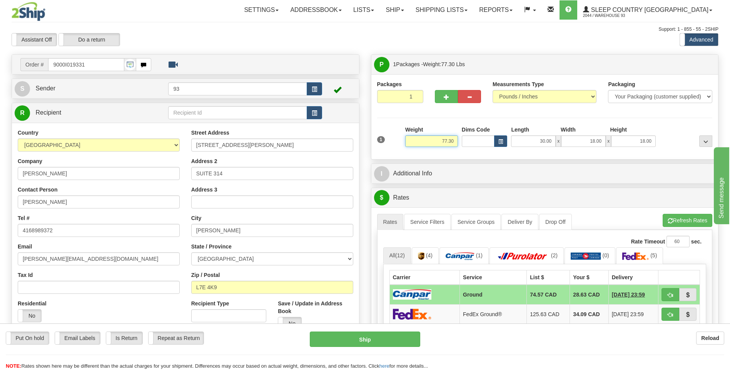
drag, startPoint x: 438, startPoint y: 142, endPoint x: 463, endPoint y: 141, distance: 25.1
click at [463, 141] on div "1 Weight 77.30 Dims Code x x" at bounding box center [545, 139] width 340 height 27
type input "35.00"
drag, startPoint x: 437, startPoint y: 97, endPoint x: 461, endPoint y: 102, distance: 24.0
click at [437, 97] on button "button" at bounding box center [446, 96] width 23 height 13
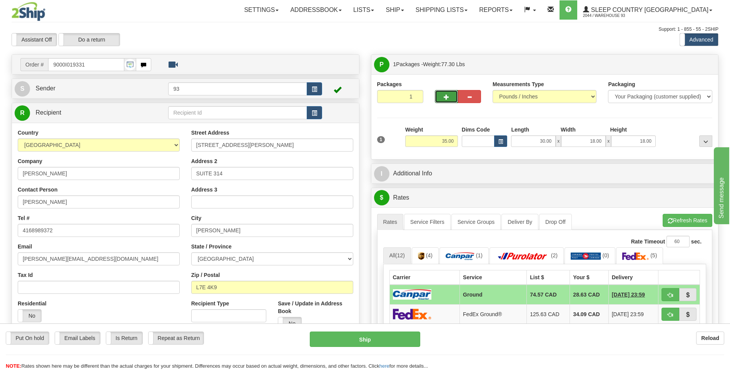
type input "2"
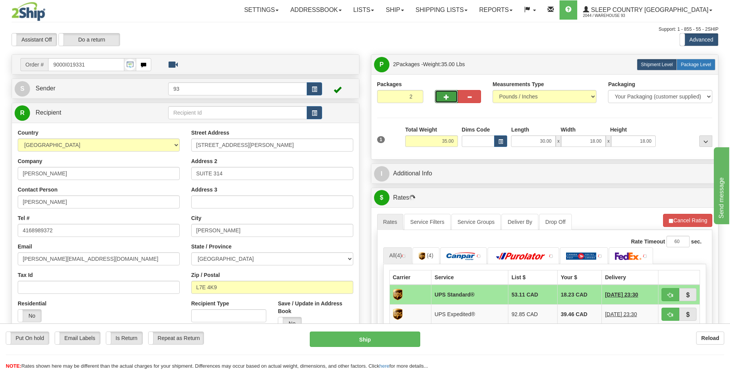
click at [688, 67] on span "Package Level" at bounding box center [696, 64] width 30 height 5
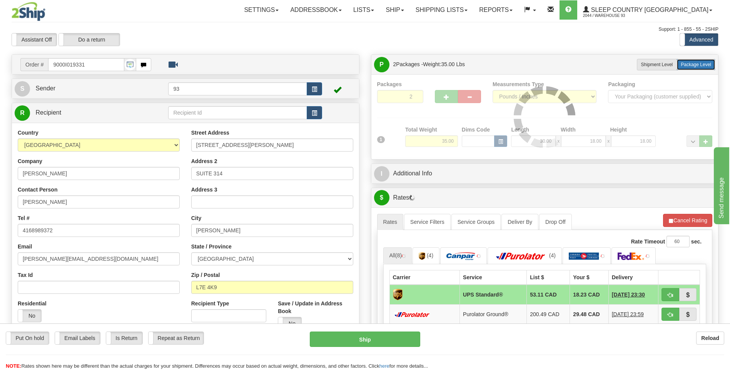
radio input "true"
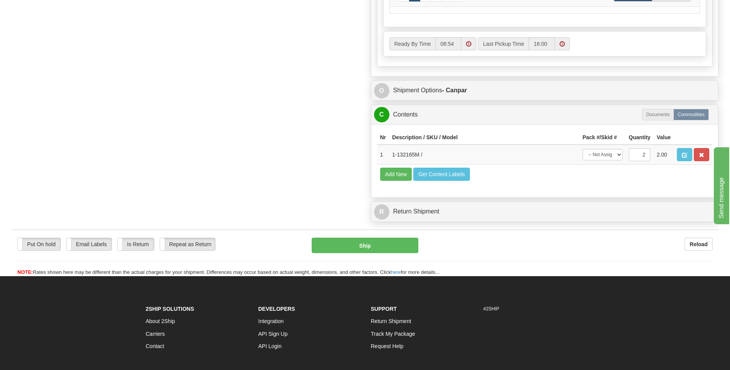
scroll to position [423, 0]
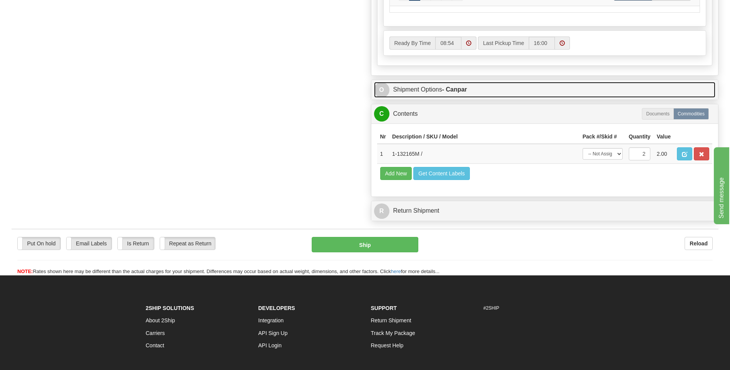
click at [387, 89] on span "O" at bounding box center [381, 89] width 15 height 15
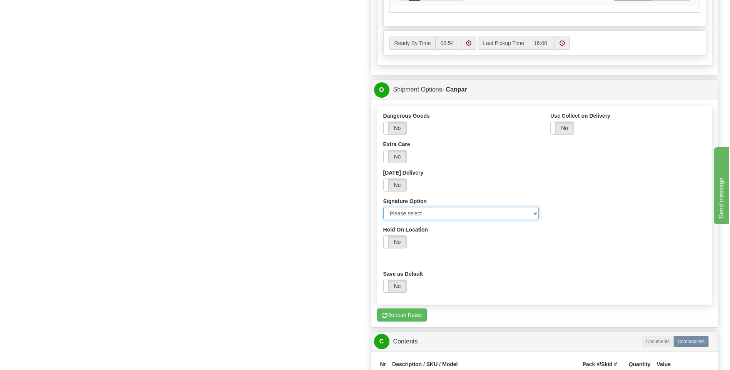
click at [537, 214] on select "Please select No Signature Required Signature Required Adult Signature" at bounding box center [461, 213] width 156 height 13
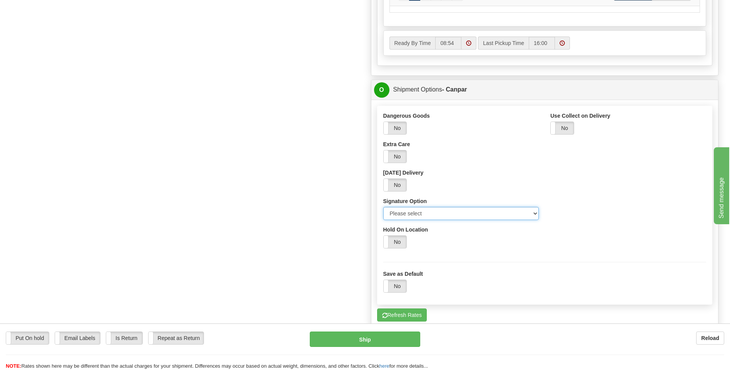
select select "2"
click at [383, 207] on select "Please select No Signature Required Signature Required Adult Signature" at bounding box center [461, 213] width 156 height 13
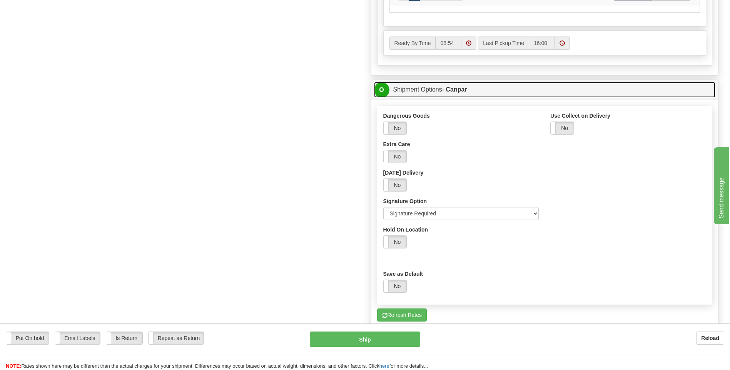
click at [383, 90] on span "O" at bounding box center [381, 89] width 15 height 15
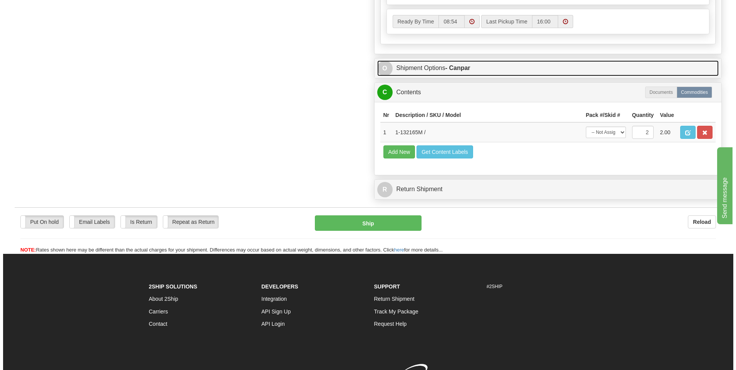
scroll to position [462, 0]
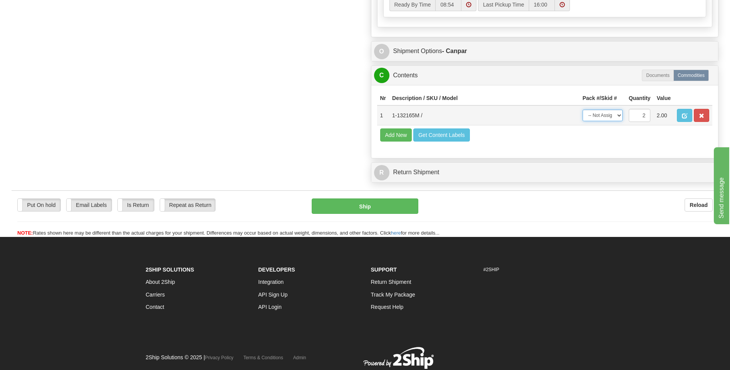
click at [618, 115] on select "-- Not Assigned -- Package 1 Package 2 Split" at bounding box center [603, 116] width 40 height 12
select select "SPLIT"
click at [583, 110] on select "-- Not Assigned -- Package 1 Package 2 Split" at bounding box center [603, 116] width 40 height 12
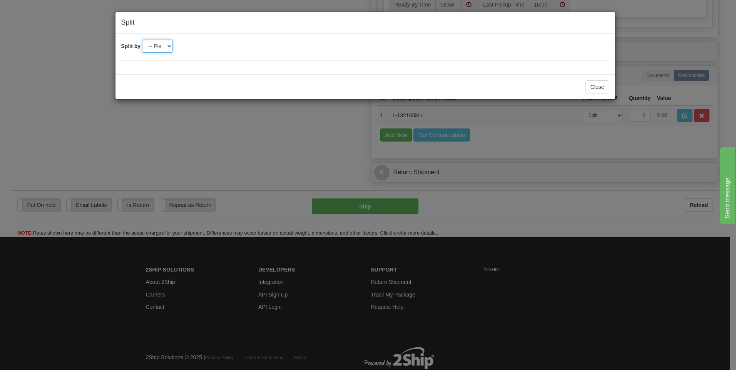
drag, startPoint x: 170, startPoint y: 47, endPoint x: 163, endPoint y: 54, distance: 9.5
click at [170, 47] on select "-- Please select -- 2" at bounding box center [157, 46] width 31 height 13
select select "2"
click at [142, 40] on select "-- Please select -- 2" at bounding box center [157, 46] width 31 height 13
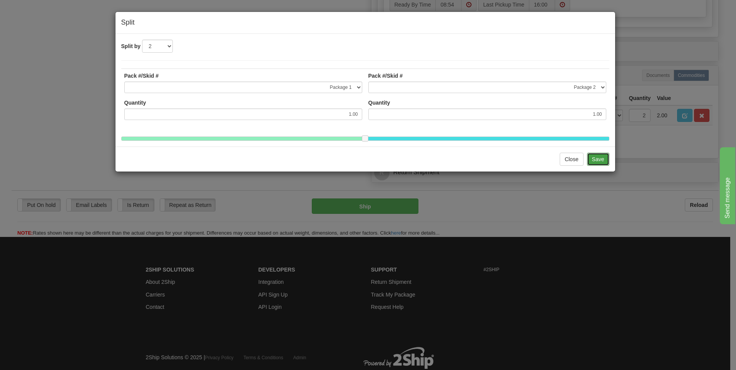
click at [599, 165] on button "Save" at bounding box center [598, 159] width 22 height 13
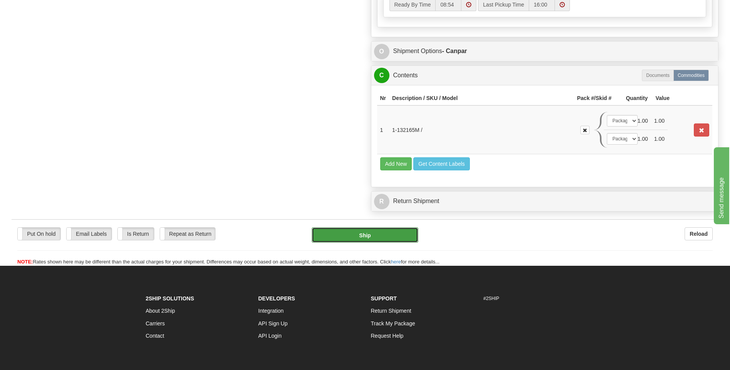
click at [399, 235] on button "Ship" at bounding box center [365, 235] width 106 height 15
type input "1"
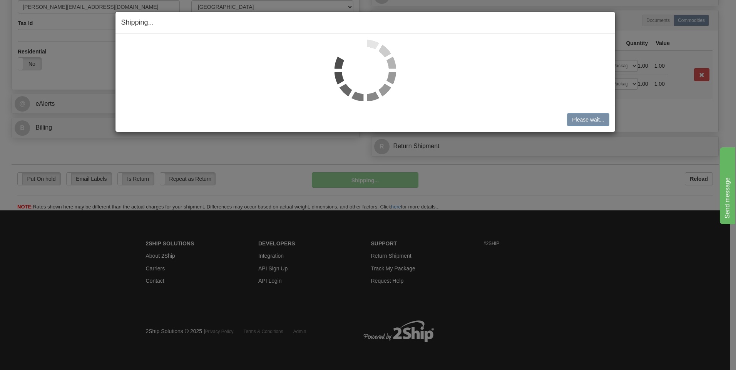
scroll to position [252, 0]
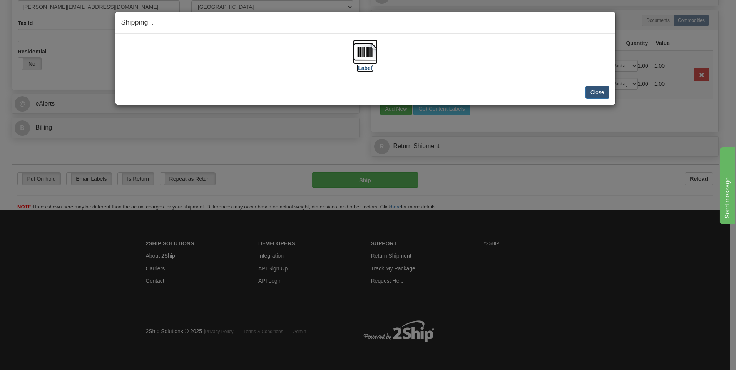
click at [365, 48] on img at bounding box center [365, 52] width 25 height 25
click at [589, 94] on button "Close" at bounding box center [598, 92] width 24 height 13
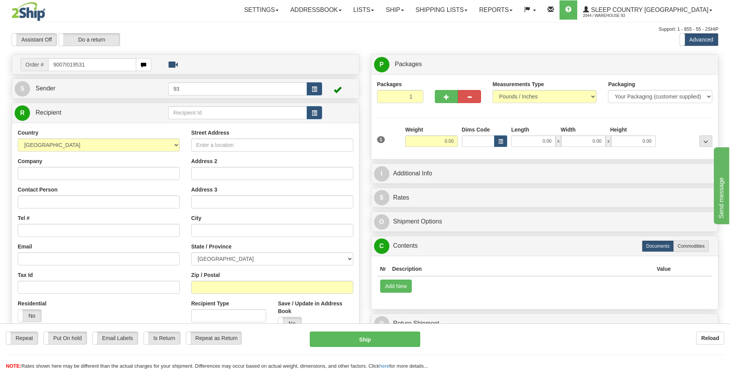
type input "9007I019531"
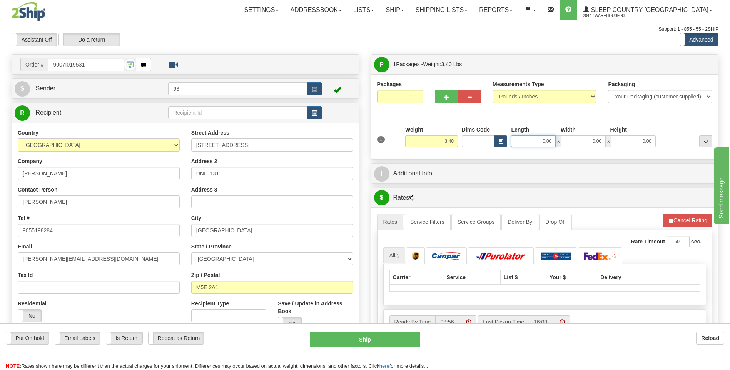
drag, startPoint x: 539, startPoint y: 143, endPoint x: 582, endPoint y: 146, distance: 43.6
click at [582, 146] on div "0.00 x 0.00 x 0.00" at bounding box center [583, 142] width 145 height 12
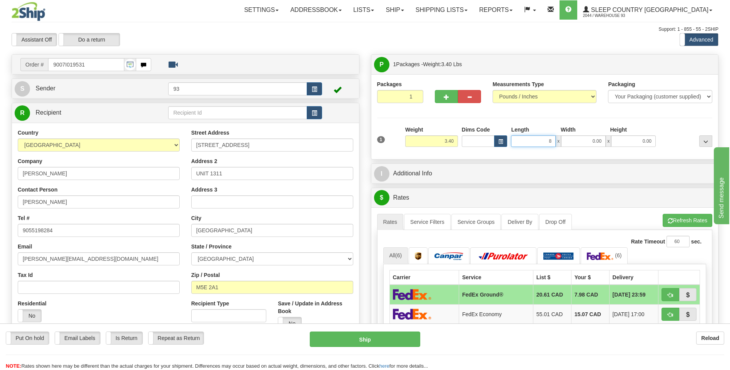
type input "8.00"
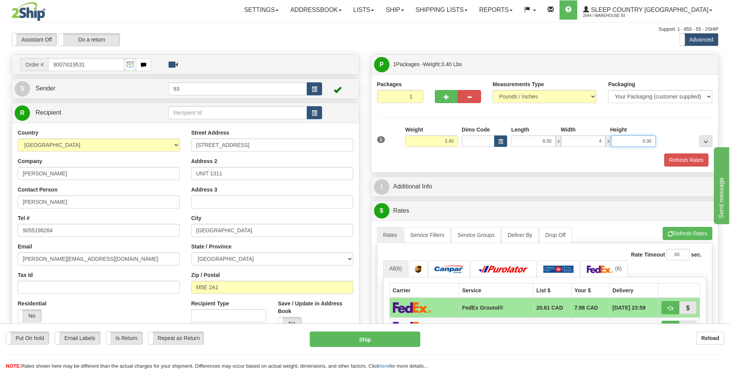
type input "4.00"
click at [674, 164] on button "Refresh Rates" at bounding box center [686, 160] width 44 height 13
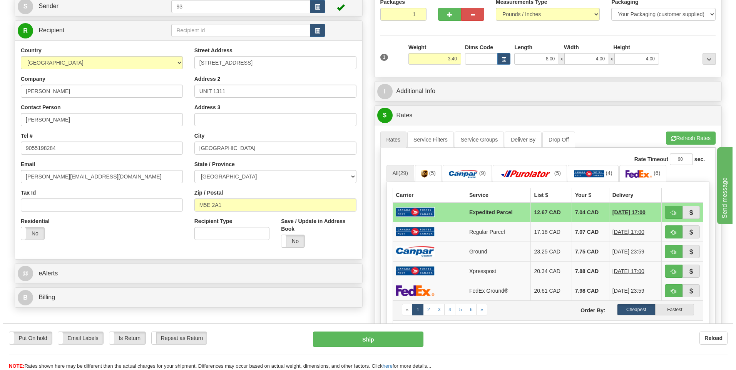
scroll to position [38, 0]
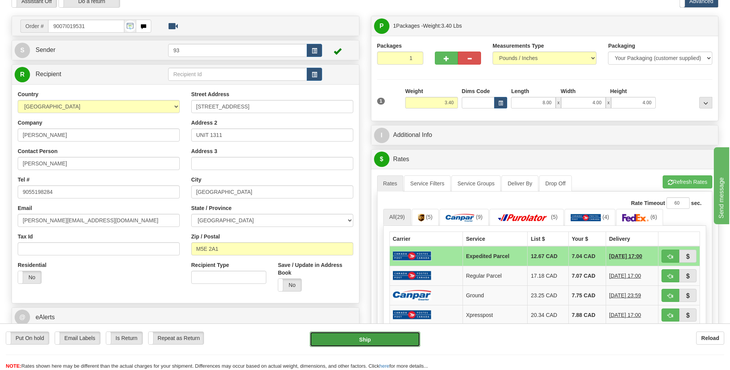
click at [365, 335] on button "Ship" at bounding box center [365, 339] width 110 height 15
type input "DOM.EP"
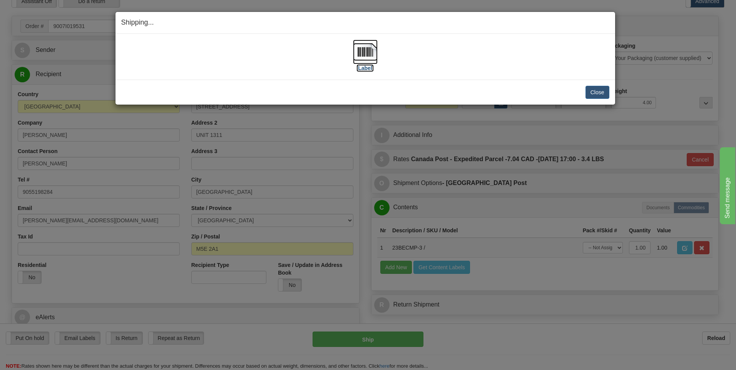
click at [370, 49] on img at bounding box center [365, 52] width 25 height 25
click at [607, 92] on button "Close" at bounding box center [598, 92] width 24 height 13
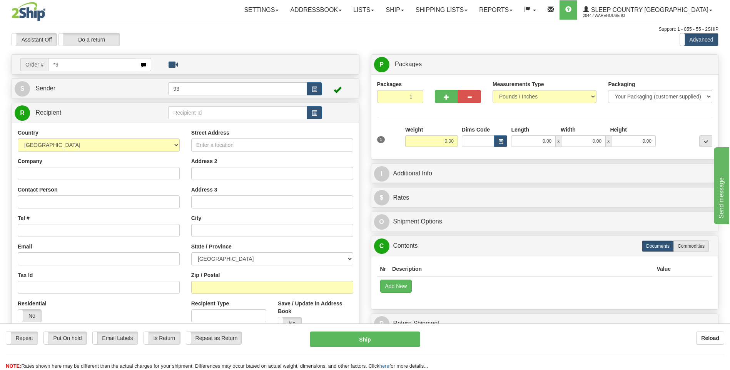
type input "*"
type input "9000I019622"
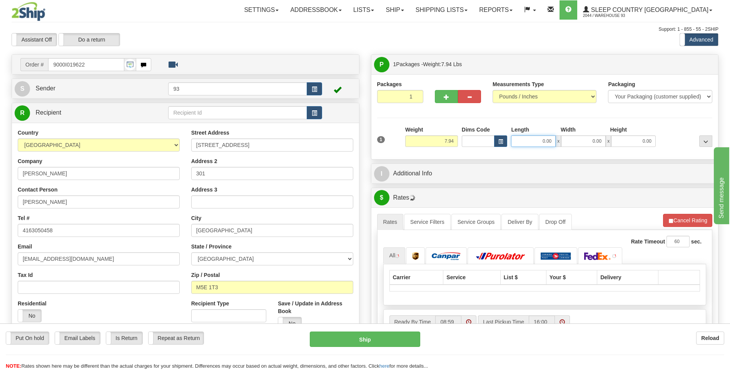
drag, startPoint x: 539, startPoint y: 143, endPoint x: 568, endPoint y: 138, distance: 29.7
click at [568, 138] on div "0.00 x 0.00 x 0.00" at bounding box center [583, 142] width 145 height 12
type input "18.00"
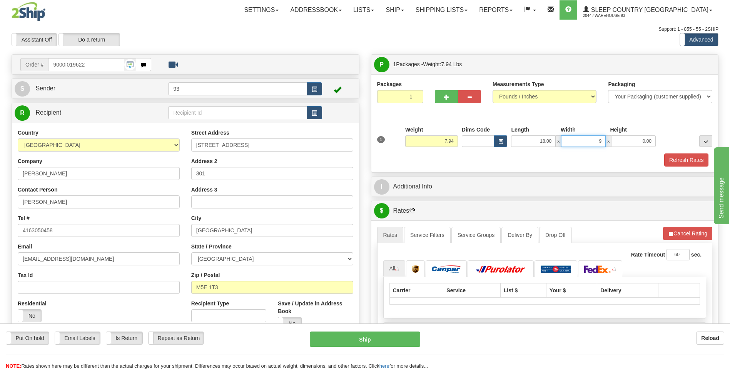
type input "9.00"
click at [673, 156] on button "Refresh Rates" at bounding box center [686, 160] width 44 height 13
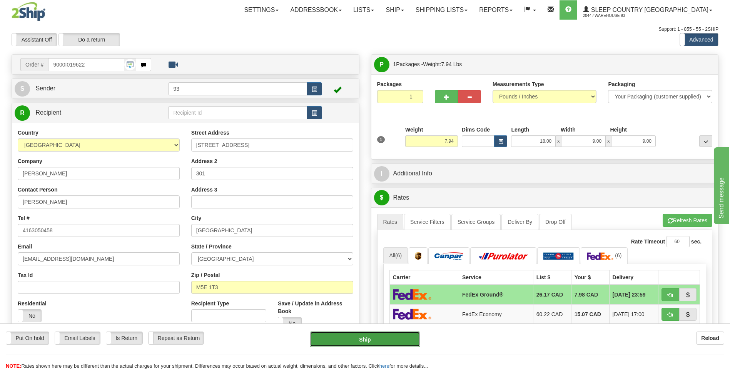
click at [363, 340] on button "Ship" at bounding box center [365, 339] width 110 height 15
type input "92"
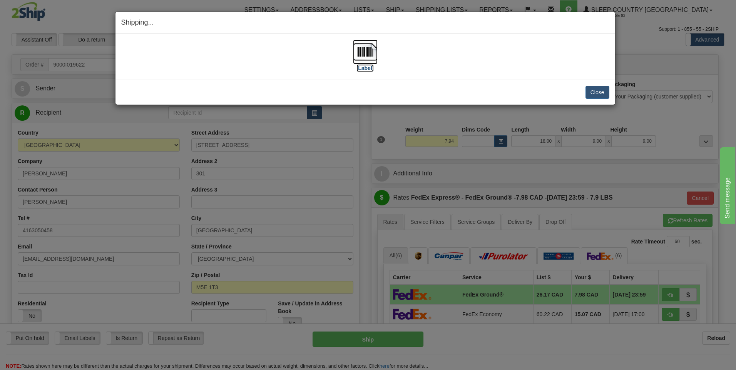
click at [365, 52] on img at bounding box center [365, 52] width 25 height 25
click at [594, 89] on button "Close" at bounding box center [598, 92] width 24 height 13
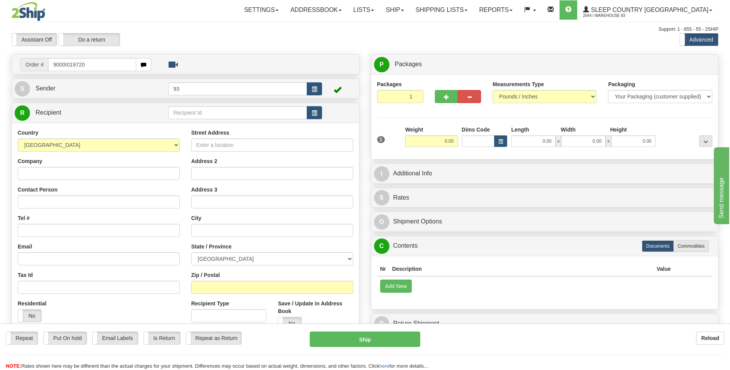
type input "9000I019720"
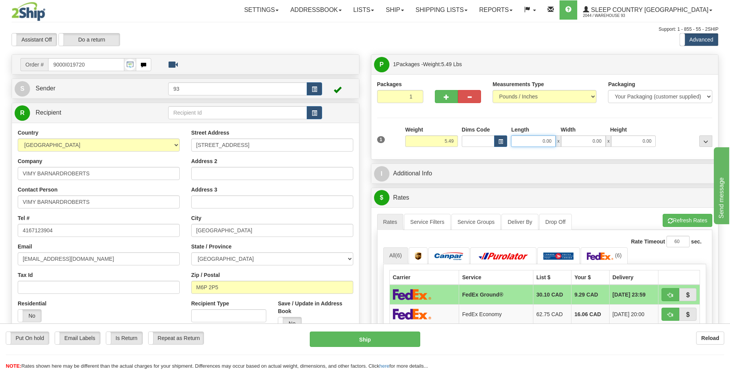
drag, startPoint x: 540, startPoint y: 144, endPoint x: 571, endPoint y: 142, distance: 30.9
click at [571, 142] on div "0.00 x 0.00 x 0.00" at bounding box center [583, 142] width 145 height 12
type input "18.00"
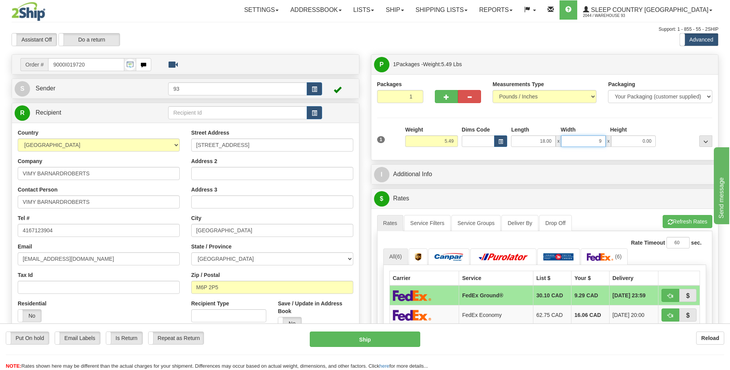
type input "9.00"
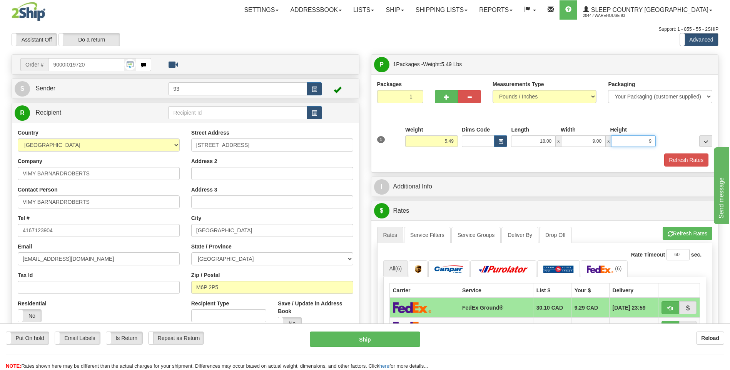
type input "9.00"
drag, startPoint x: 672, startPoint y: 157, endPoint x: 663, endPoint y: 159, distance: 9.3
click at [670, 156] on button "Refresh Rates" at bounding box center [686, 160] width 44 height 13
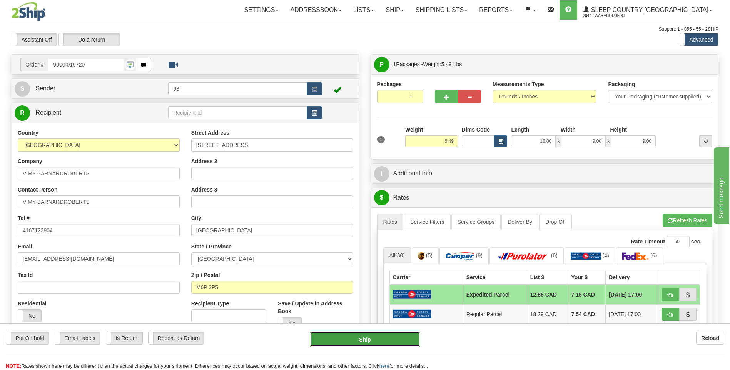
click at [363, 341] on button "Ship" at bounding box center [365, 339] width 110 height 15
type input "DOM.EP"
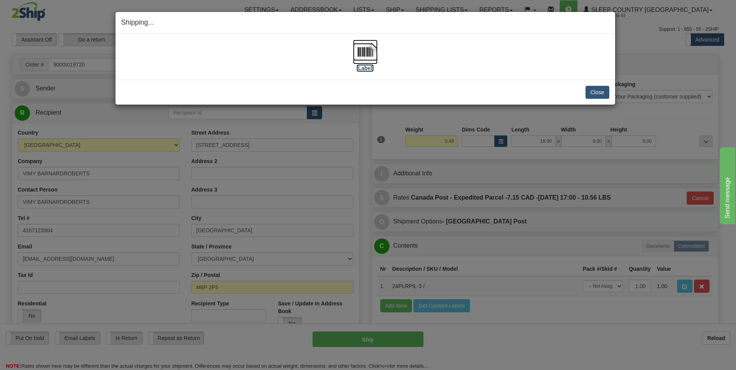
click at [366, 50] on img at bounding box center [365, 52] width 25 height 25
click at [592, 91] on button "Close" at bounding box center [598, 92] width 24 height 13
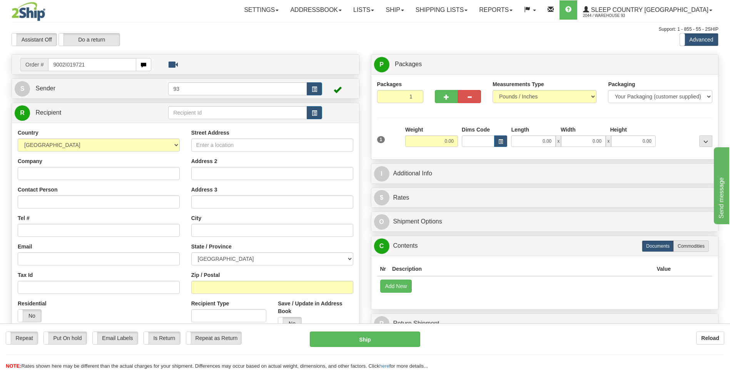
type input "9002I019721"
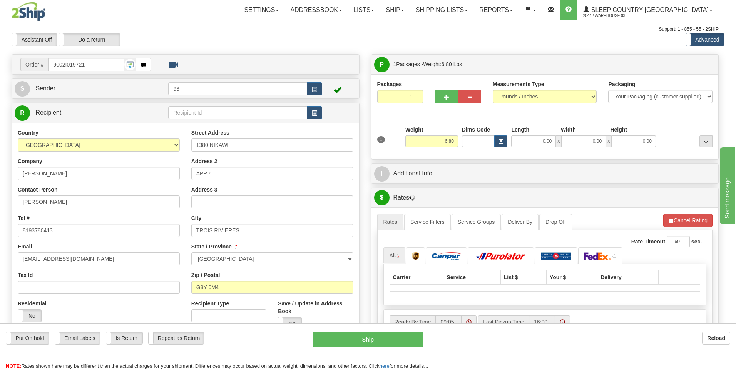
type input "TROIS-RIVIERES"
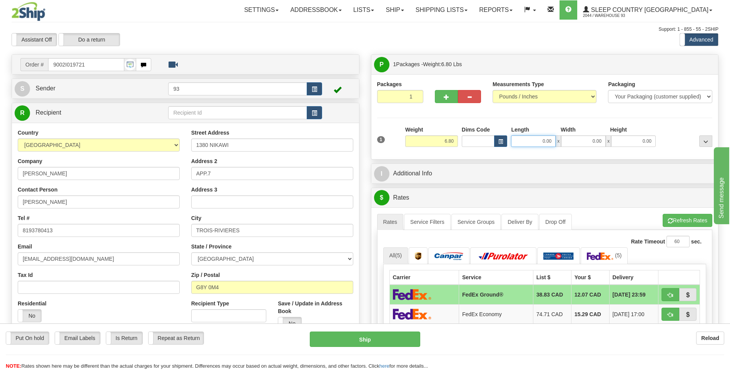
drag, startPoint x: 537, startPoint y: 142, endPoint x: 573, endPoint y: 145, distance: 35.9
click at [572, 144] on div "0.00 x 0.00 x 0.00" at bounding box center [583, 142] width 145 height 12
type input "9.00"
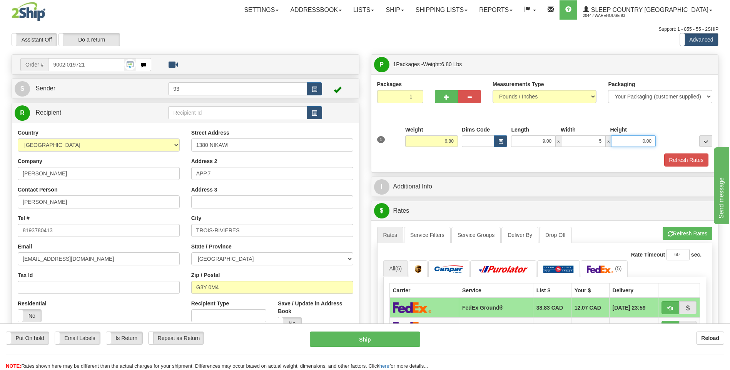
type input "5.00"
type input "2.00"
click at [688, 159] on button "Refresh Rates" at bounding box center [686, 160] width 44 height 13
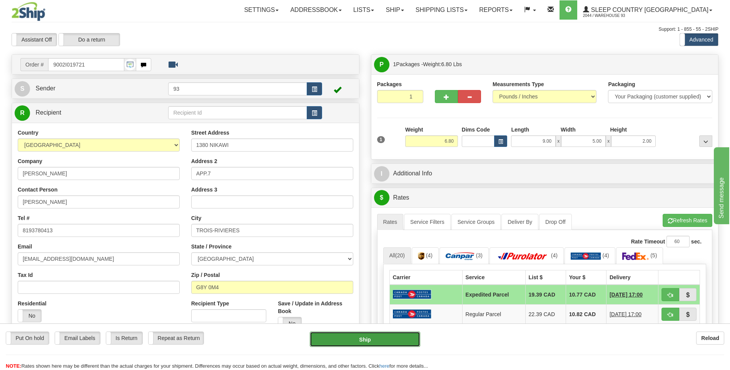
click at [386, 338] on button "Ship" at bounding box center [365, 339] width 110 height 15
type input "DOM.EP"
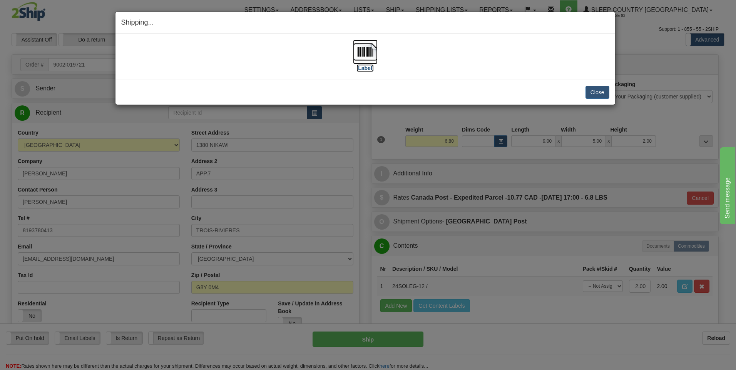
click at [366, 52] on img at bounding box center [365, 52] width 25 height 25
click at [601, 92] on button "Close" at bounding box center [598, 92] width 24 height 13
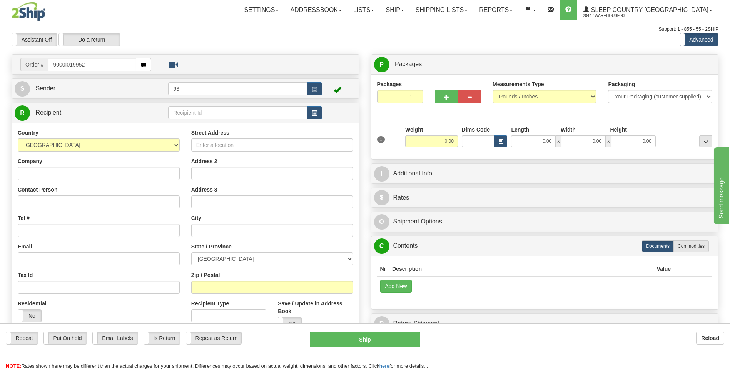
type input "9000I019952"
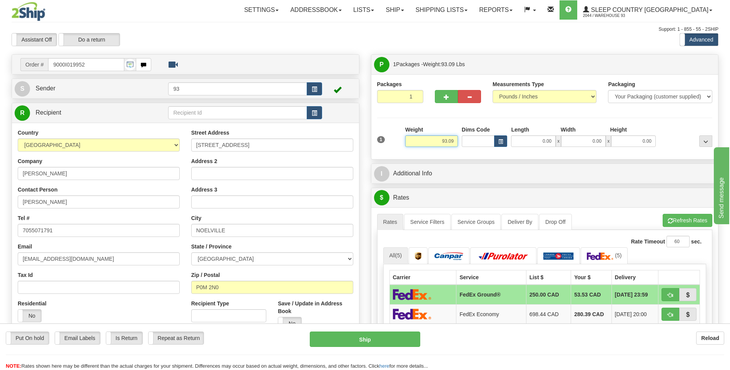
drag, startPoint x: 439, startPoint y: 142, endPoint x: 463, endPoint y: 142, distance: 23.9
click at [463, 142] on div "1 Weight 93.09 Dims Code x x" at bounding box center [545, 139] width 340 height 27
type input "33.00"
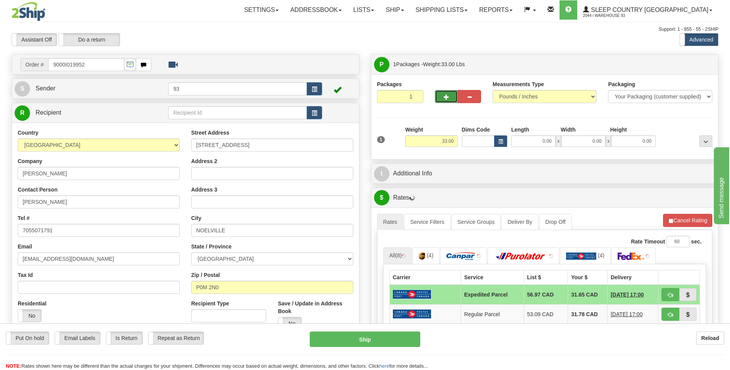
click at [443, 97] on button "button" at bounding box center [446, 96] width 23 height 13
type input "2"
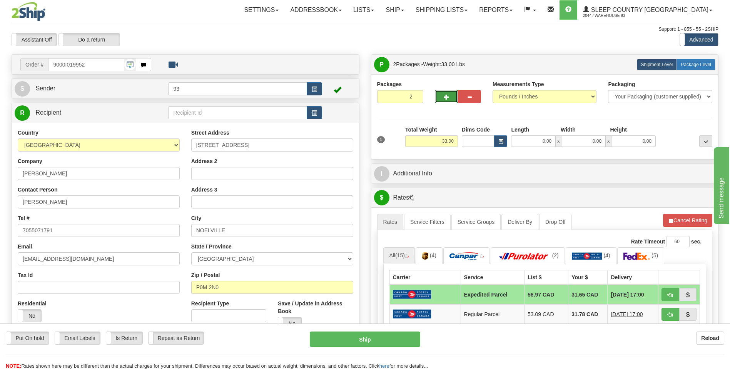
click at [702, 67] on label "Package Level Pack.." at bounding box center [696, 65] width 39 height 12
radio input "true"
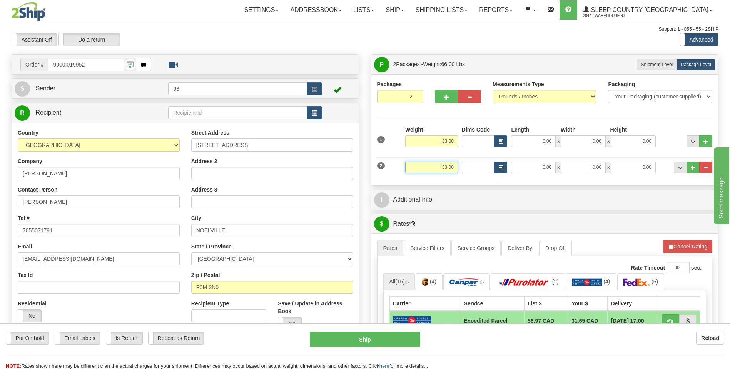
drag, startPoint x: 437, startPoint y: 169, endPoint x: 485, endPoint y: 169, distance: 48.5
click at [485, 169] on div "2 Weight 33.00 Dims Code Length Width Height" at bounding box center [545, 167] width 340 height 26
drag, startPoint x: 438, startPoint y: 169, endPoint x: 459, endPoint y: 170, distance: 20.8
click at [459, 170] on div "Weight 70.00" at bounding box center [431, 170] width 57 height 17
type input "60.00"
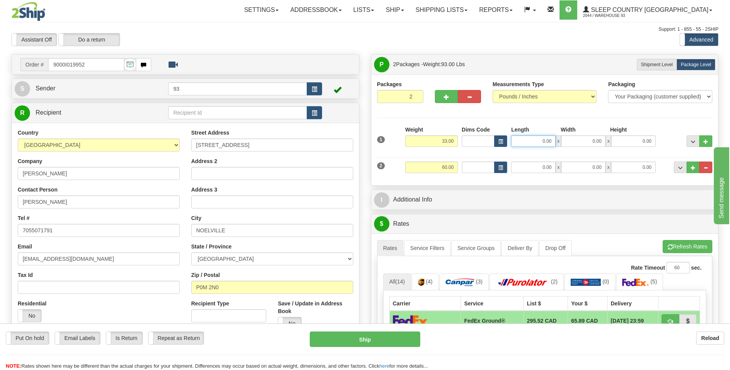
drag, startPoint x: 539, startPoint y: 145, endPoint x: 560, endPoint y: 144, distance: 21.9
click at [560, 144] on div "0.00 x 0.00 x 0.00" at bounding box center [583, 142] width 145 height 12
type input "32.00"
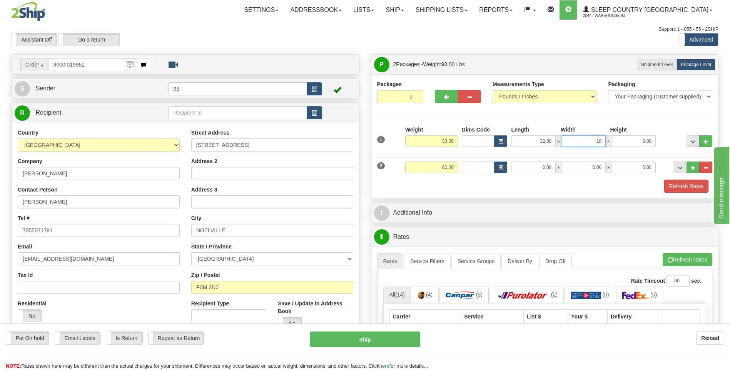
type input "18.00"
drag, startPoint x: 569, startPoint y: 166, endPoint x: 585, endPoint y: 166, distance: 15.8
click at [585, 166] on div "0.00 x 0.00 x 0.00" at bounding box center [583, 168] width 145 height 12
type input "73.00"
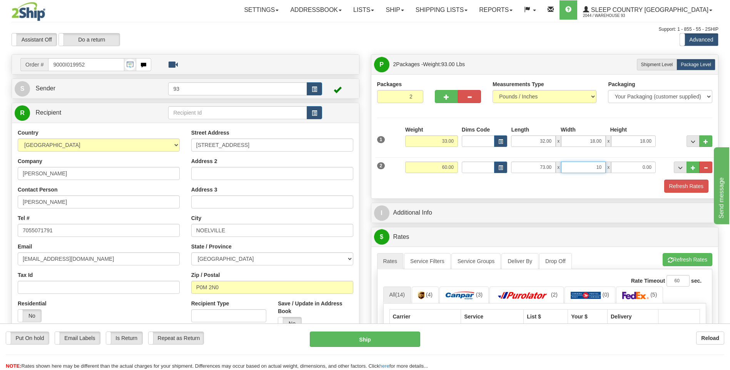
type input "10.00"
type input "9.00"
click at [691, 187] on button "Refresh Rates" at bounding box center [686, 186] width 44 height 13
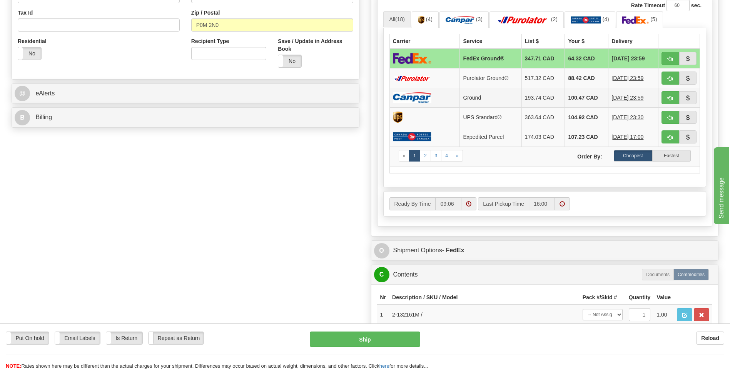
scroll to position [308, 0]
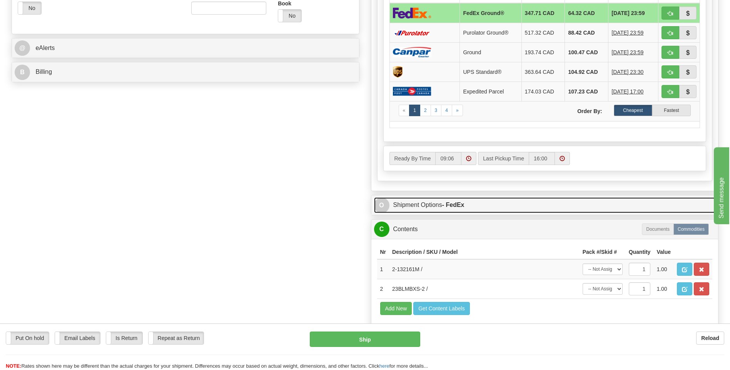
click at [382, 205] on span "O" at bounding box center [381, 205] width 15 height 15
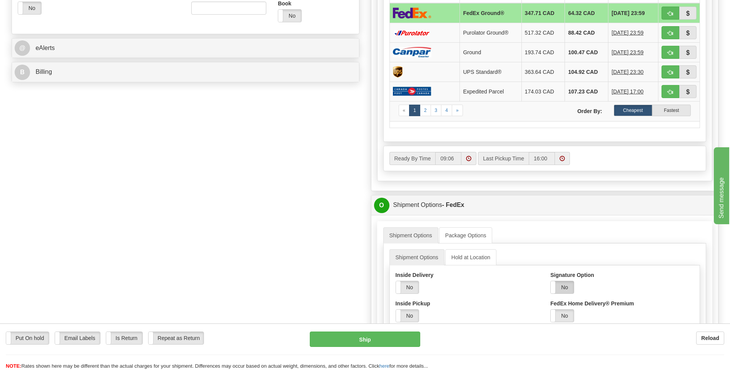
click at [559, 286] on label "No" at bounding box center [562, 287] width 23 height 12
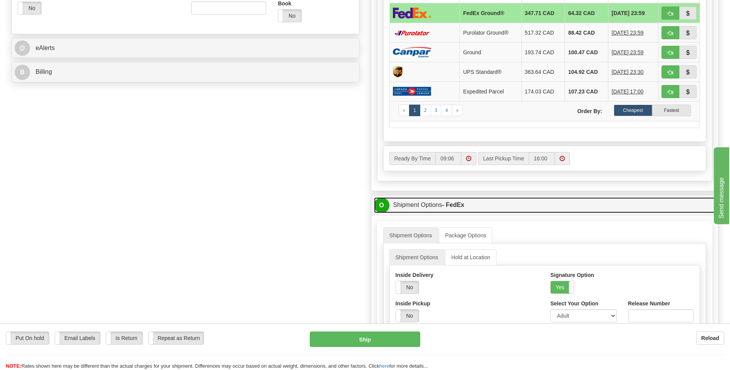
click at [375, 206] on span "O" at bounding box center [381, 205] width 15 height 15
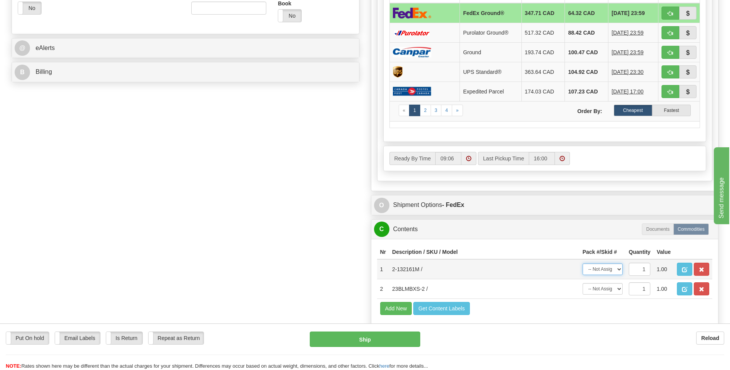
click at [617, 270] on select "-- Not Assigned -- Package 1 Package 2" at bounding box center [603, 270] width 40 height 12
select select "0"
click at [583, 264] on select "-- Not Assigned -- Package 1 Package 2" at bounding box center [603, 270] width 40 height 12
click at [616, 289] on select "-- Not Assigned -- Package 1 Package 2" at bounding box center [603, 289] width 40 height 12
select select "1"
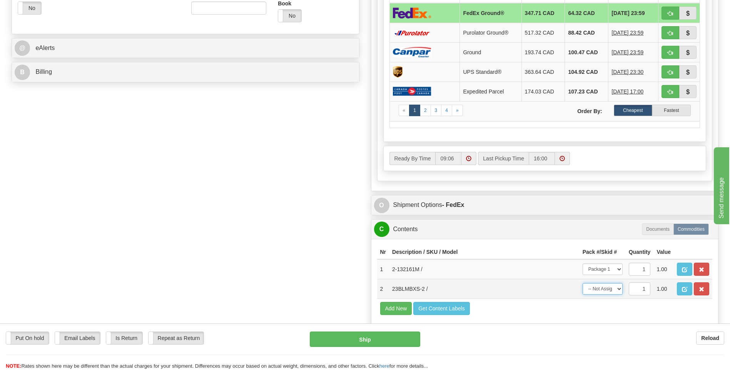
click at [583, 283] on select "-- Not Assigned -- Package 1 Package 2" at bounding box center [603, 289] width 40 height 12
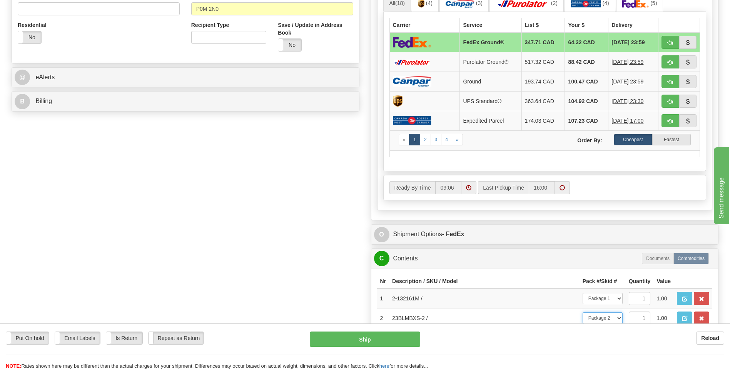
scroll to position [231, 0]
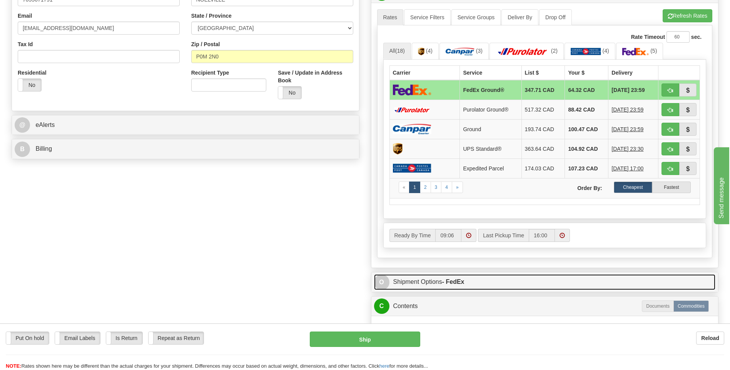
click at [384, 282] on span "O" at bounding box center [381, 282] width 15 height 15
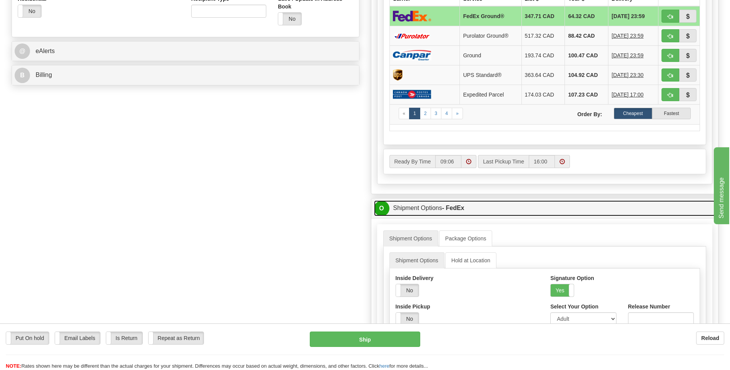
scroll to position [308, 0]
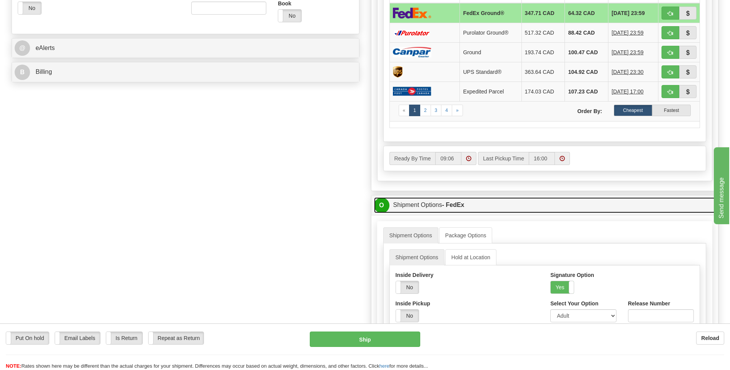
click at [381, 205] on span "O" at bounding box center [381, 205] width 15 height 15
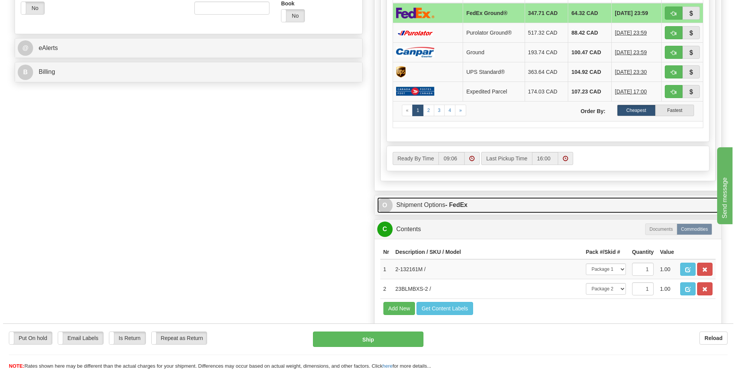
scroll to position [192, 0]
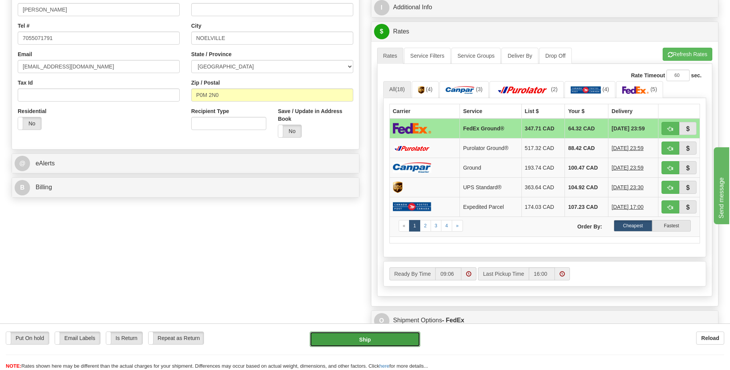
click at [367, 342] on button "Ship" at bounding box center [365, 339] width 110 height 15
type input "92"
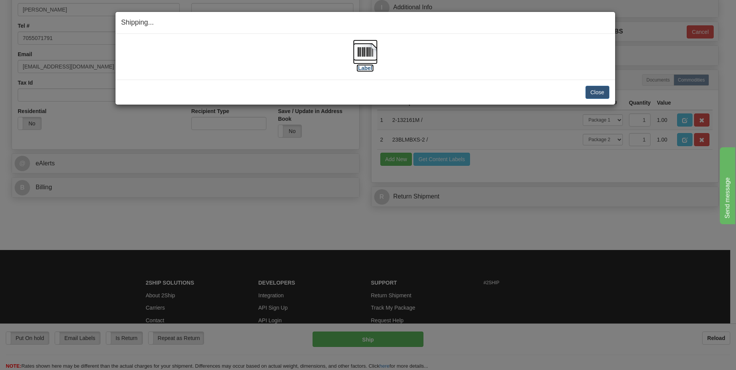
click at [370, 47] on img at bounding box center [365, 52] width 25 height 25
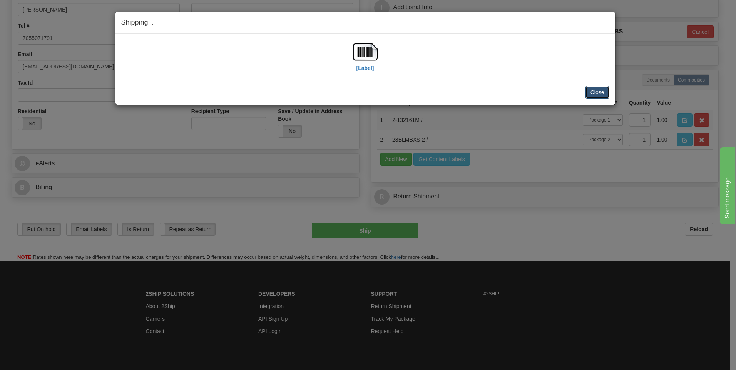
click at [596, 88] on button "Close" at bounding box center [598, 92] width 24 height 13
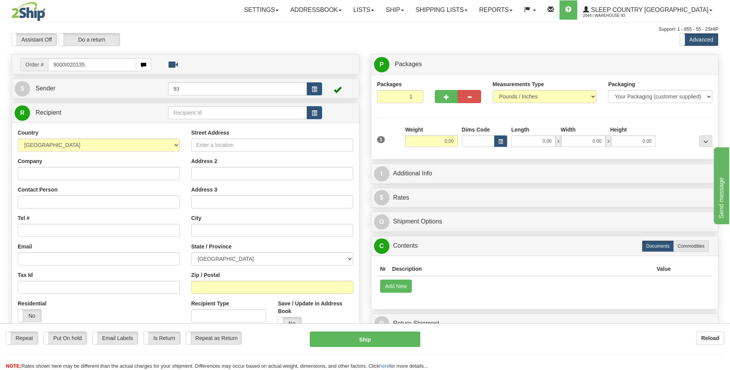
type input "9000I020135"
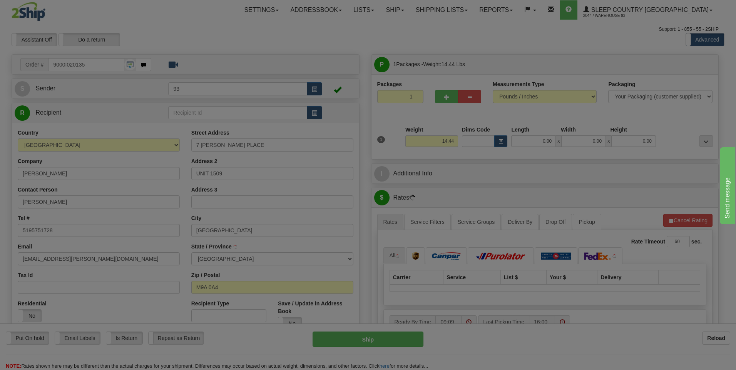
type input "ETOBICOKE"
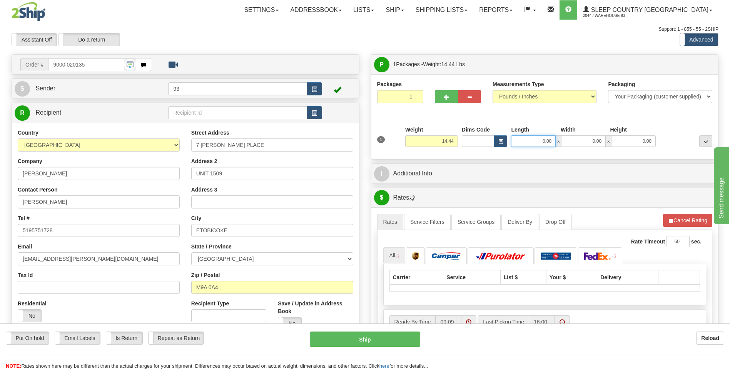
drag, startPoint x: 528, startPoint y: 143, endPoint x: 622, endPoint y: 159, distance: 95.8
click at [622, 159] on div "Packages 1 1 Measurements Type" at bounding box center [544, 116] width 347 height 85
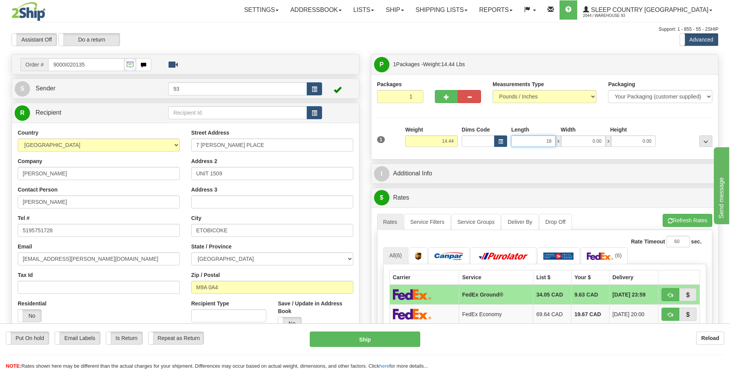
type input "18.00"
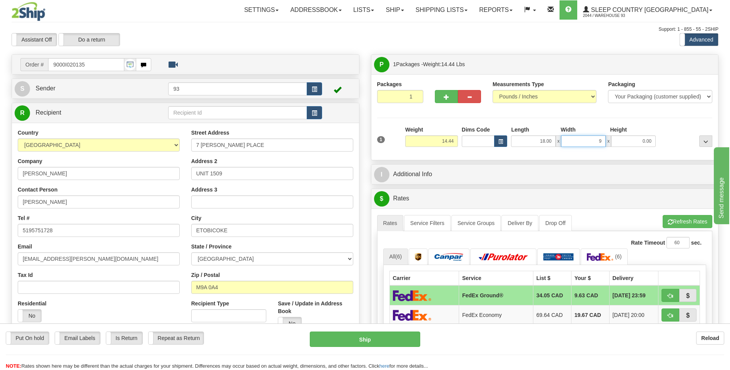
type input "9.00"
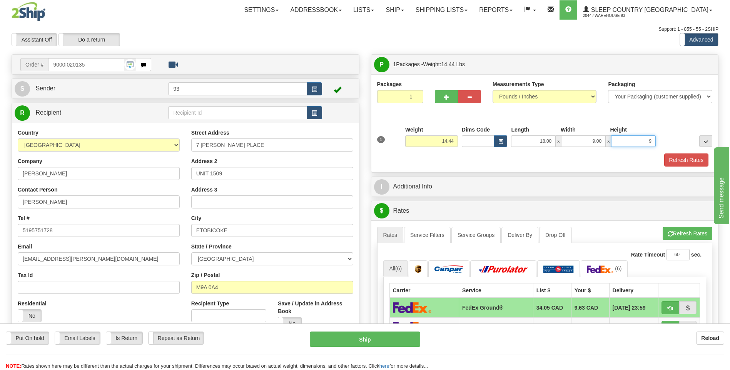
type input "9.00"
click at [682, 155] on button "Refresh Rates" at bounding box center [686, 160] width 44 height 13
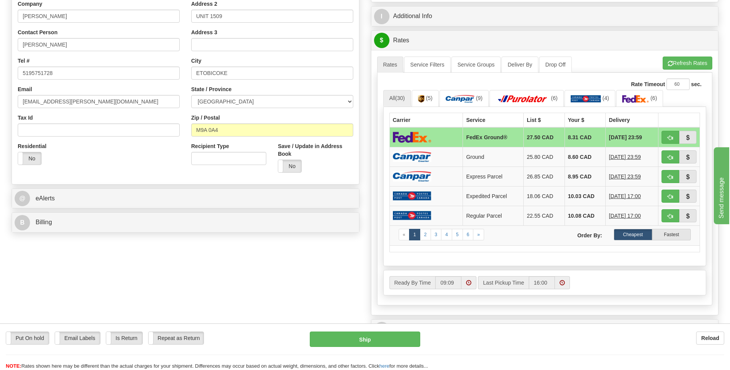
scroll to position [231, 0]
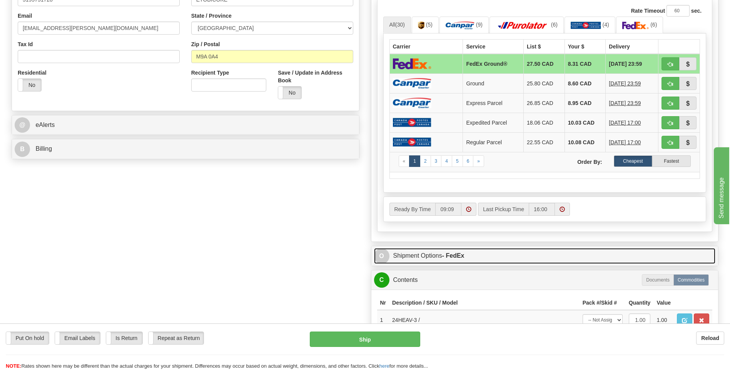
click at [379, 260] on span "O" at bounding box center [381, 256] width 15 height 15
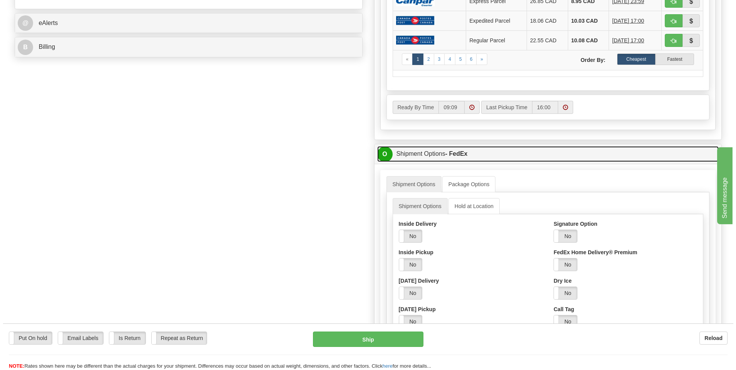
scroll to position [346, 0]
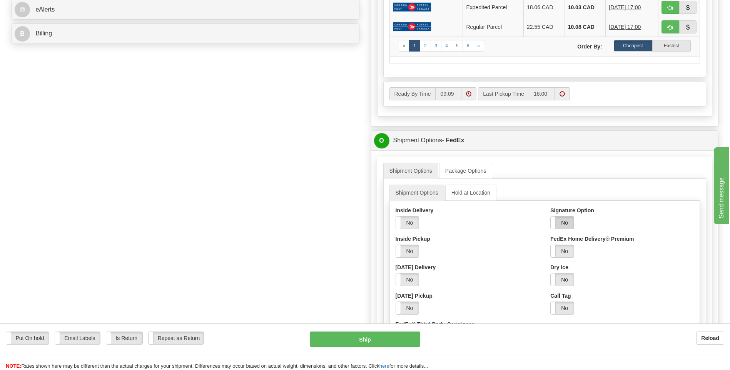
click at [568, 224] on label "No" at bounding box center [562, 223] width 23 height 12
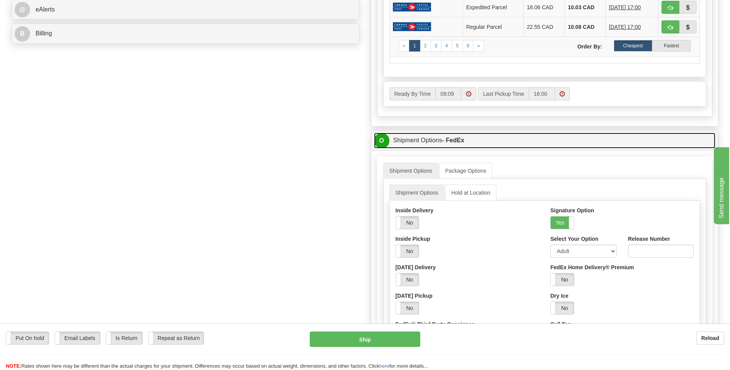
click at [381, 140] on span "O" at bounding box center [381, 140] width 15 height 15
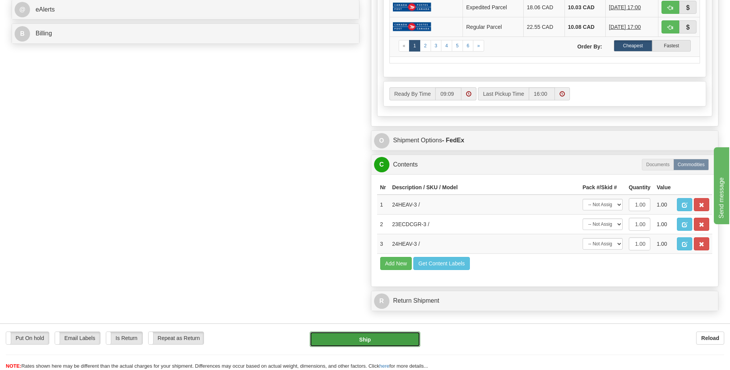
click at [366, 336] on button "Ship" at bounding box center [365, 339] width 110 height 15
type input "92"
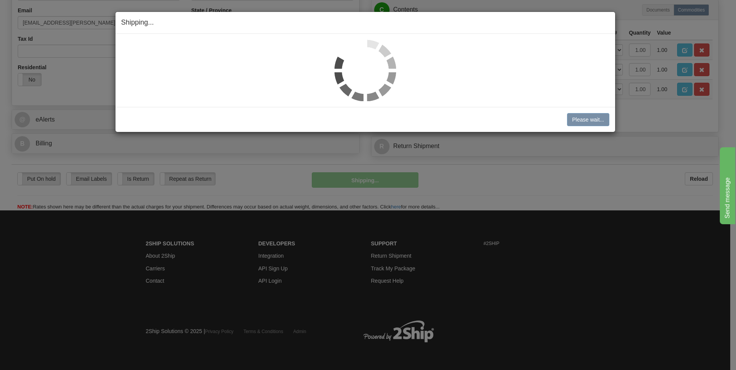
scroll to position [236, 0]
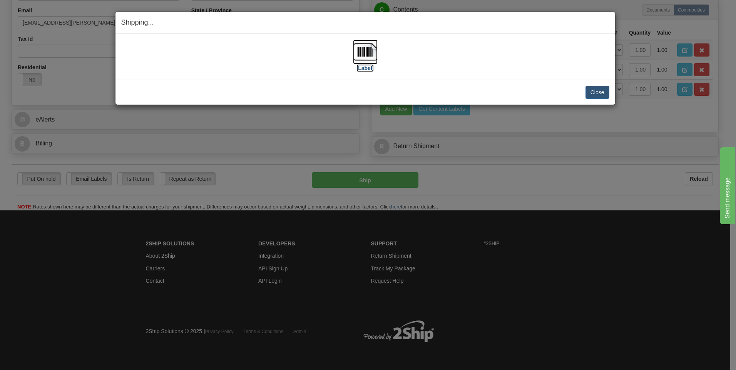
click at [367, 54] on img at bounding box center [365, 52] width 25 height 25
click at [600, 91] on button "Close" at bounding box center [598, 92] width 24 height 13
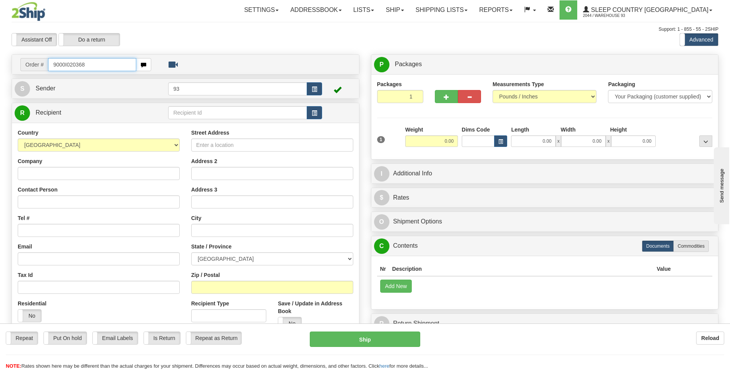
type input "9000I020368"
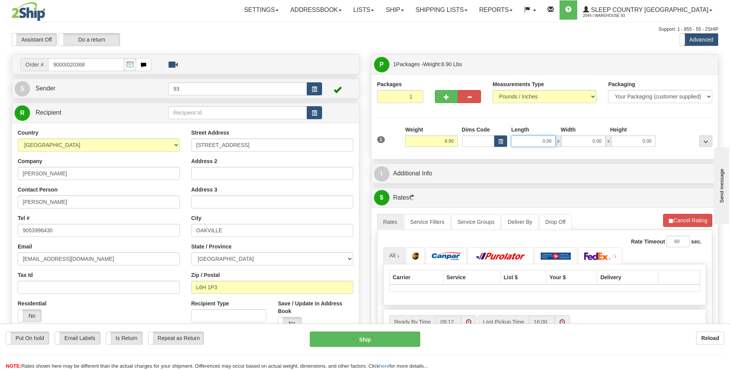
drag, startPoint x: 537, startPoint y: 143, endPoint x: 580, endPoint y: 139, distance: 42.9
click at [581, 142] on div "0.00 x 0.00 x 0.00" at bounding box center [583, 142] width 145 height 12
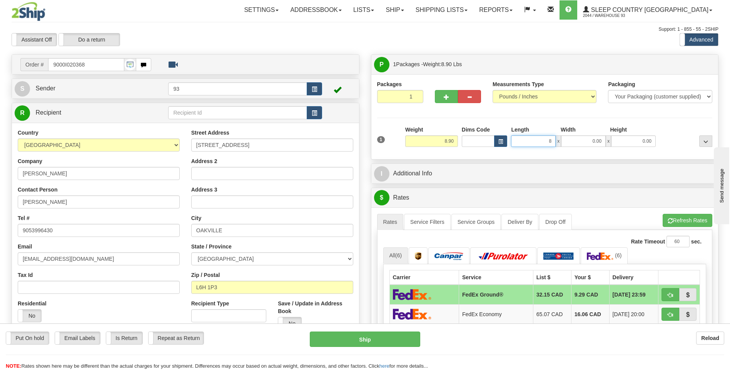
type input "8.00"
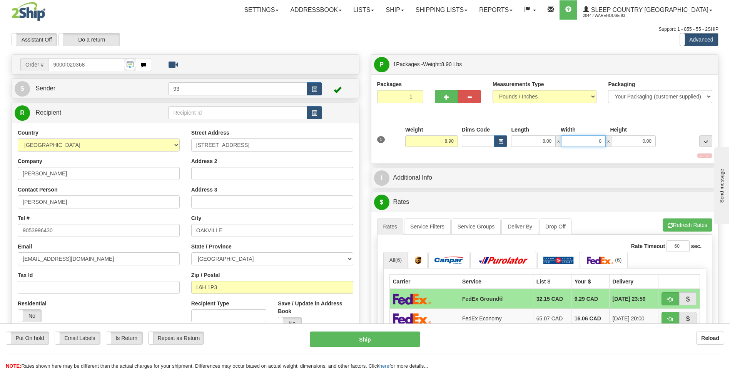
type input "8.00"
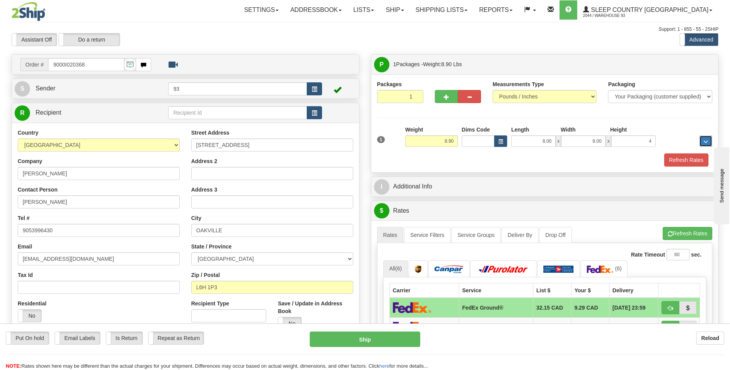
type input "4.00"
click at [693, 163] on button "Refresh Rates" at bounding box center [686, 160] width 44 height 13
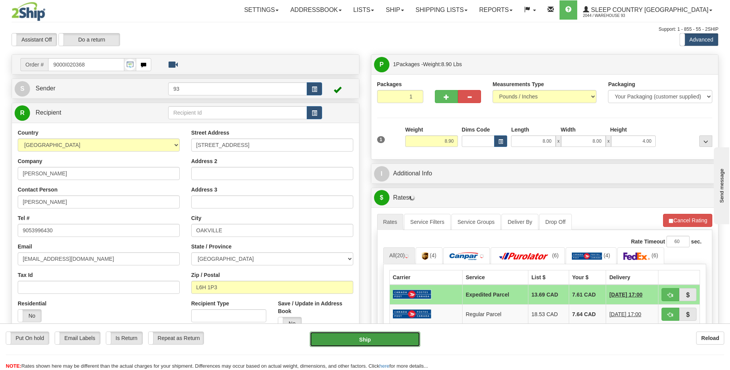
click at [366, 339] on button "Ship" at bounding box center [365, 339] width 110 height 15
type input "DOM.EP"
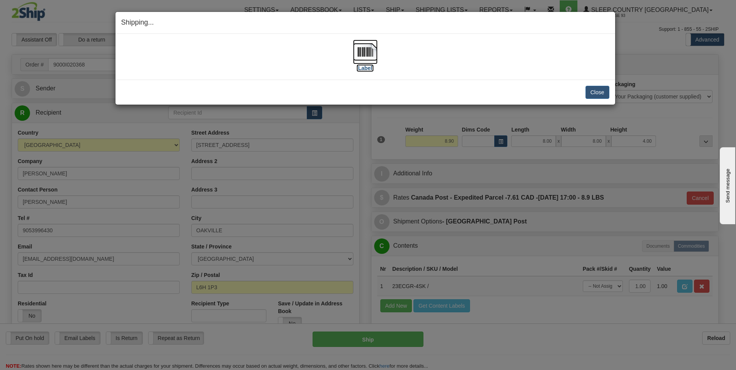
click at [366, 52] on img at bounding box center [365, 52] width 25 height 25
click at [599, 89] on button "Close" at bounding box center [598, 92] width 24 height 13
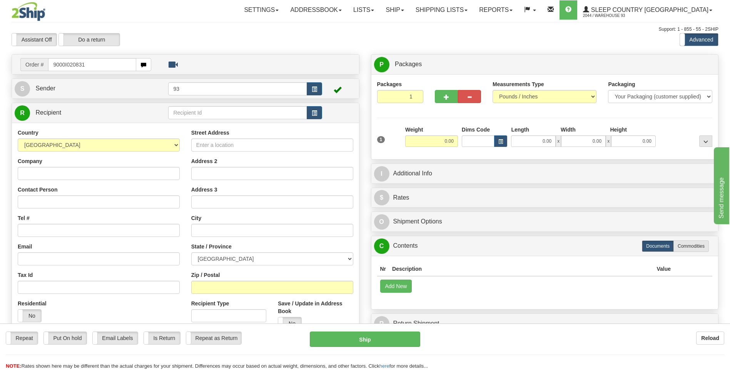
type input "9000I020831"
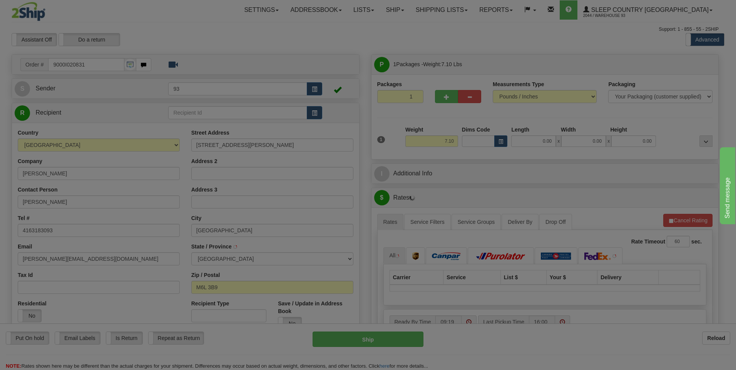
type input "[GEOGRAPHIC_DATA]"
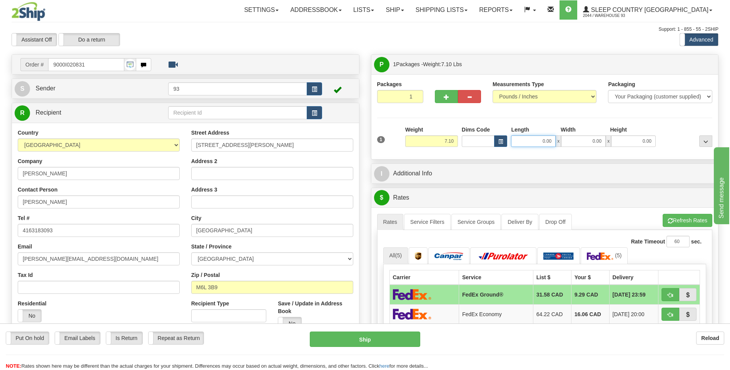
drag, startPoint x: 540, startPoint y: 144, endPoint x: 602, endPoint y: 128, distance: 64.1
click at [596, 138] on div "0.00 x 0.00 x 0.00" at bounding box center [583, 142] width 145 height 12
type input "8.00"
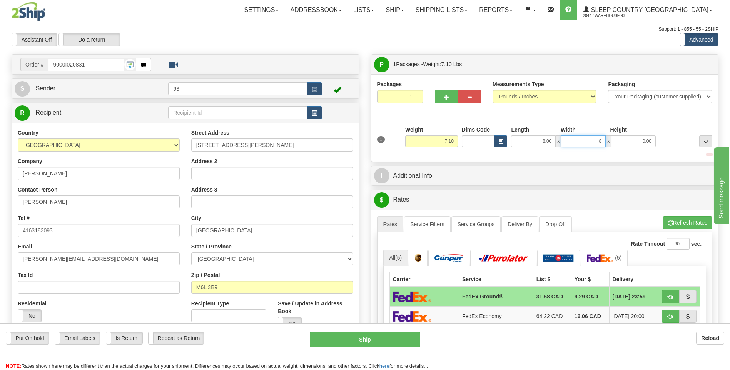
type input "8.00"
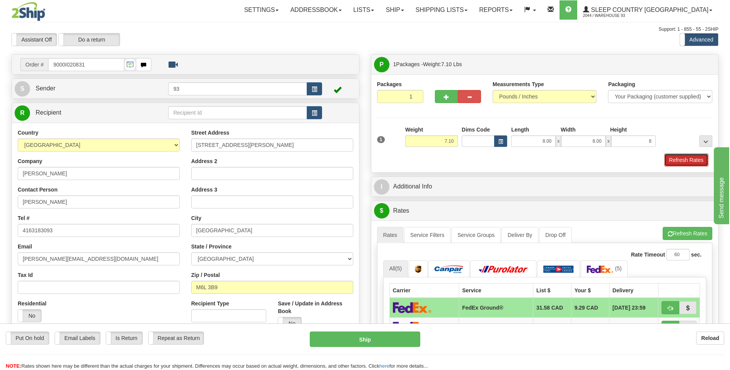
type input "8.00"
click at [676, 160] on button "Refresh Rates" at bounding box center [686, 160] width 44 height 13
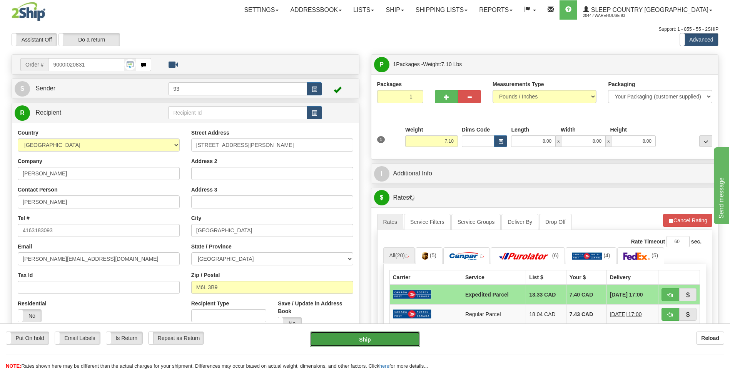
click at [365, 340] on button "Ship" at bounding box center [365, 339] width 110 height 15
type input "DOM.EP"
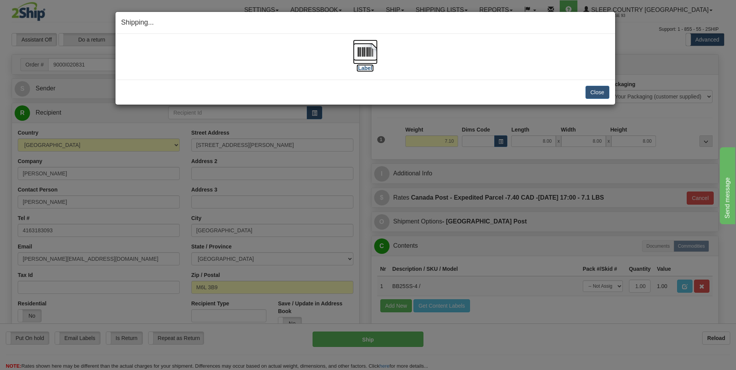
click at [365, 48] on img at bounding box center [365, 52] width 25 height 25
